Goal: Complete application form

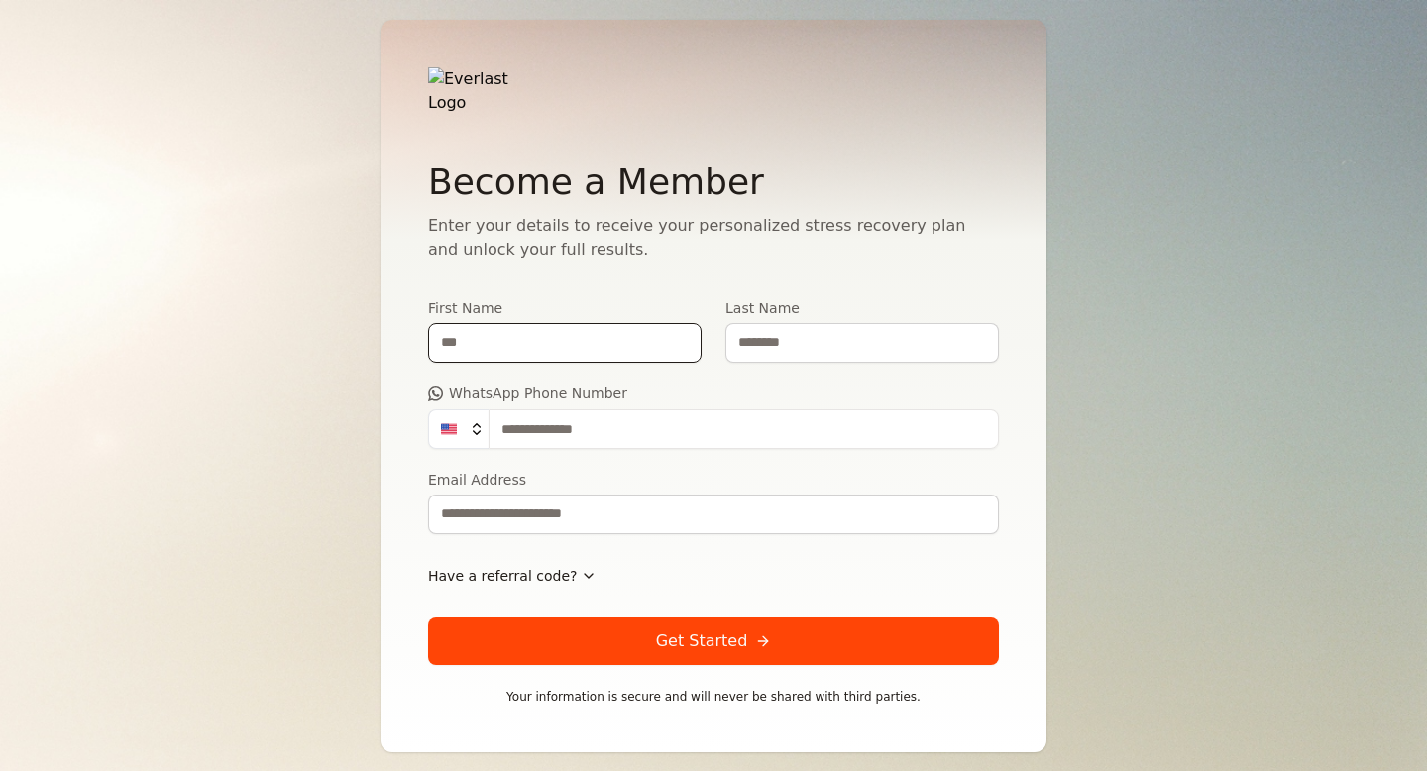
click at [609, 343] on input "First Name" at bounding box center [565, 343] width 274 height 40
type input "*****"
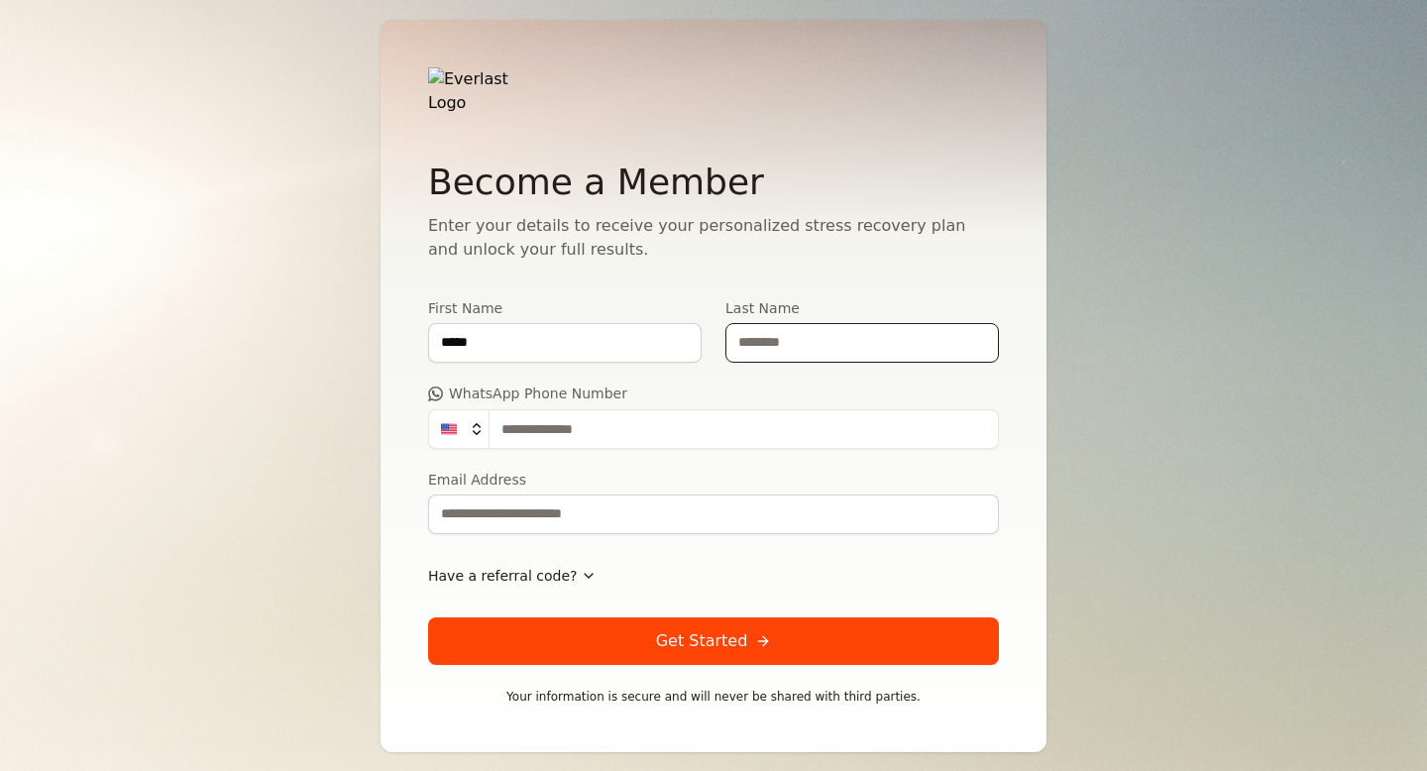
type input "******"
type input "**********"
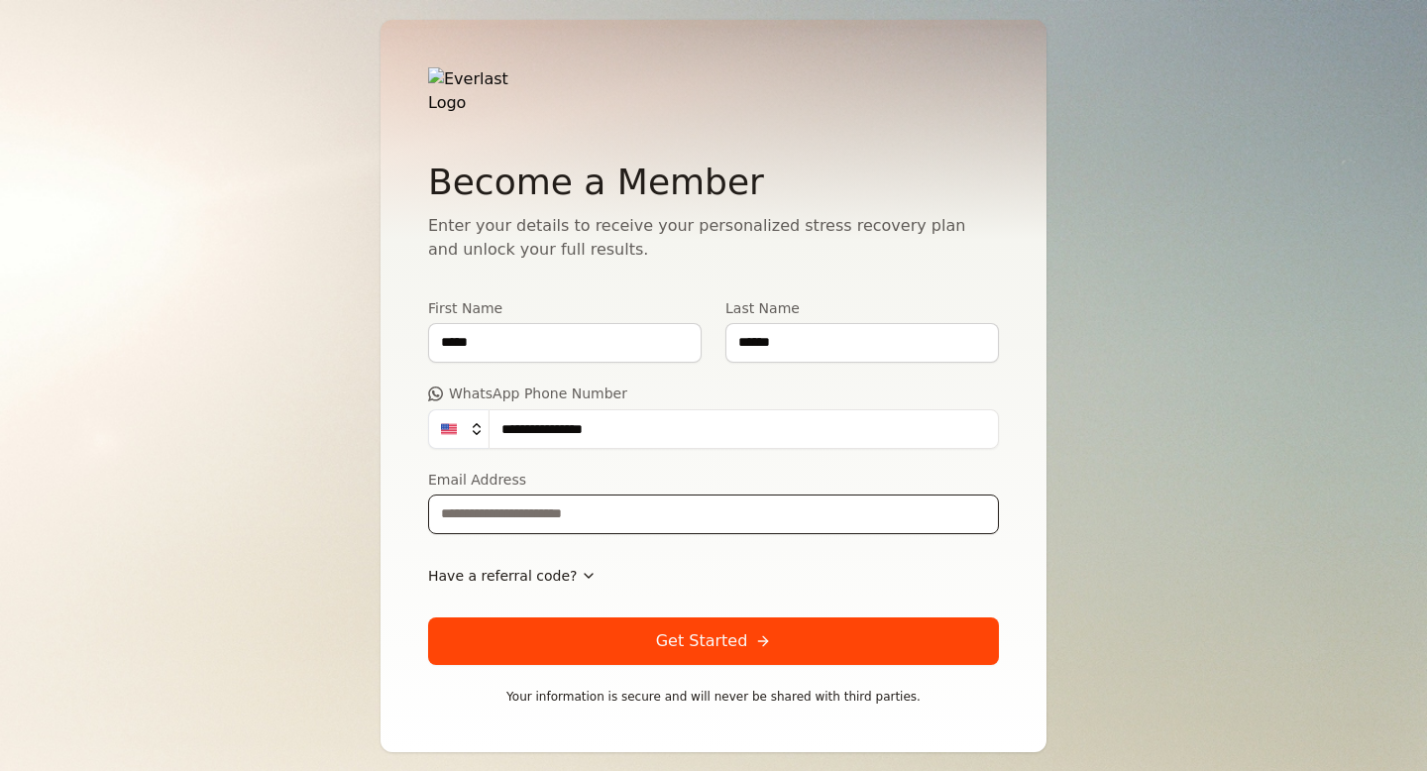
type input "**********"
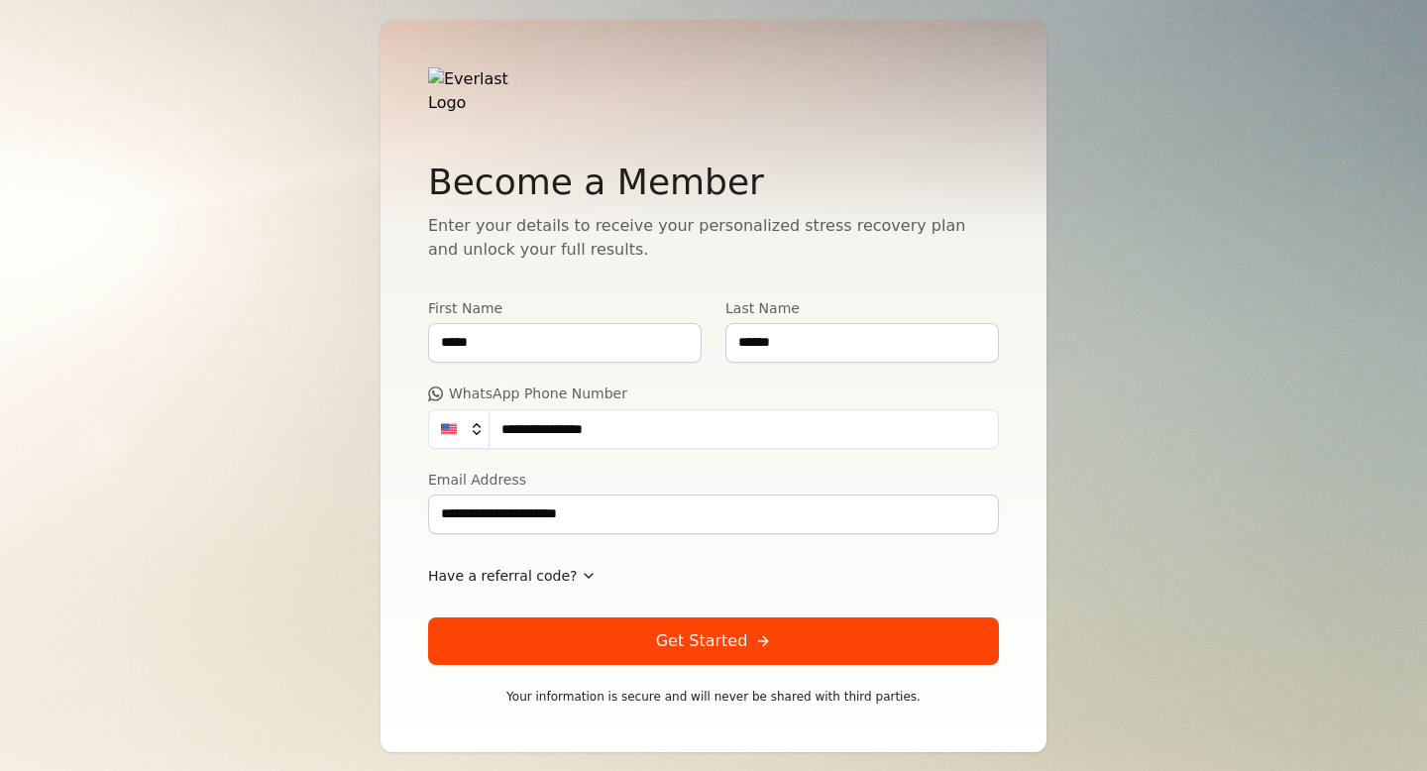
click at [561, 566] on span "Have a referral code?" at bounding box center [502, 576] width 149 height 20
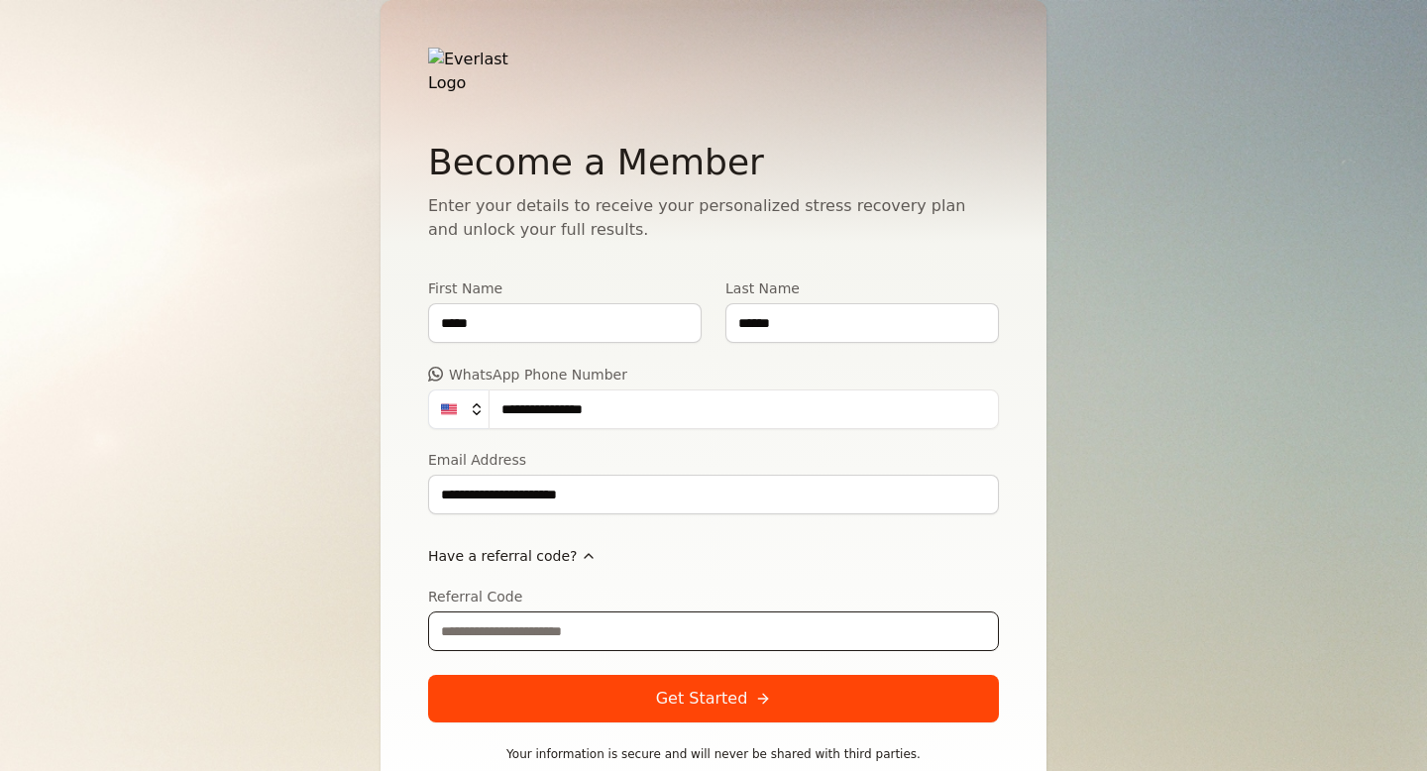
click at [551, 615] on input "Referral Code" at bounding box center [713, 632] width 571 height 40
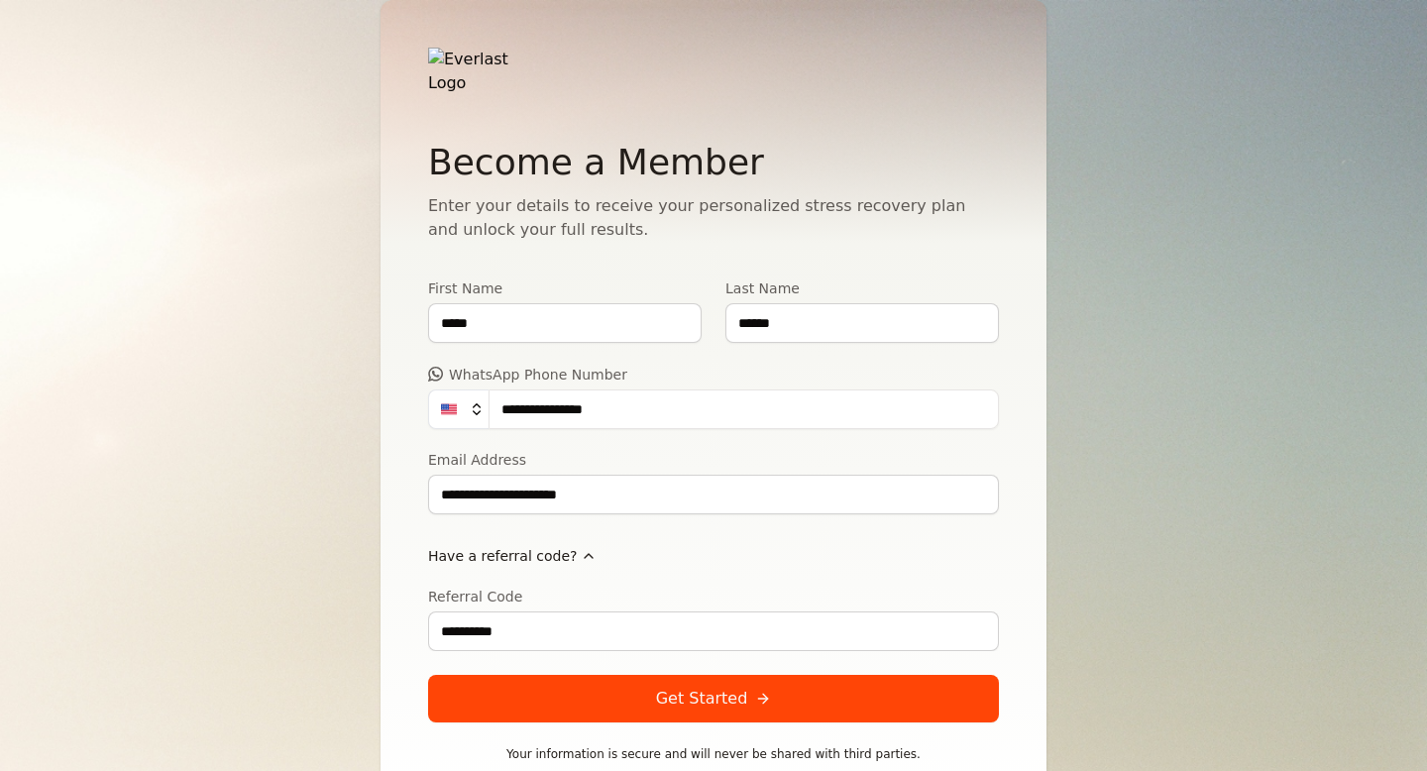
click at [651, 693] on button "Get Started" at bounding box center [713, 699] width 571 height 48
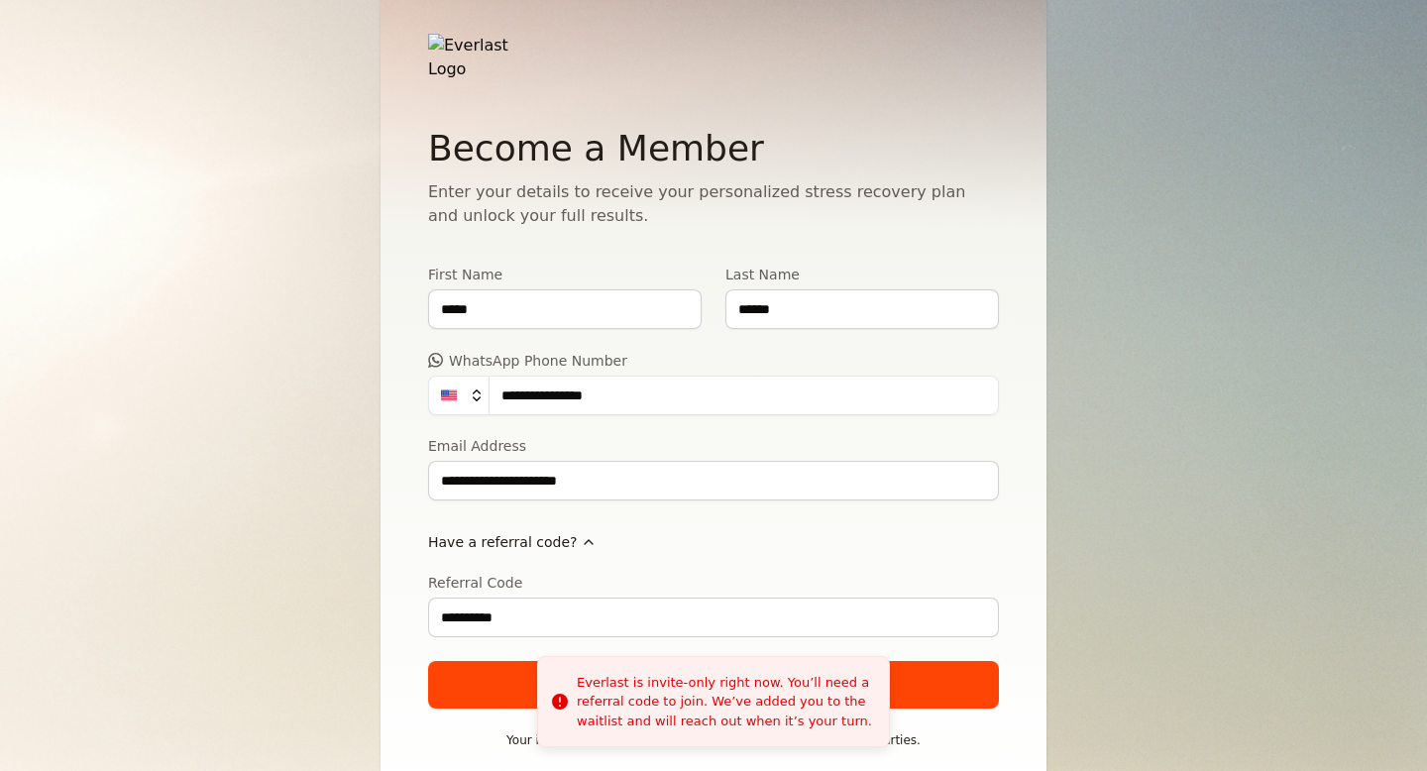
scroll to position [20, 0]
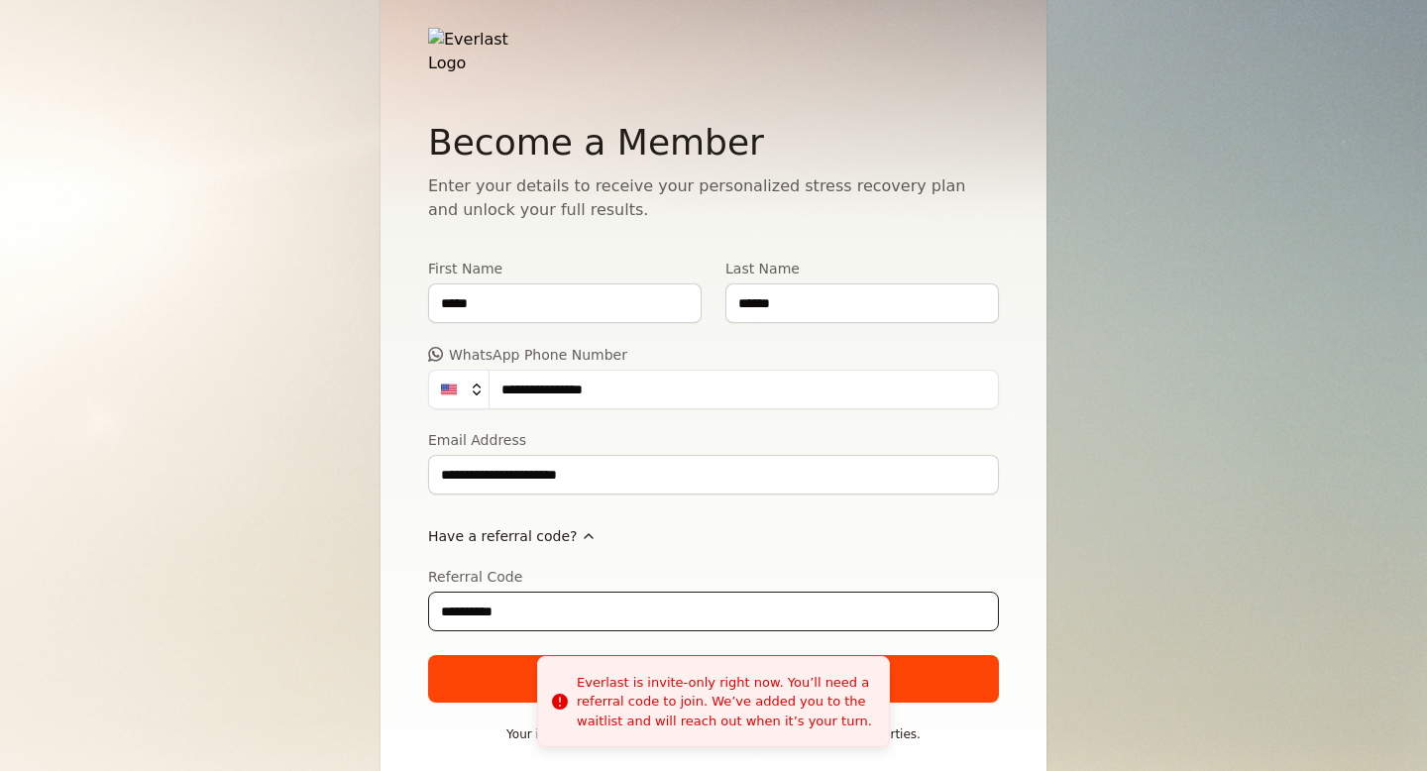
click at [489, 597] on input "**********" at bounding box center [713, 612] width 571 height 40
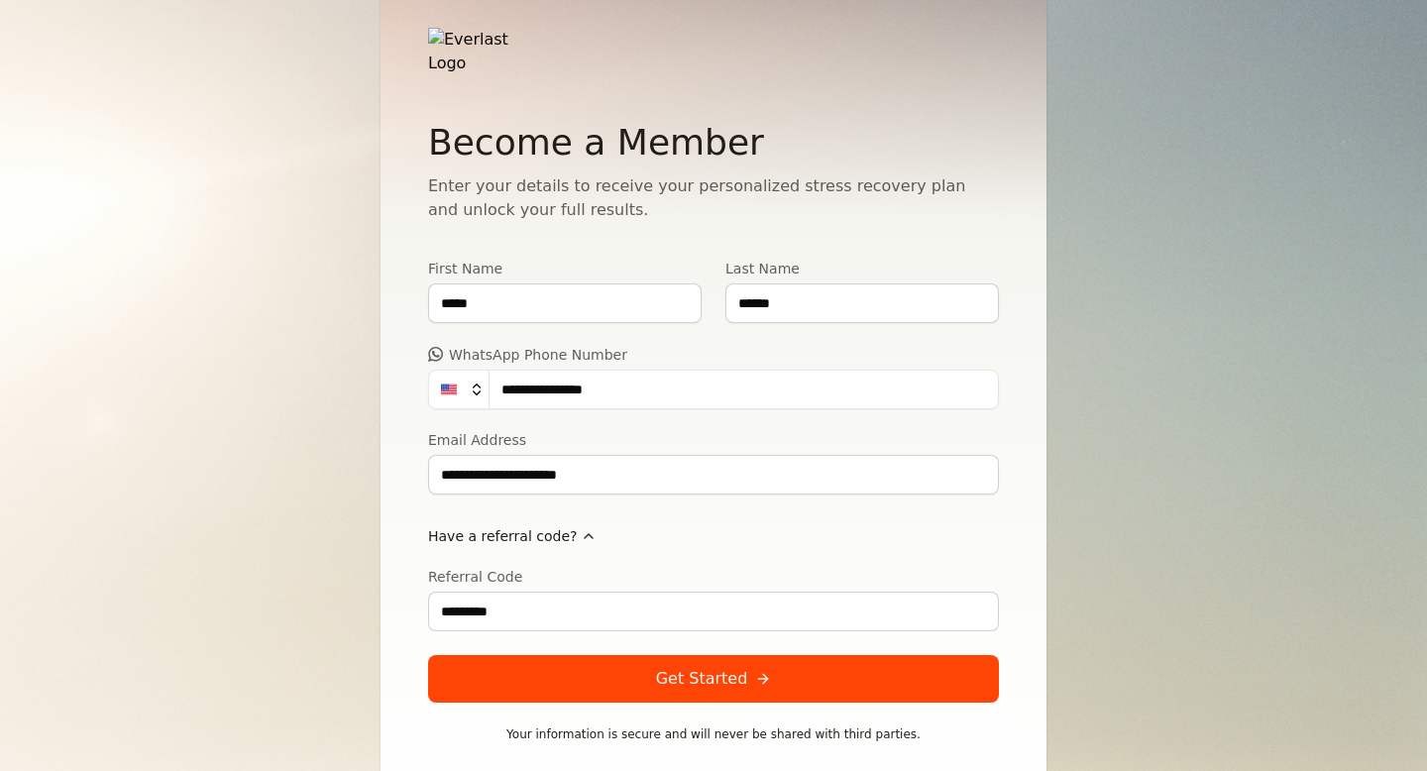
click at [467, 657] on button "Get Started" at bounding box center [713, 679] width 571 height 48
click at [508, 592] on input "*********" at bounding box center [713, 612] width 571 height 40
click at [545, 655] on button "Get Started" at bounding box center [713, 679] width 571 height 48
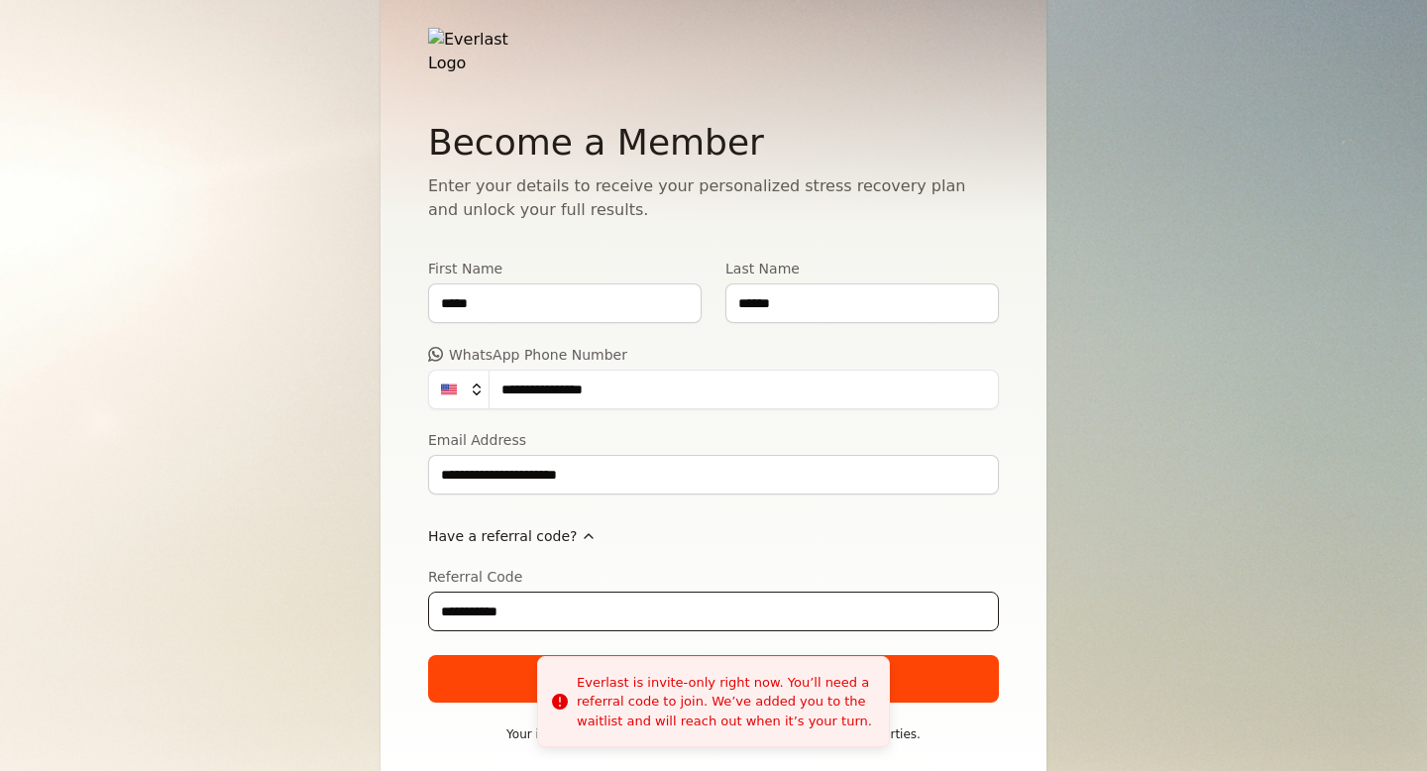
click at [472, 602] on input "**********" at bounding box center [713, 612] width 571 height 40
click at [471, 602] on input "**********" at bounding box center [713, 612] width 571 height 40
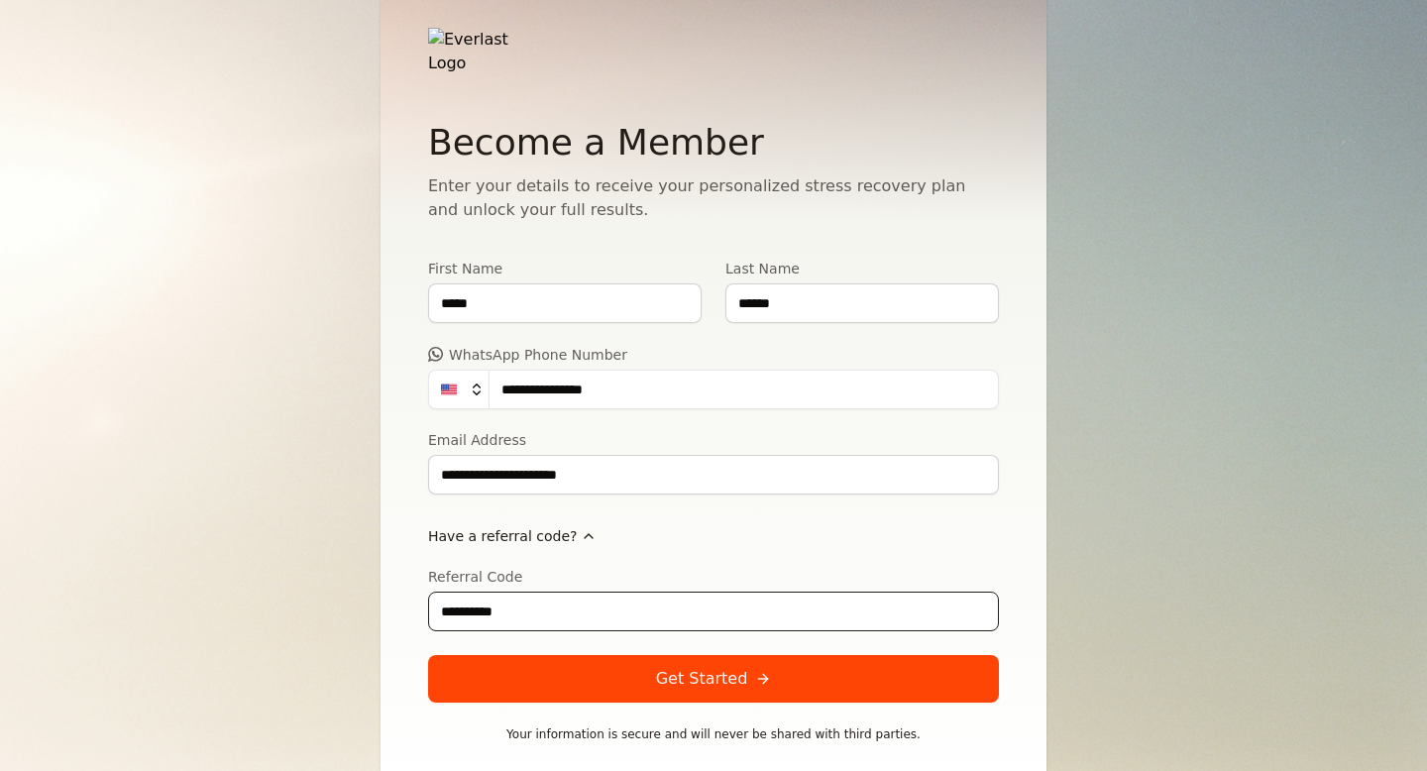
type input "**********"
click at [581, 677] on button "Get Started" at bounding box center [713, 679] width 571 height 48
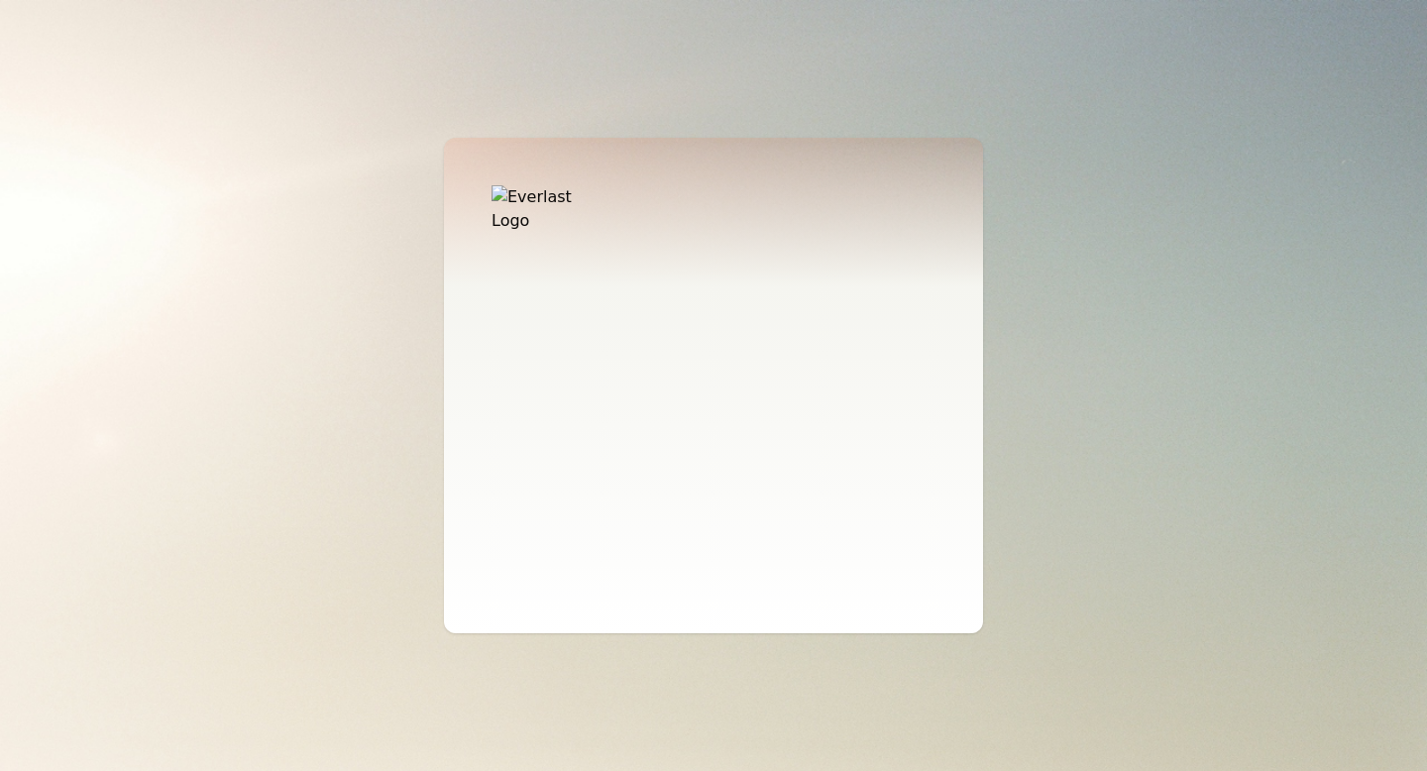
scroll to position [0, 0]
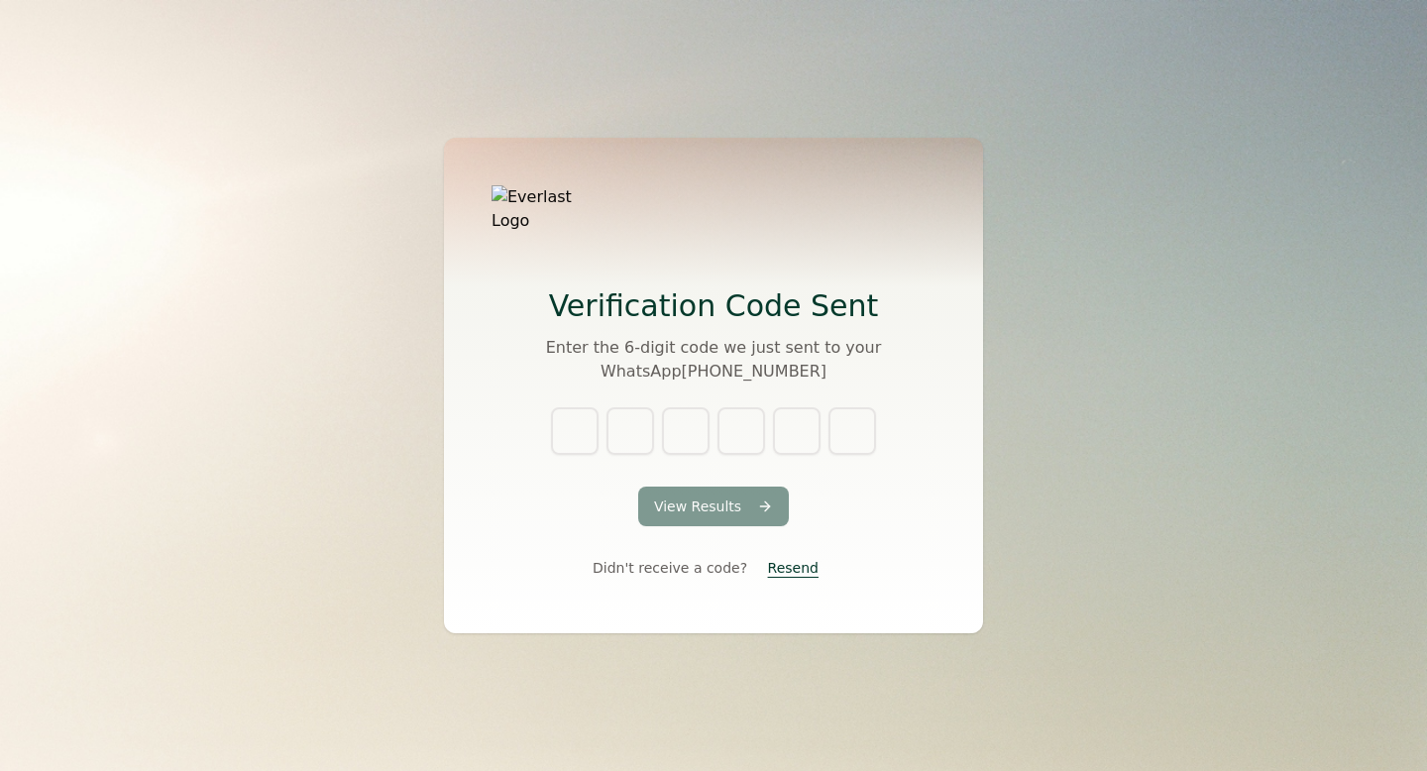
click at [584, 676] on div "Verification Code Sent Enter the 6‑digit code we just sent to your WhatsApp +15…" at bounding box center [713, 385] width 1427 height 771
click at [588, 420] on input "text" at bounding box center [575, 431] width 48 height 48
type input "*"
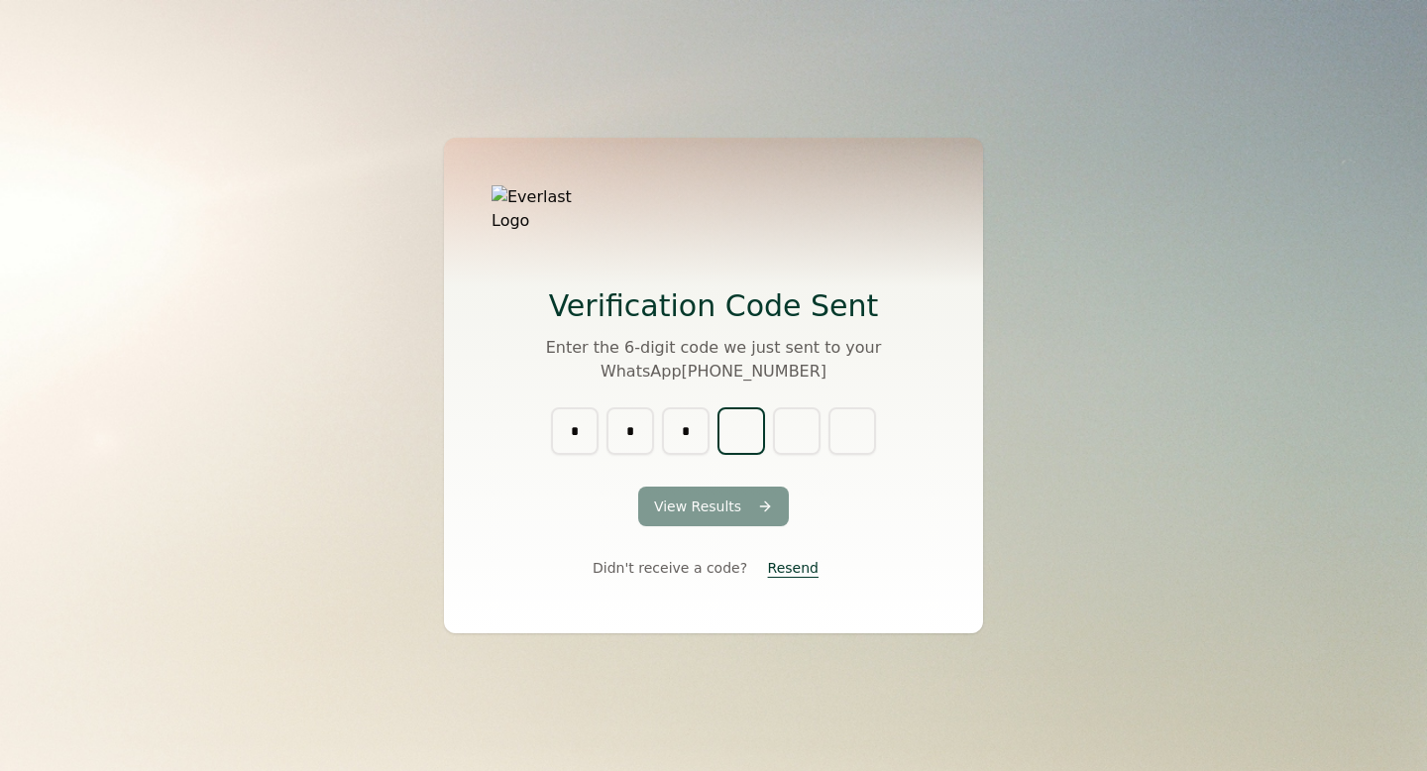
type input "*"
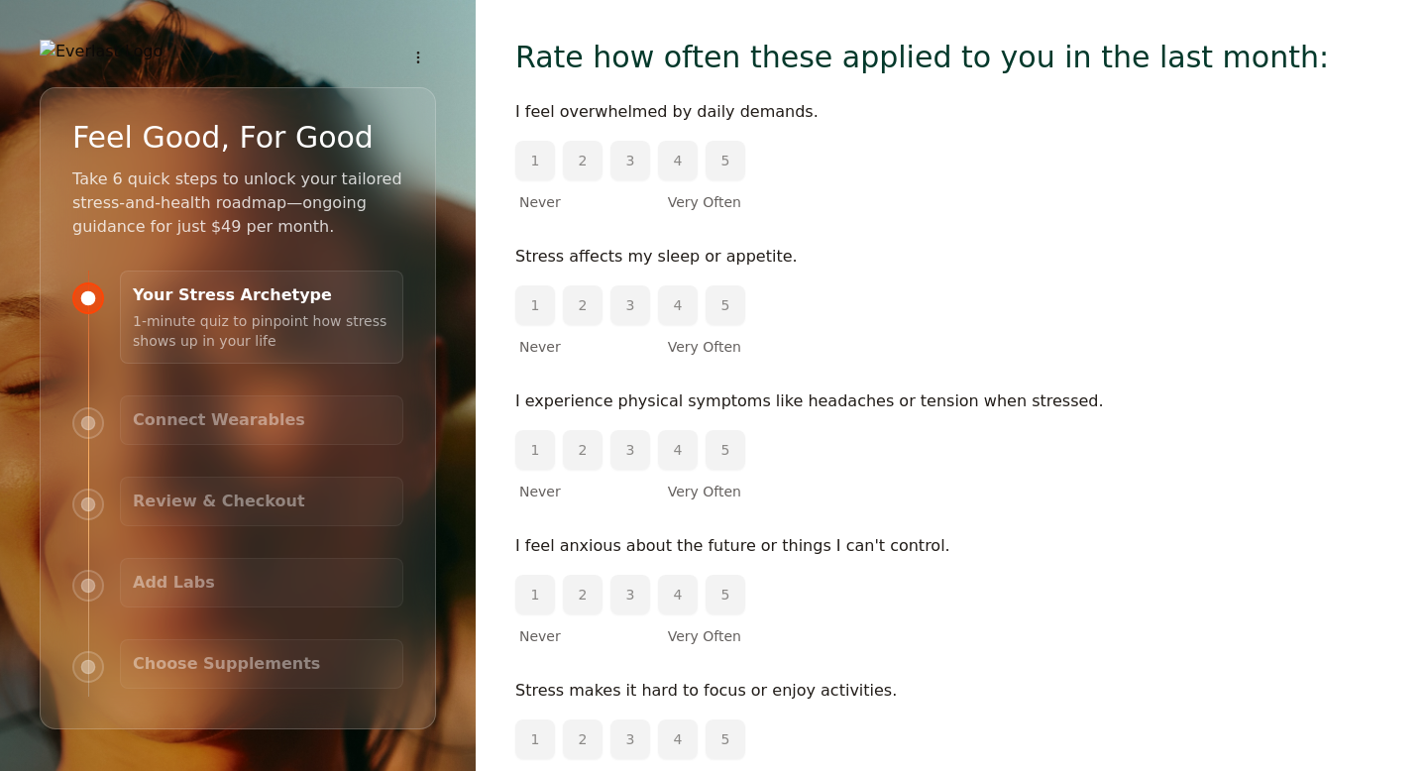
click at [684, 161] on button "4" at bounding box center [678, 161] width 40 height 40
click at [728, 287] on button "5" at bounding box center [726, 305] width 40 height 40
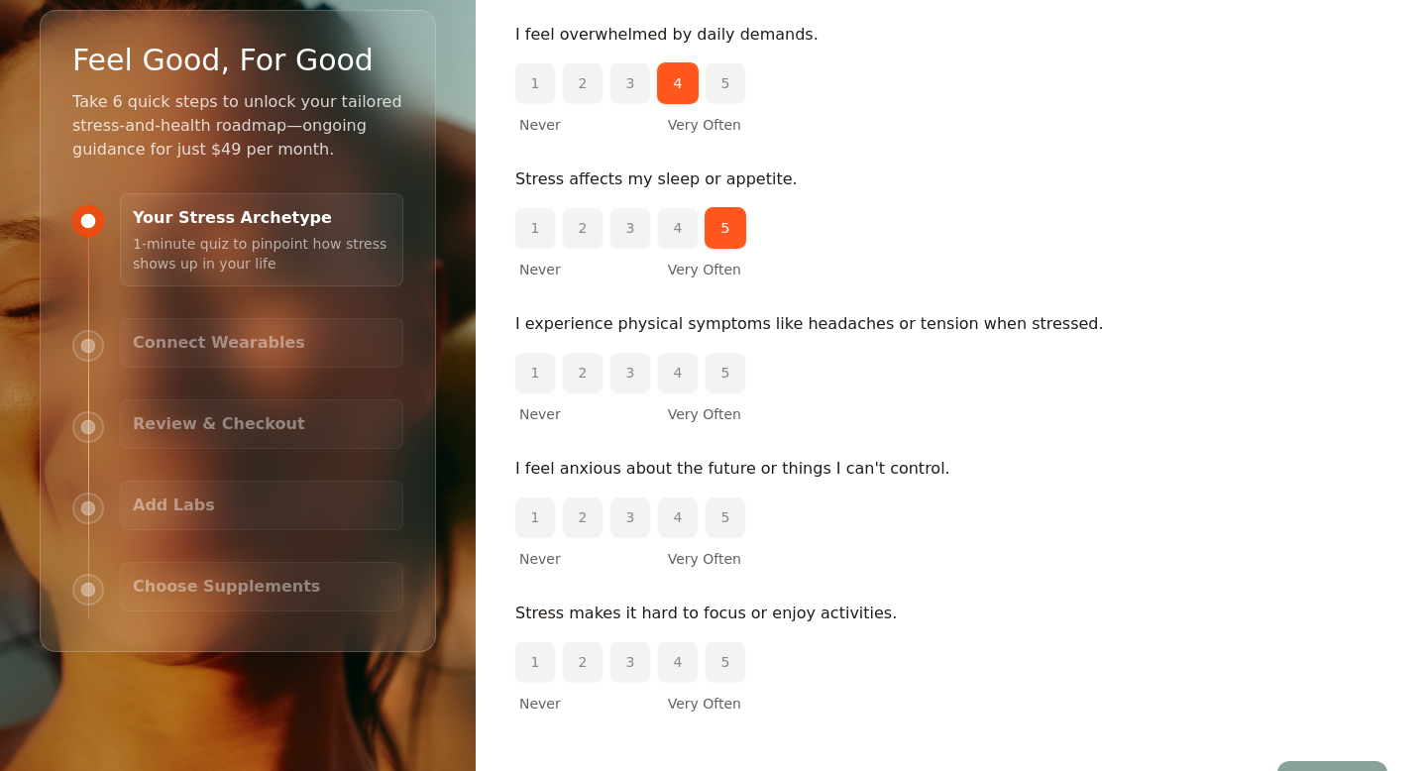
scroll to position [79, 0]
click at [723, 371] on button "5" at bounding box center [726, 371] width 40 height 40
click at [584, 521] on button "2" at bounding box center [583, 516] width 40 height 40
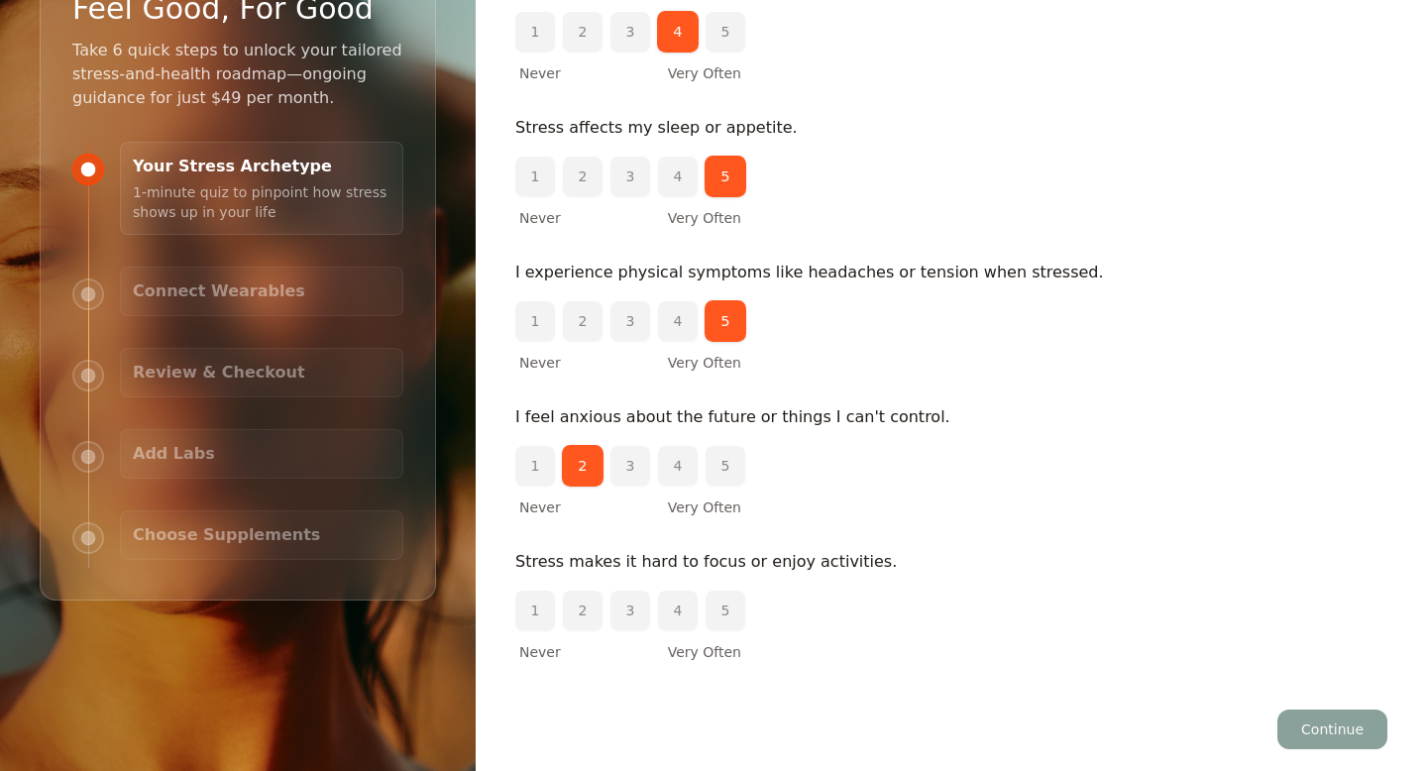
scroll to position [122, 0]
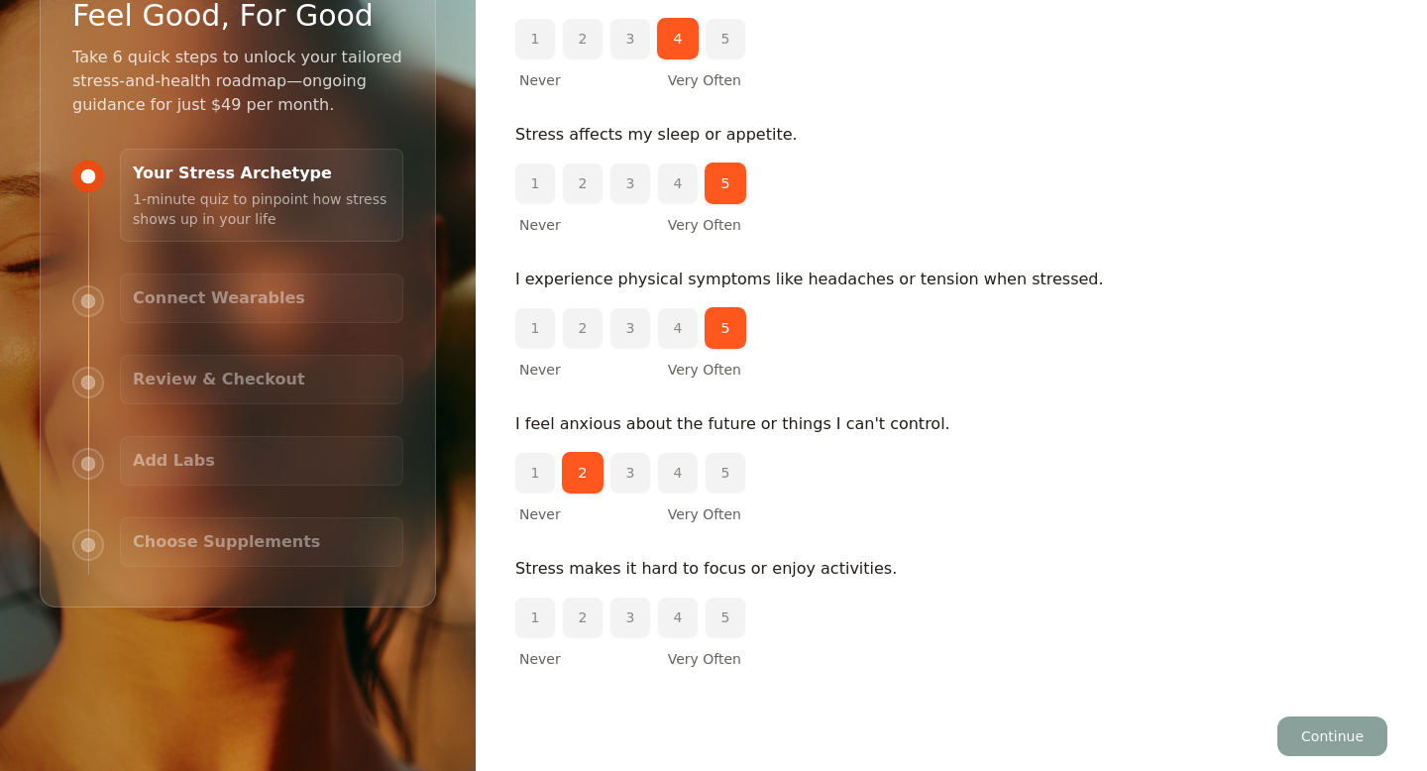
click at [674, 346] on button "4" at bounding box center [678, 328] width 40 height 40
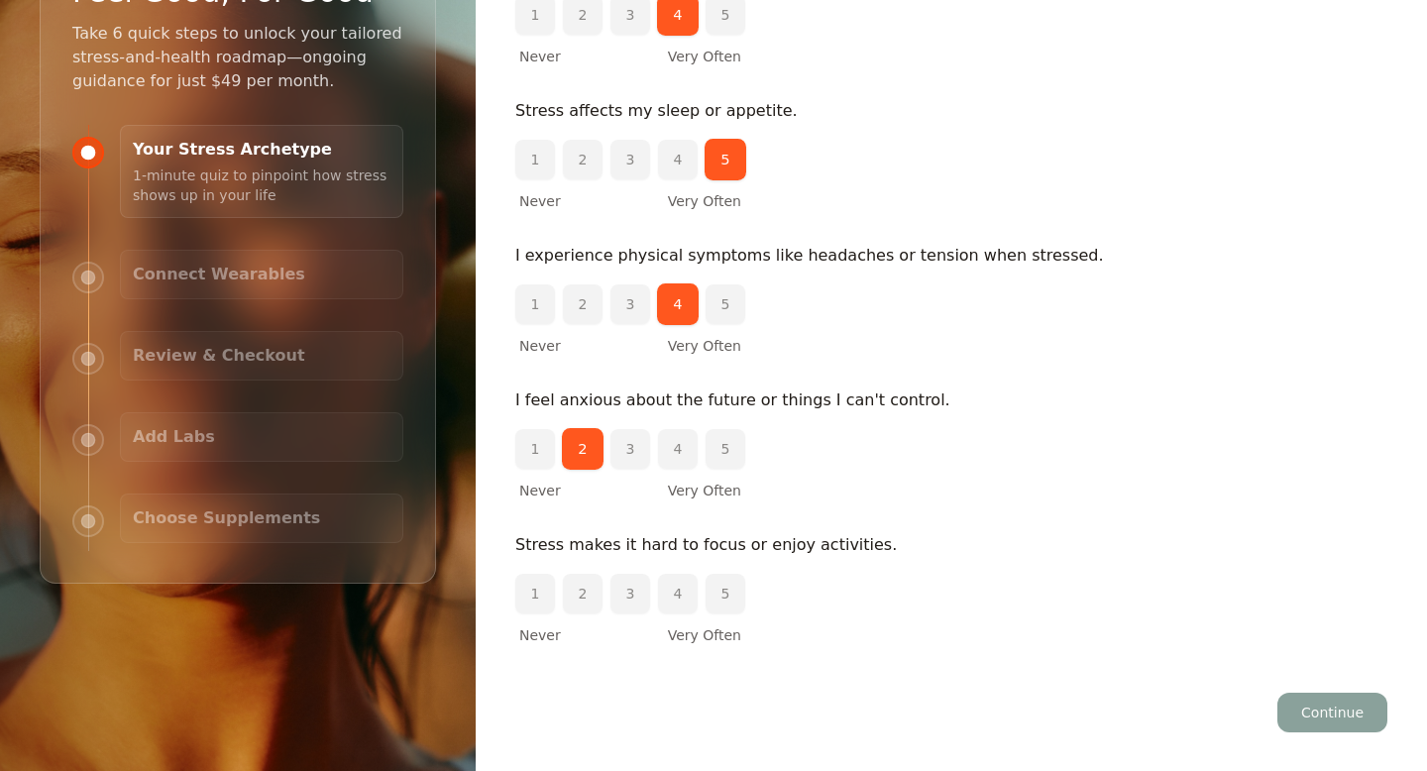
scroll to position [147, 0]
click at [682, 590] on button "4" at bounding box center [678, 593] width 40 height 40
click at [1340, 712] on button "Continue" at bounding box center [1333, 712] width 110 height 40
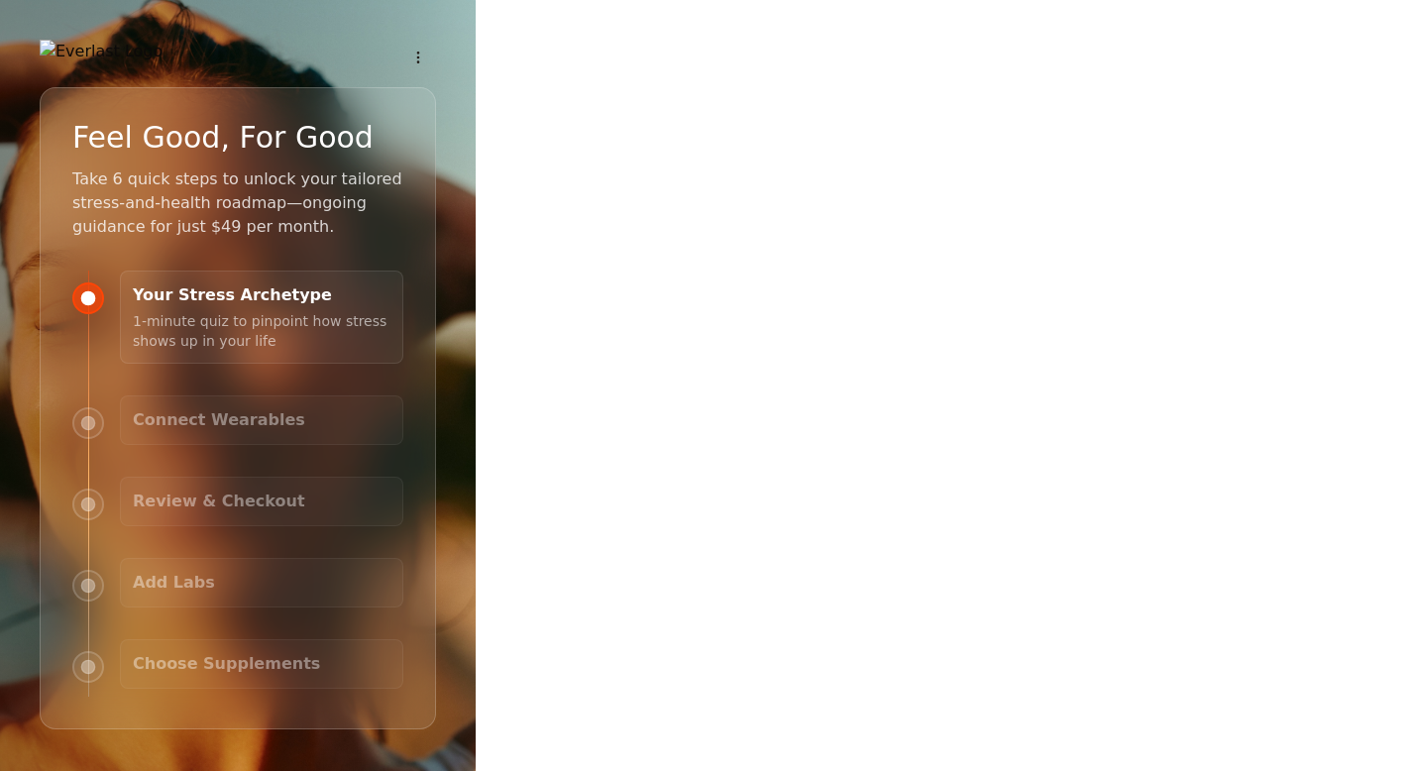
scroll to position [9, 0]
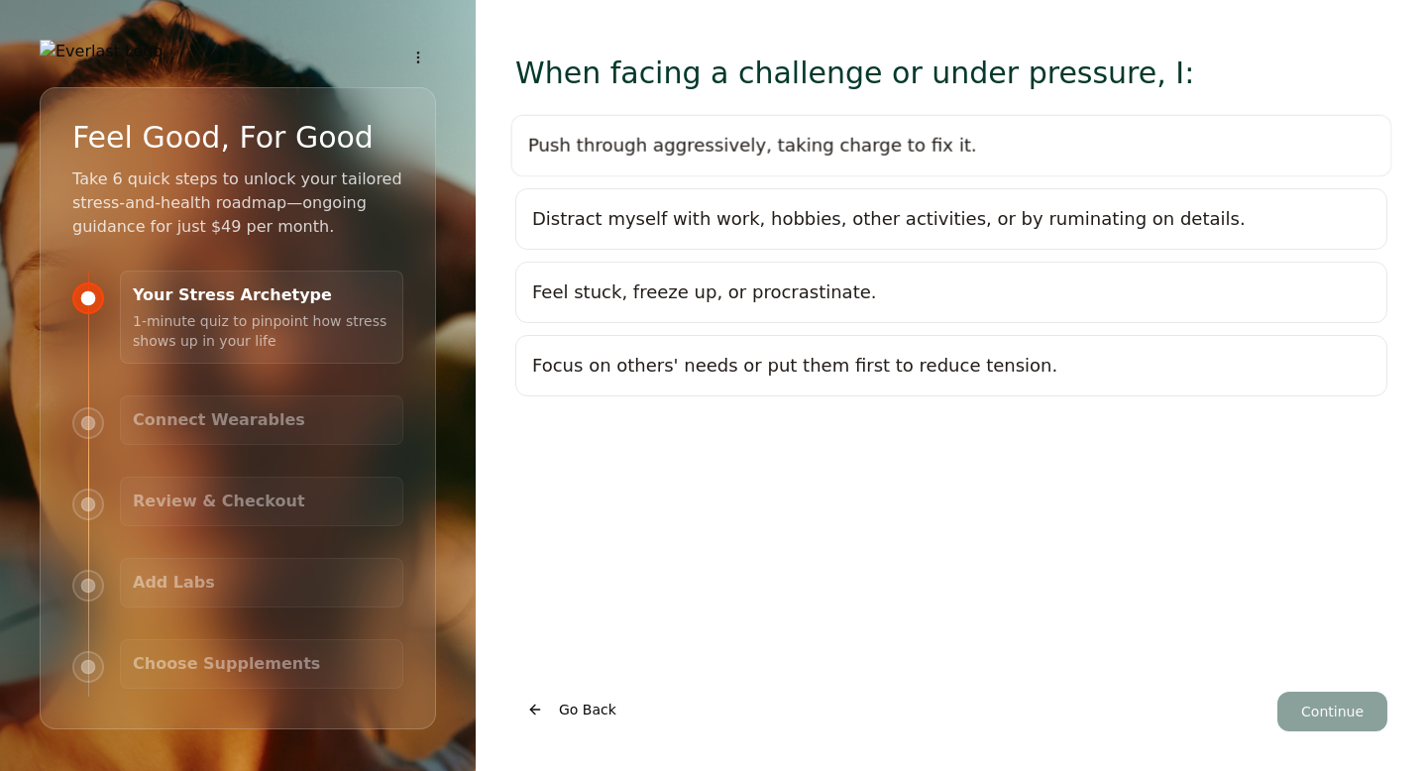
click at [841, 149] on div "Push through aggressively, taking charge to fix it." at bounding box center [752, 146] width 449 height 28
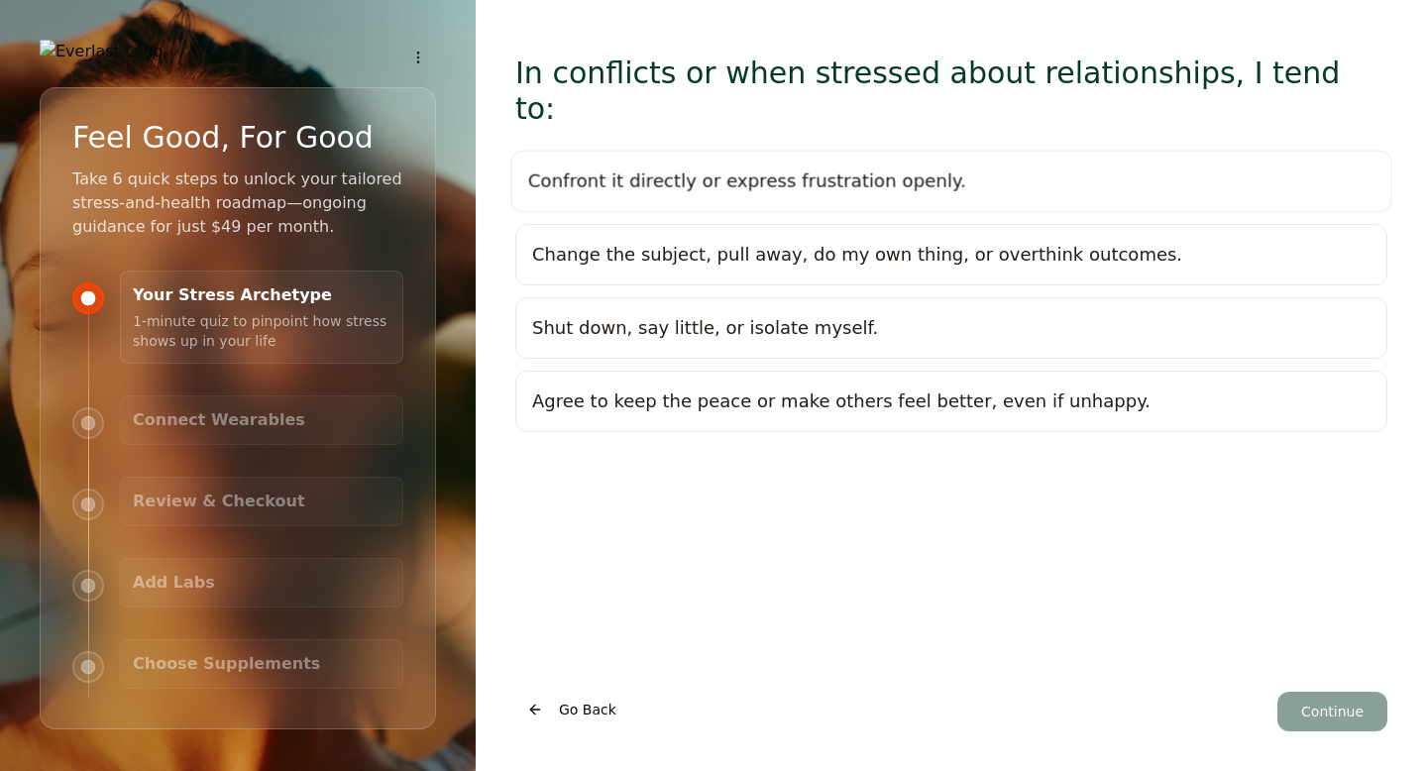
click at [841, 168] on div "Confront it directly or express frustration openly." at bounding box center [747, 182] width 438 height 28
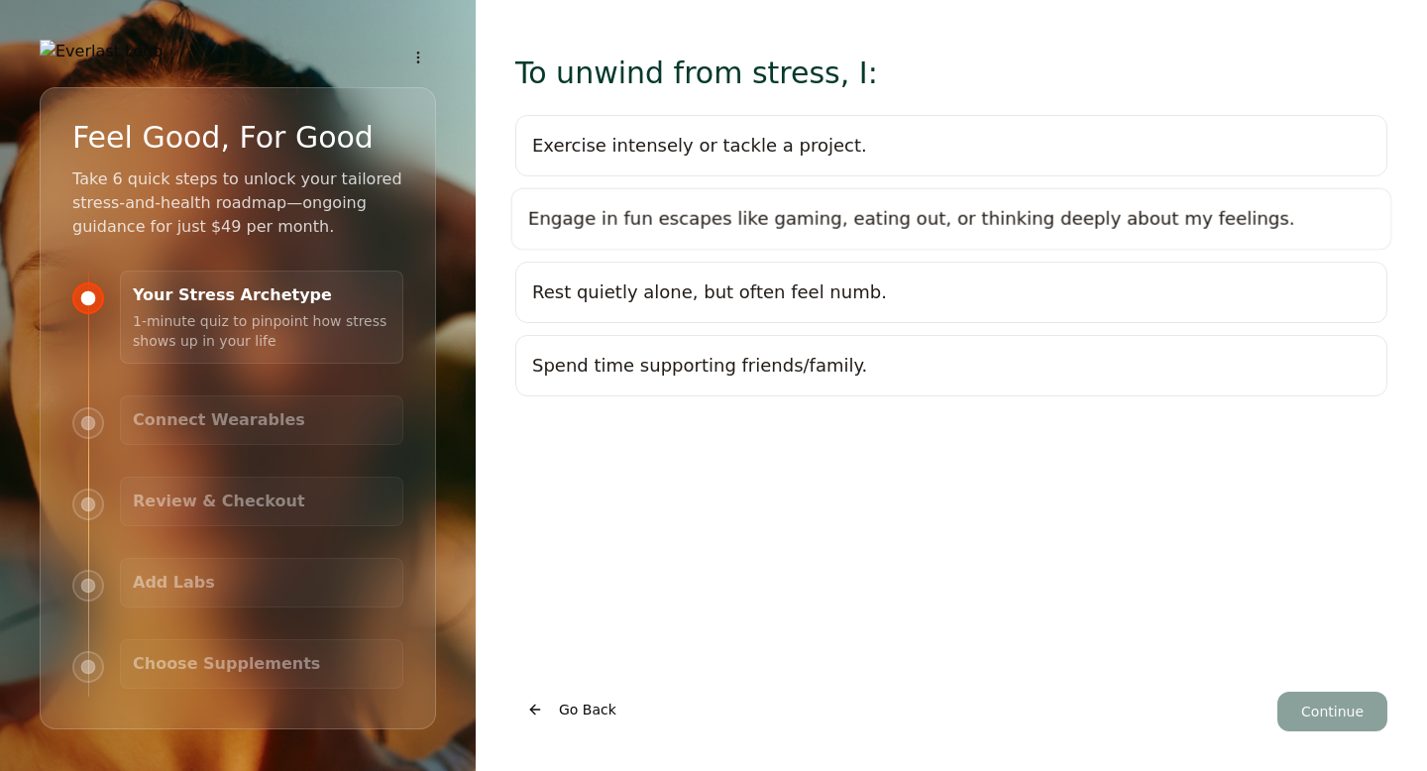
click at [874, 213] on div "Engage in fun escapes like gaming, eating out, or thinking deeply about my feel…" at bounding box center [911, 219] width 767 height 28
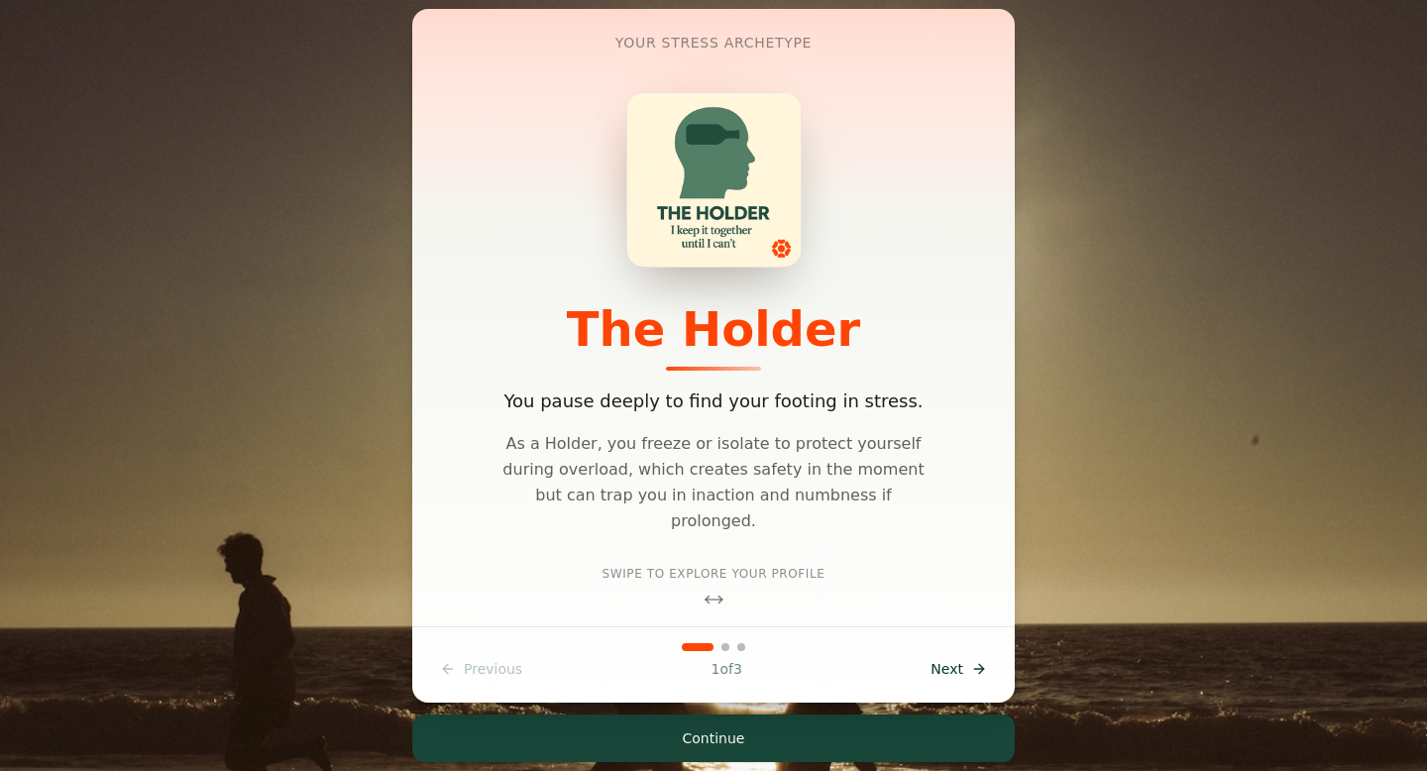
click at [695, 572] on div "Swipe to explore your profile" at bounding box center [714, 588] width 223 height 44
drag, startPoint x: 711, startPoint y: 571, endPoint x: 879, endPoint y: 571, distance: 168.5
click at [875, 571] on div "Your Stress Archetype The Holder You pause deeply to find your footing in stres…" at bounding box center [713, 321] width 555 height 624
drag, startPoint x: 879, startPoint y: 571, endPoint x: 533, endPoint y: 568, distance: 345.9
click at [534, 568] on div "Your Stress Archetype The Holder You pause deeply to find your footing in stres…" at bounding box center [715, 321] width 555 height 624
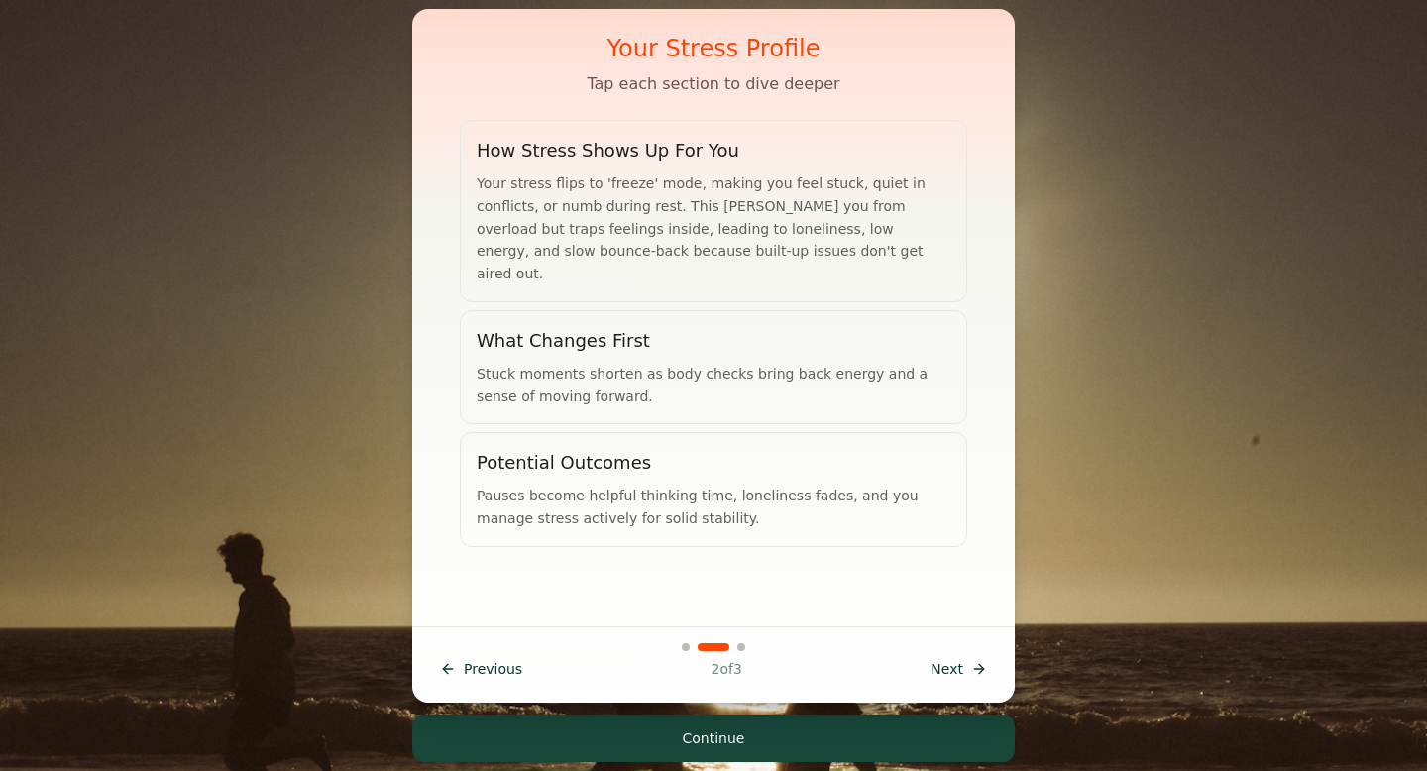
click at [481, 667] on span "Previous" at bounding box center [493, 669] width 58 height 20
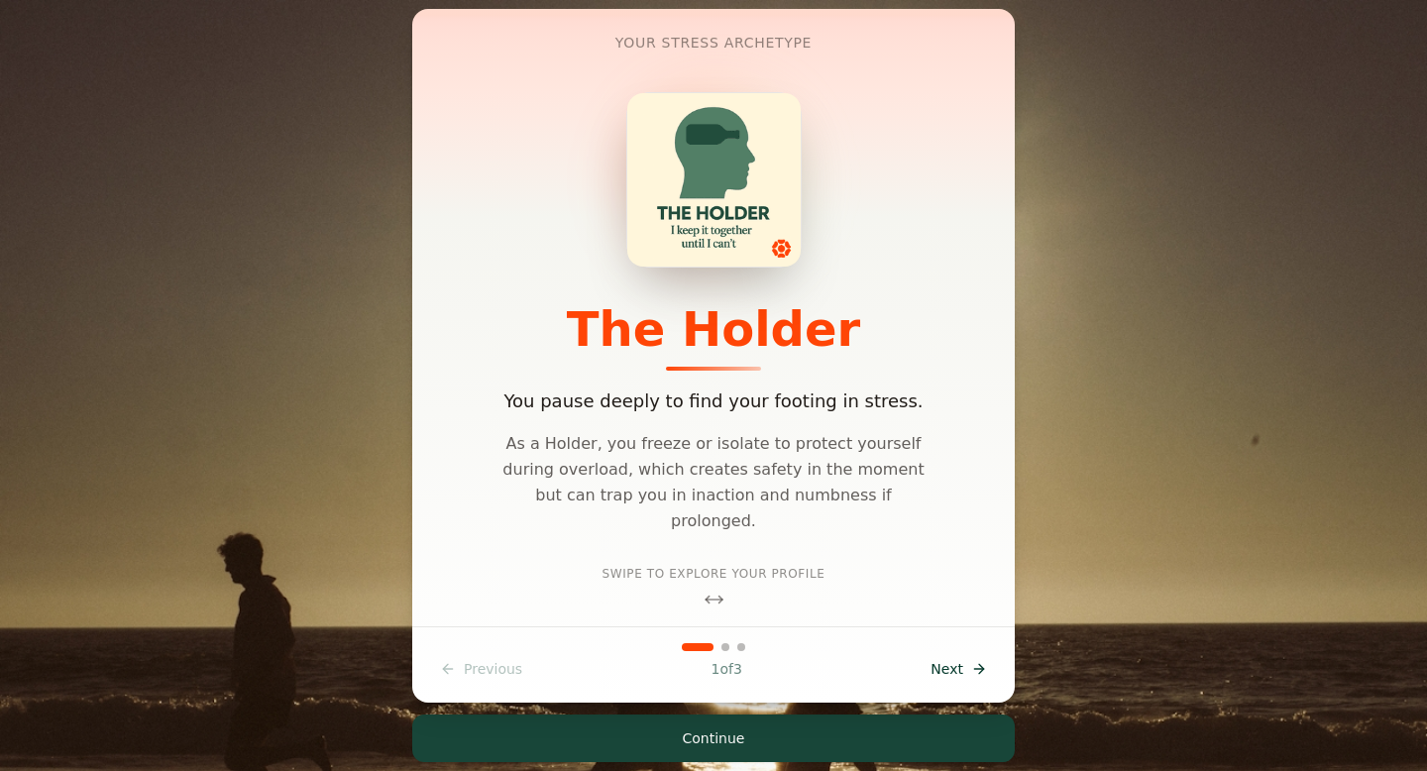
click at [954, 676] on span "Next" at bounding box center [947, 669] width 33 height 20
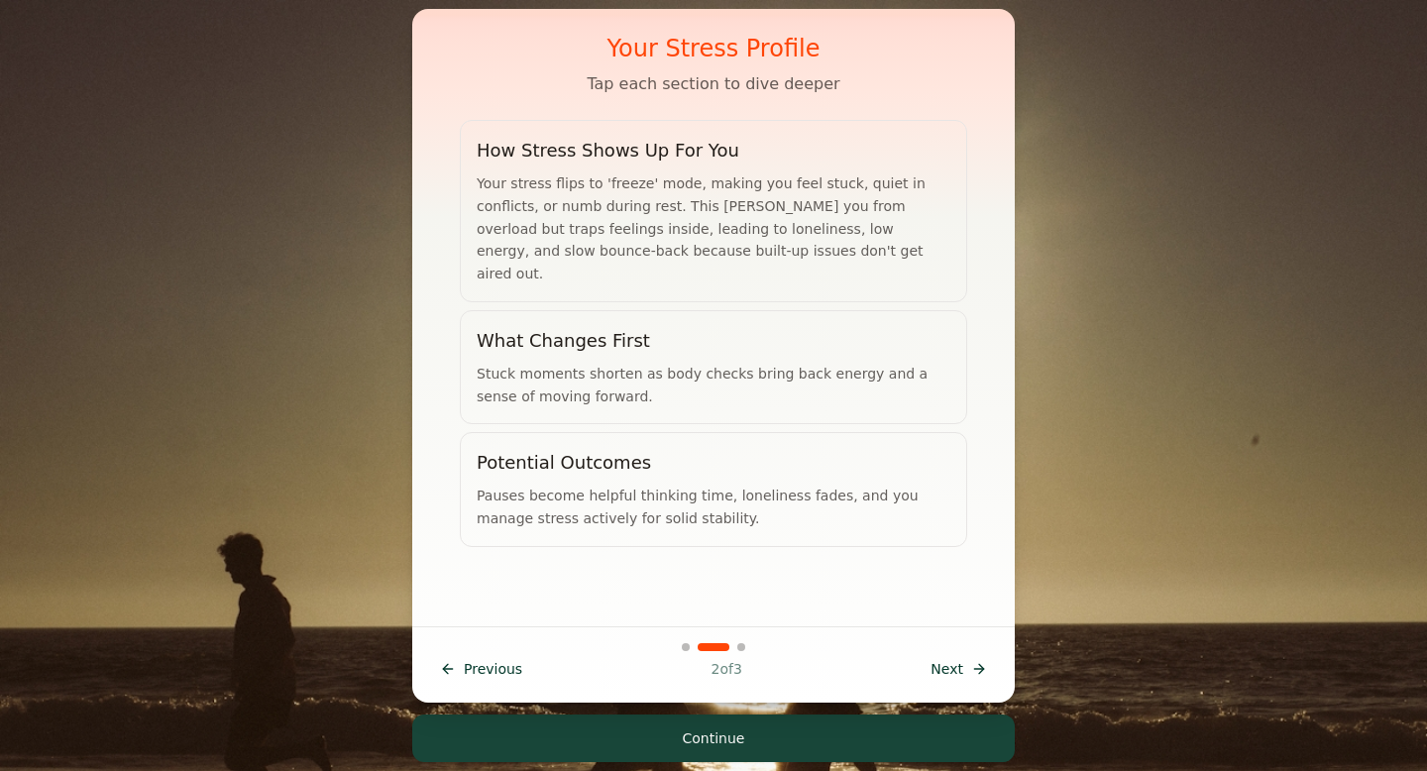
click at [954, 676] on span "Next" at bounding box center [947, 669] width 33 height 20
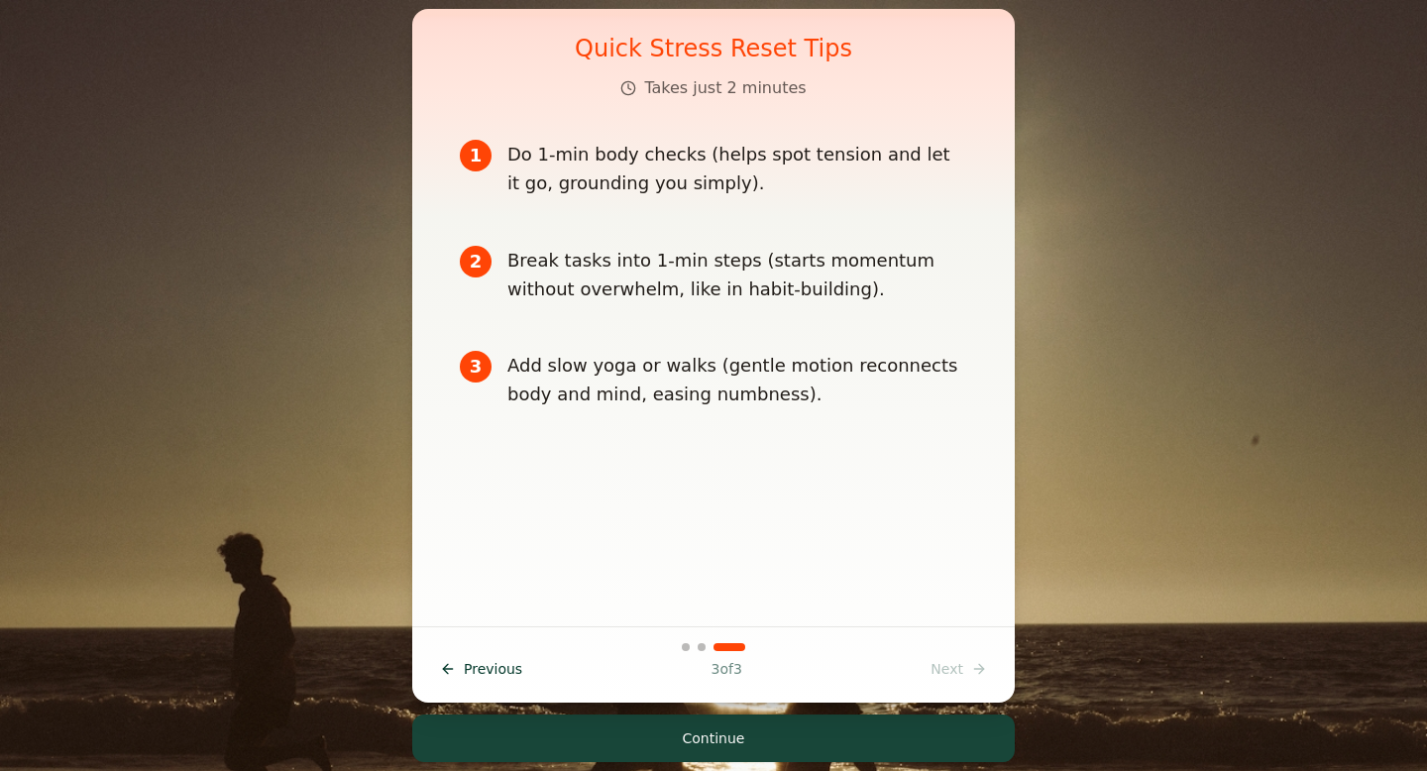
click at [810, 728] on button "Continue" at bounding box center [713, 739] width 603 height 48
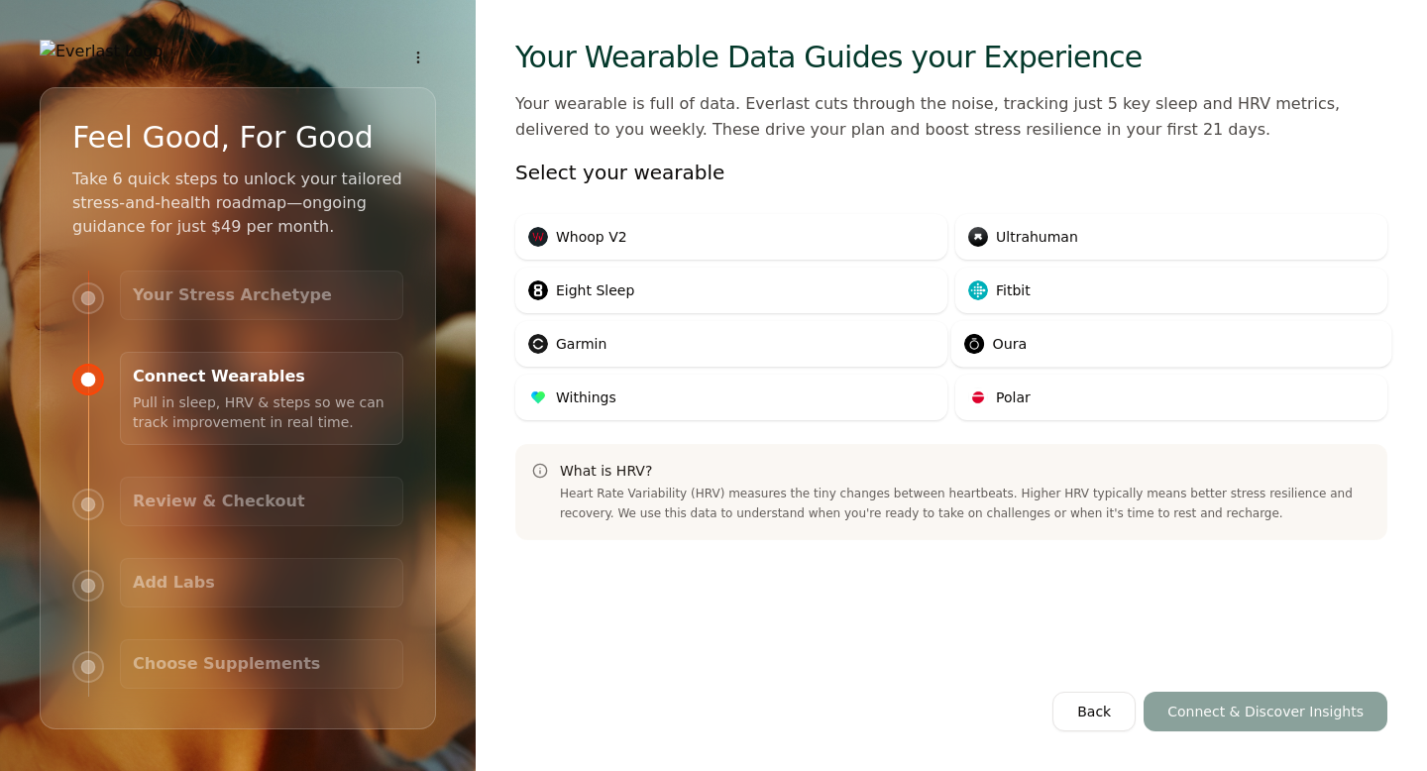
click at [1009, 341] on span "Oura" at bounding box center [1009, 344] width 35 height 20
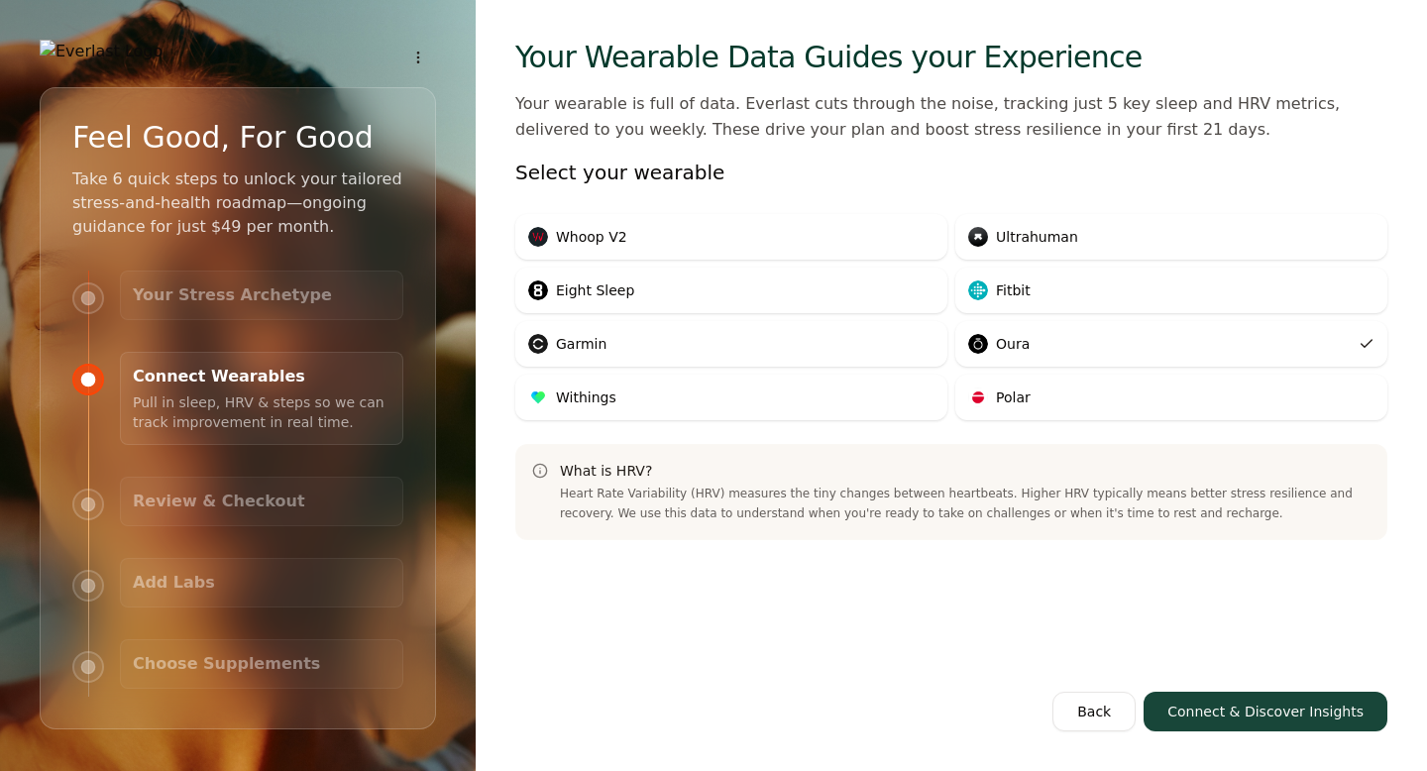
click at [1256, 715] on button "Connect & Discover Insights" at bounding box center [1266, 712] width 244 height 40
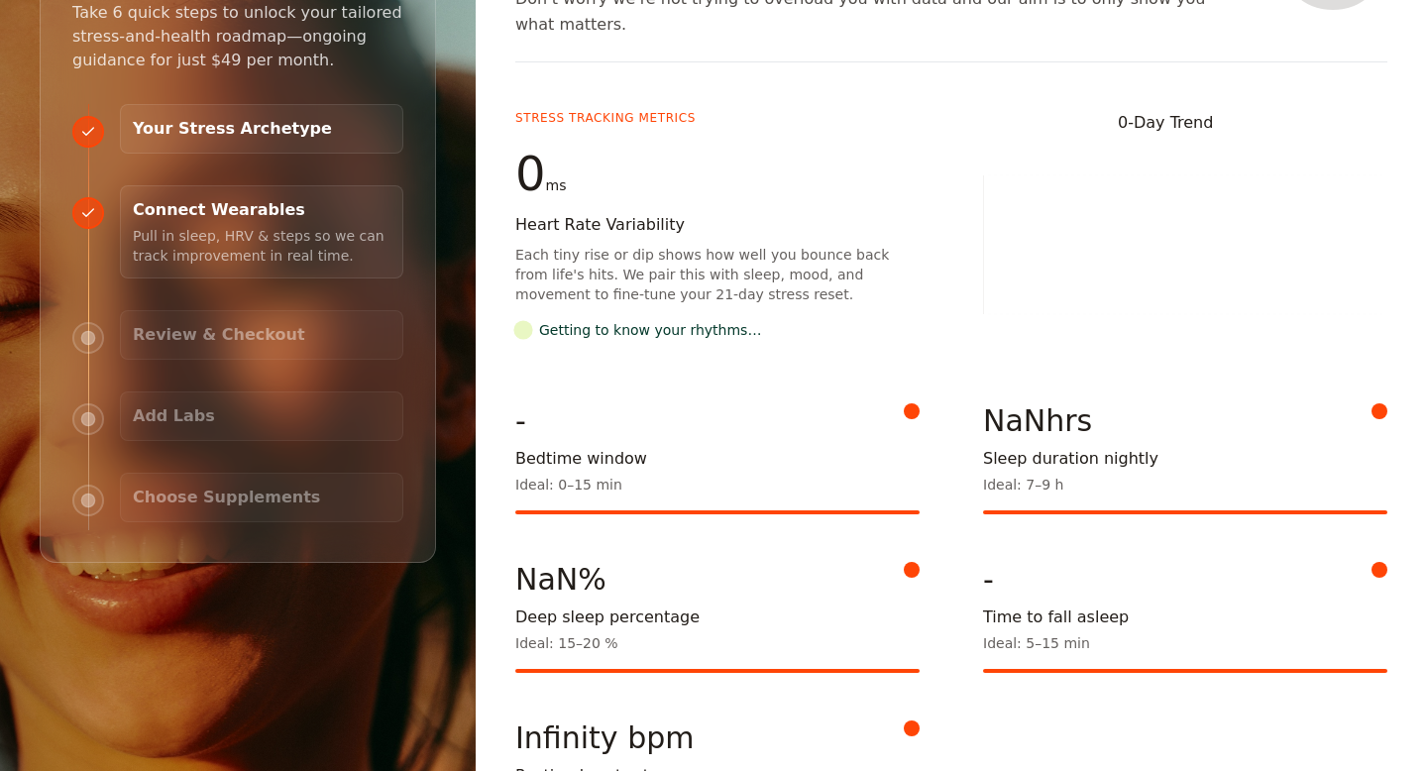
scroll to position [169, 0]
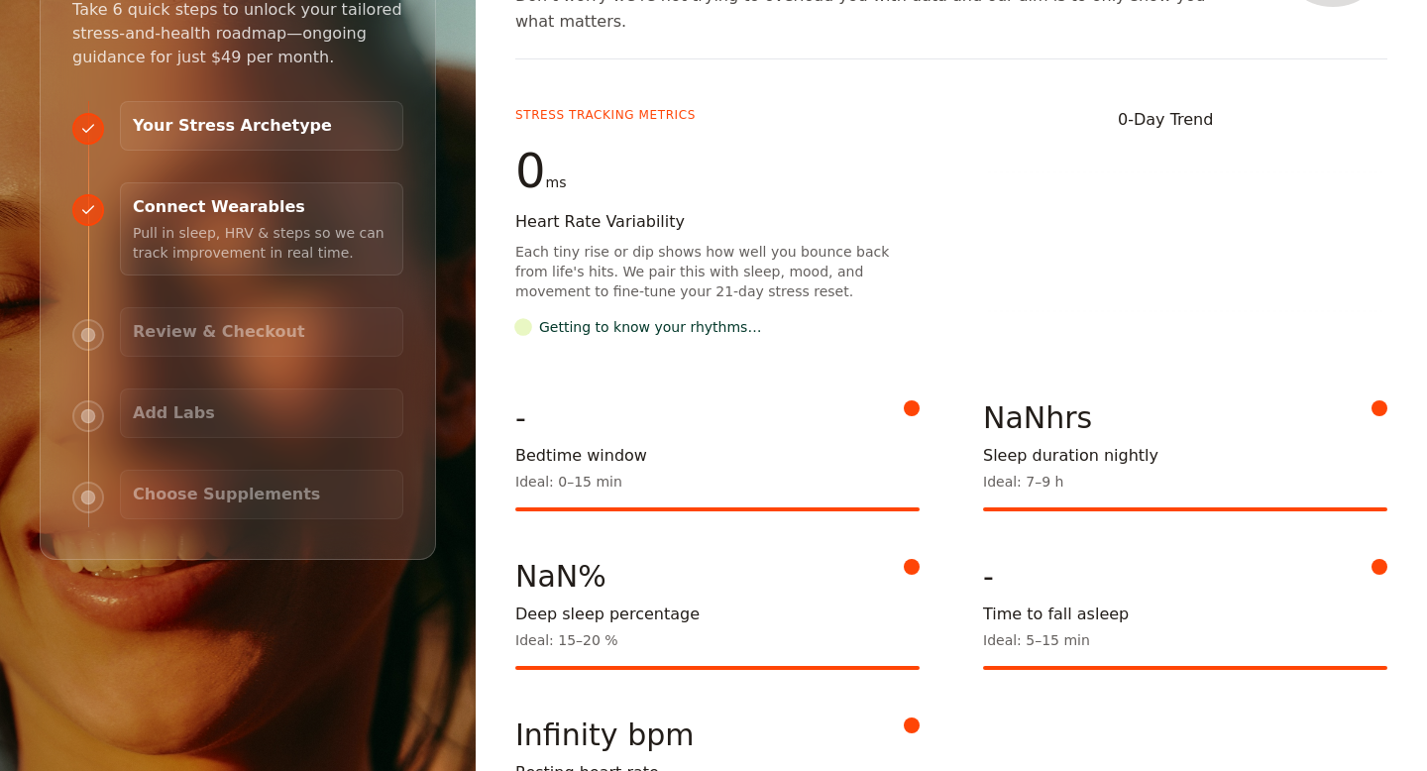
click at [1044, 400] on div "NaNhrs" at bounding box center [1165, 418] width 365 height 36
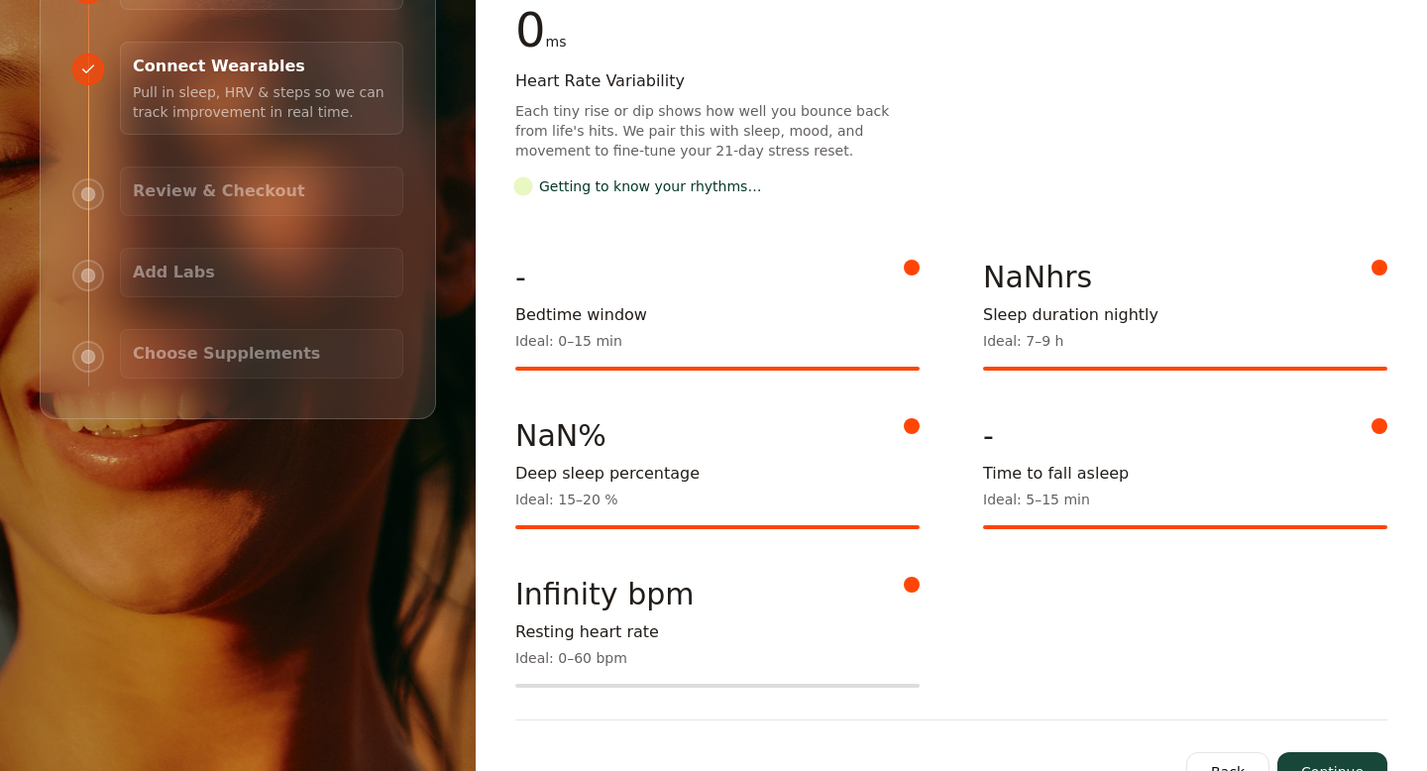
scroll to position [315, 0]
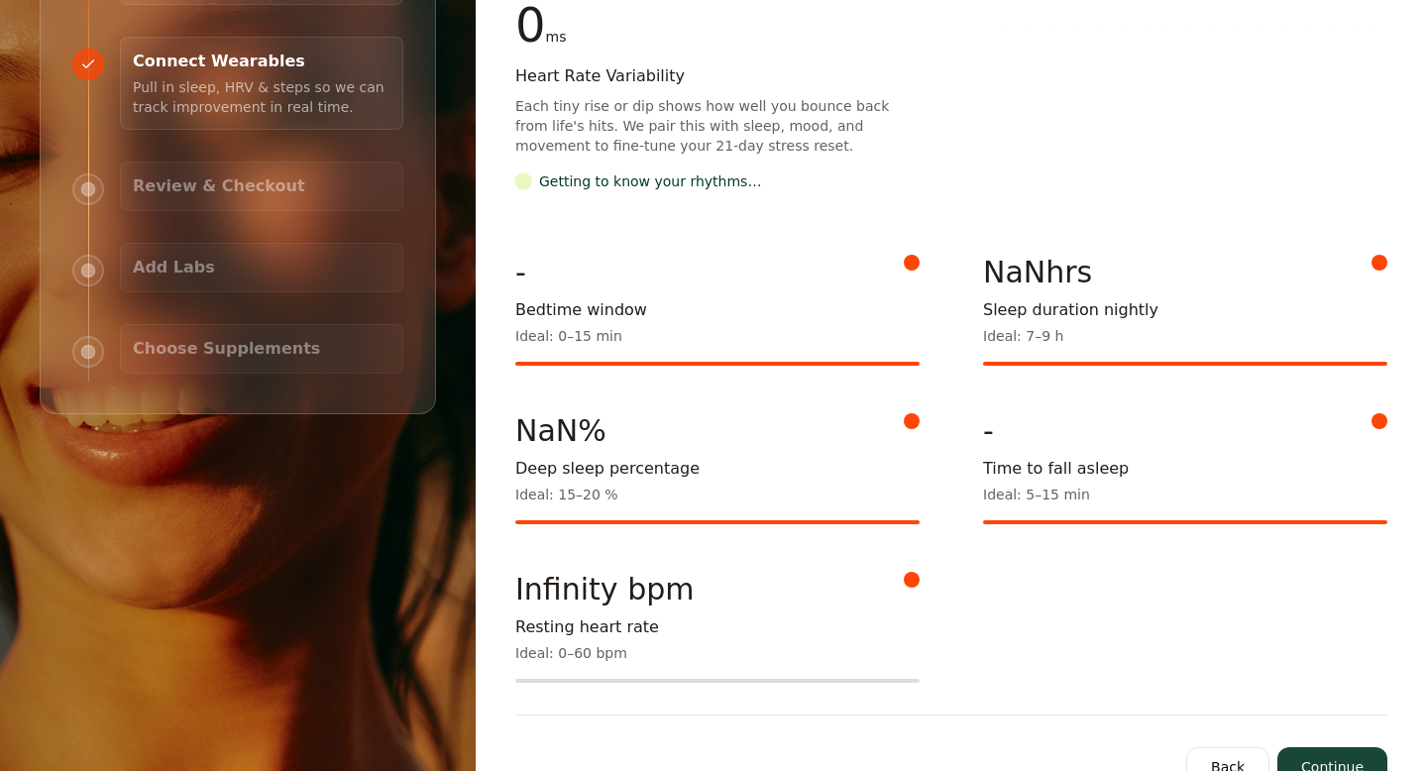
click at [1336, 747] on button "Continue" at bounding box center [1333, 767] width 110 height 40
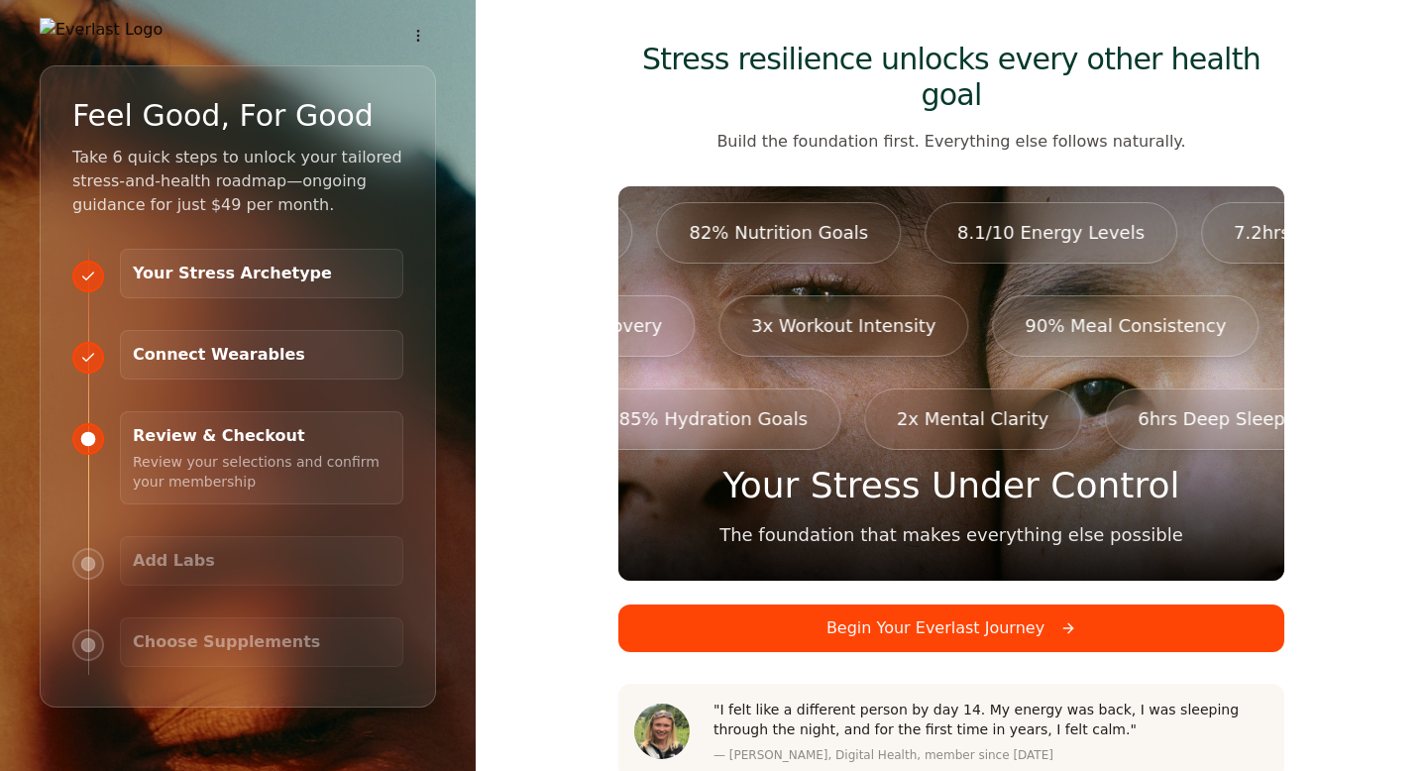
scroll to position [39, 0]
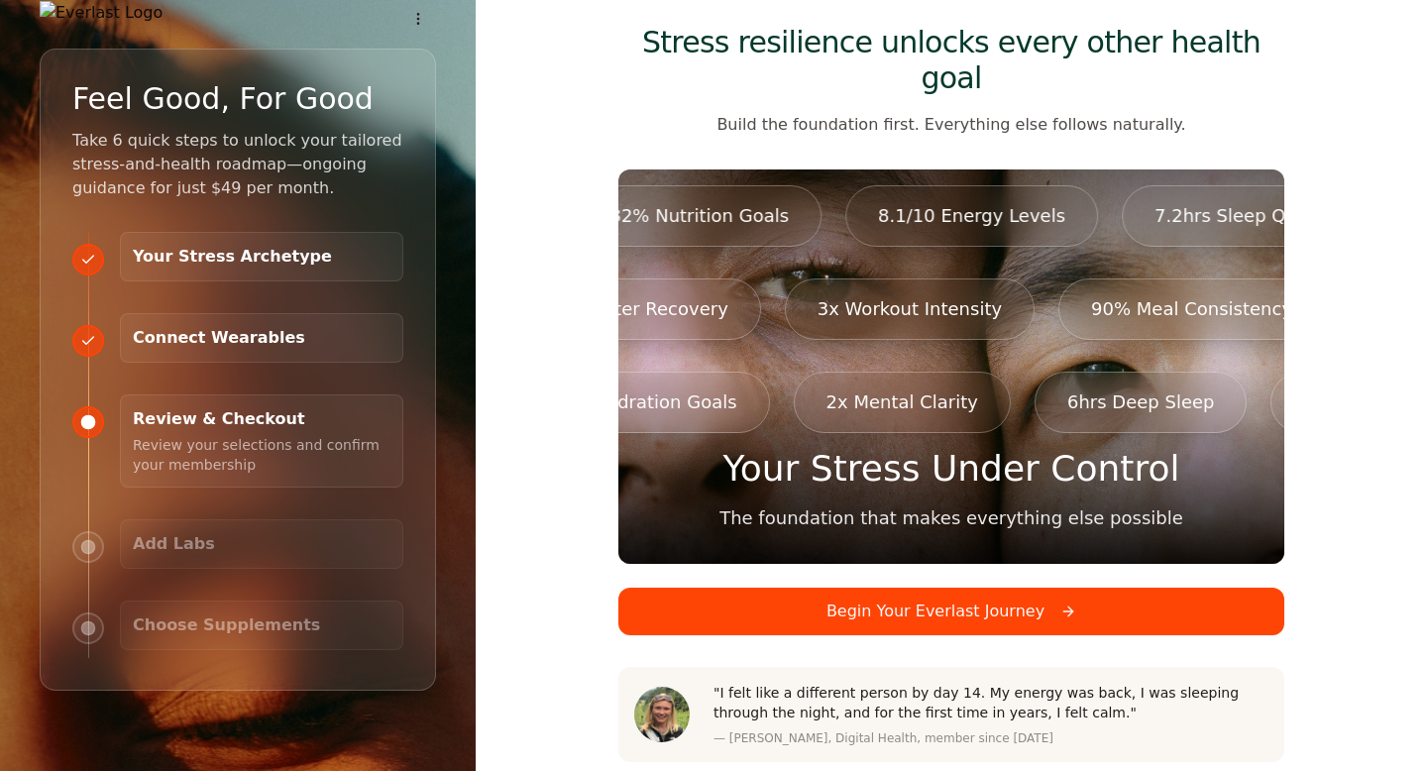
click at [972, 588] on button "Begin Your Everlast Journey" at bounding box center [951, 612] width 666 height 48
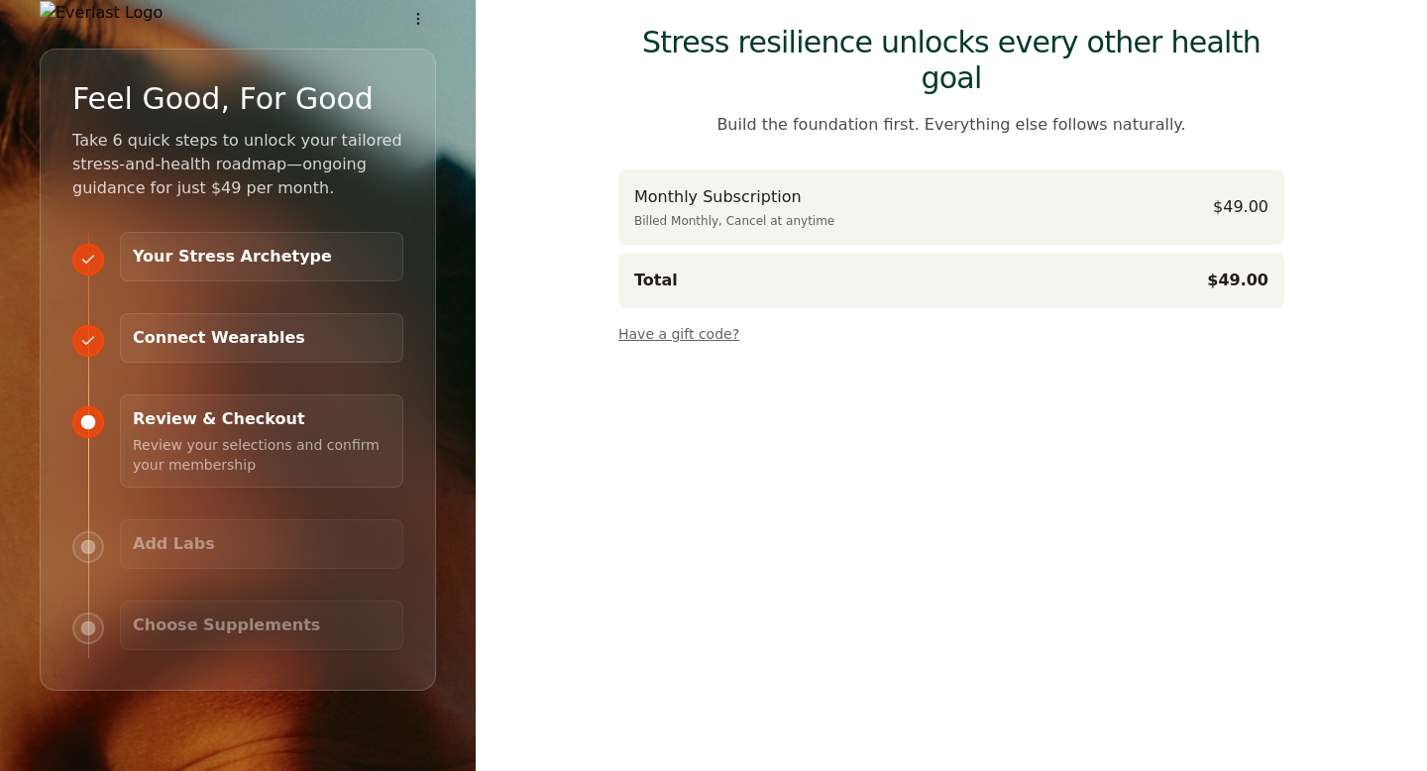
scroll to position [45, 0]
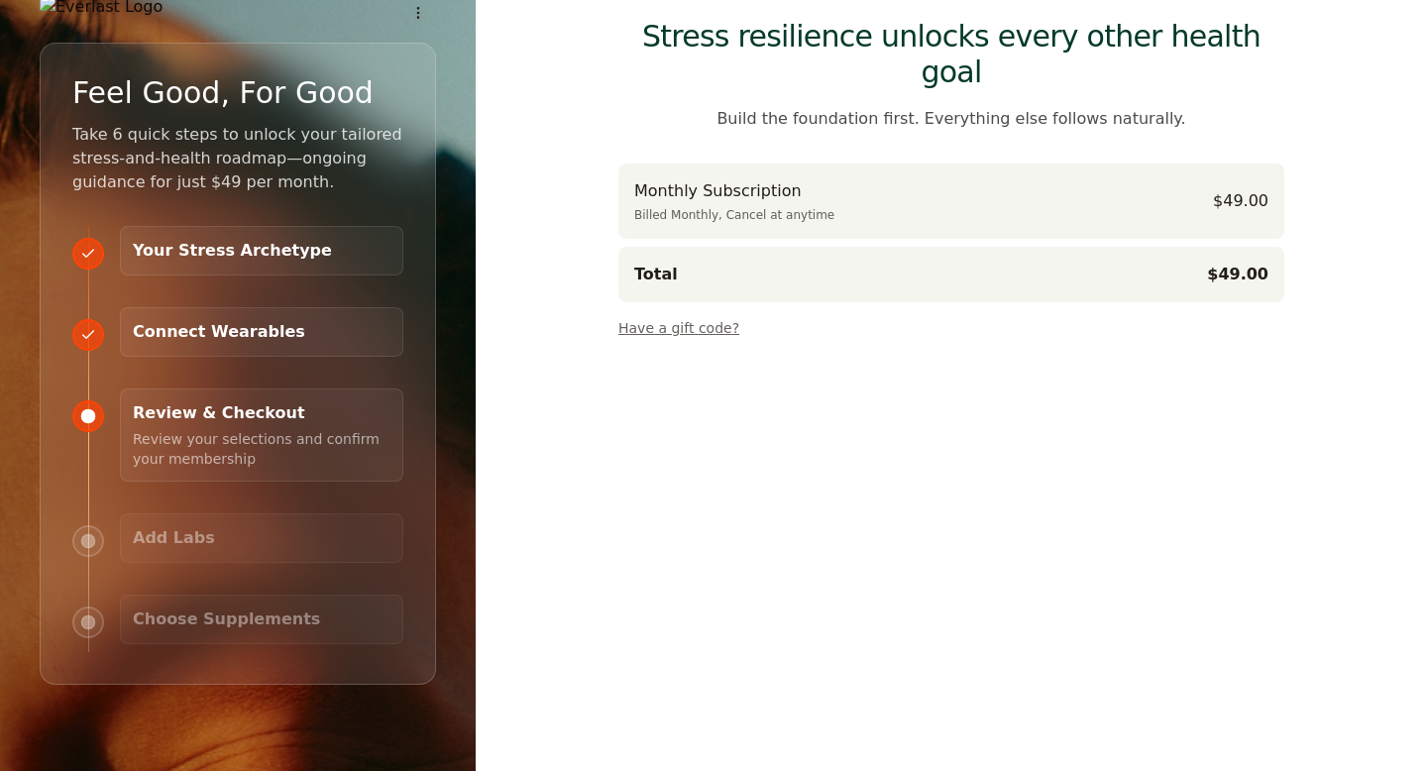
click at [684, 310] on button "Have a gift code?" at bounding box center [678, 324] width 121 height 28
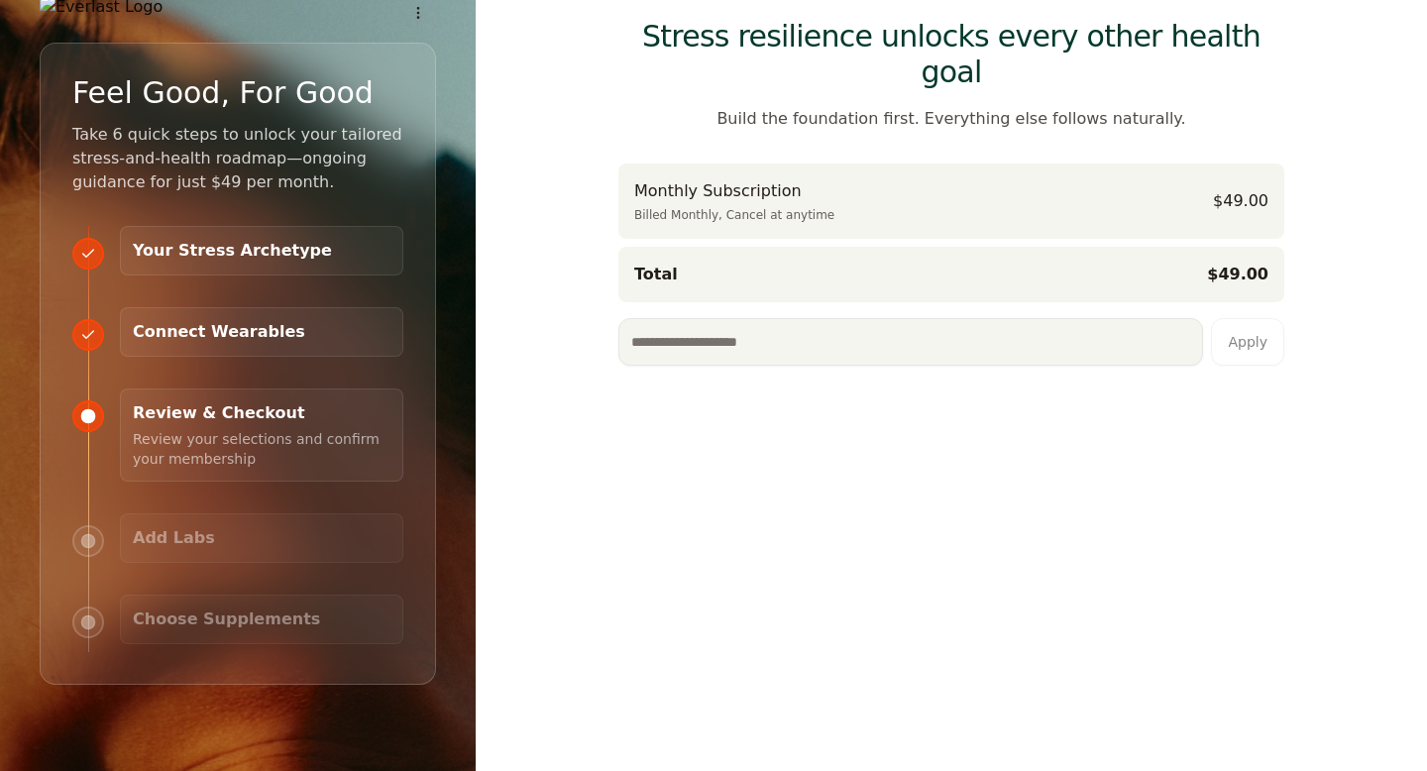
click at [684, 318] on input at bounding box center [910, 342] width 585 height 48
type input "*"
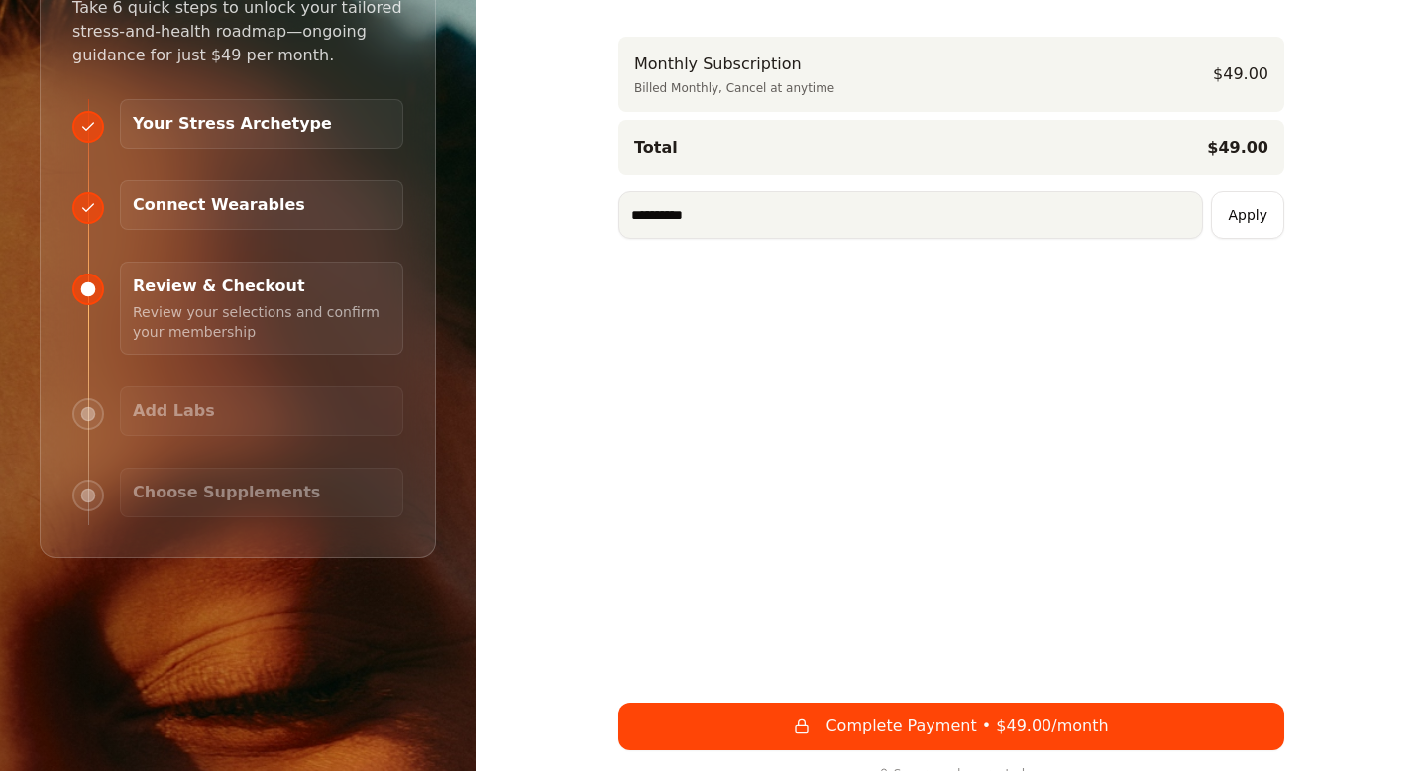
scroll to position [179, 0]
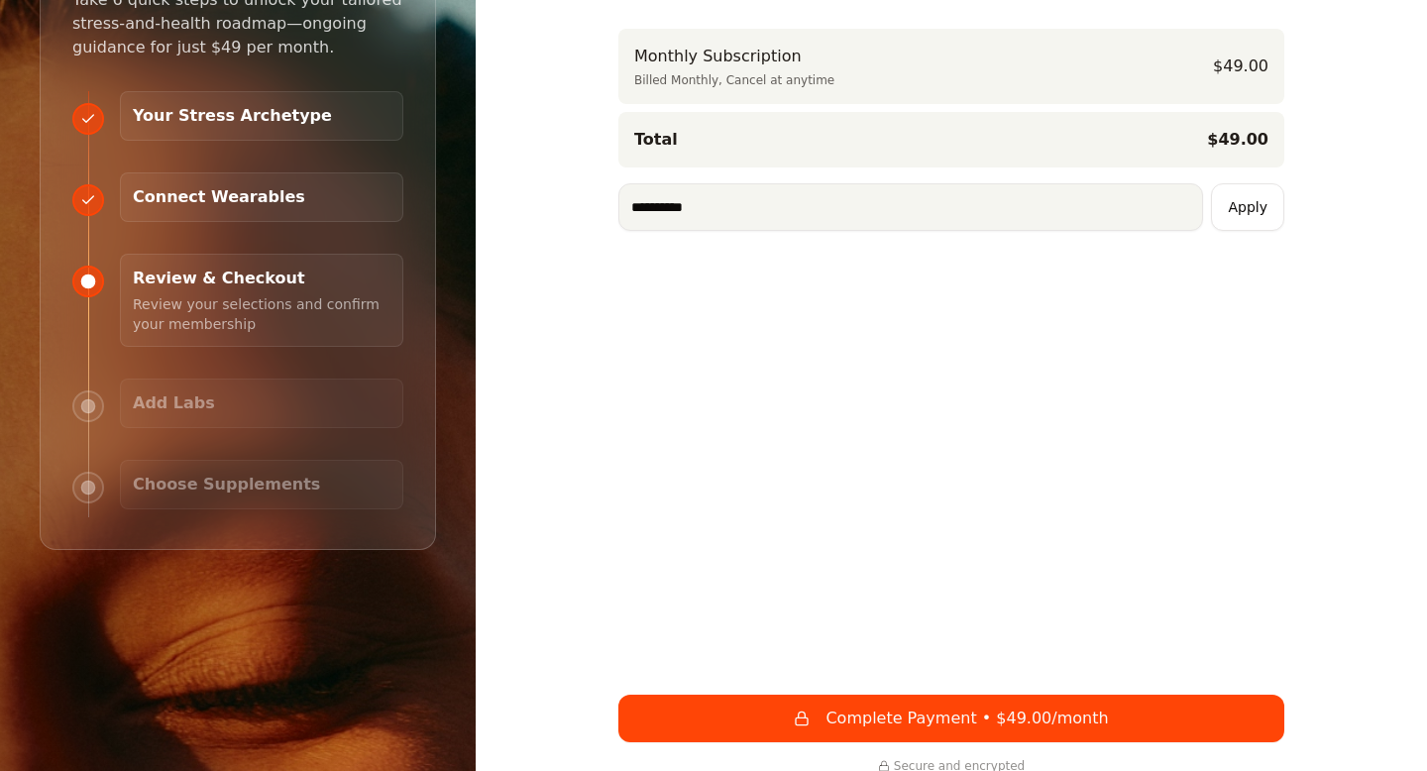
type input "**********"
click at [1261, 183] on button "Apply" at bounding box center [1247, 207] width 73 height 48
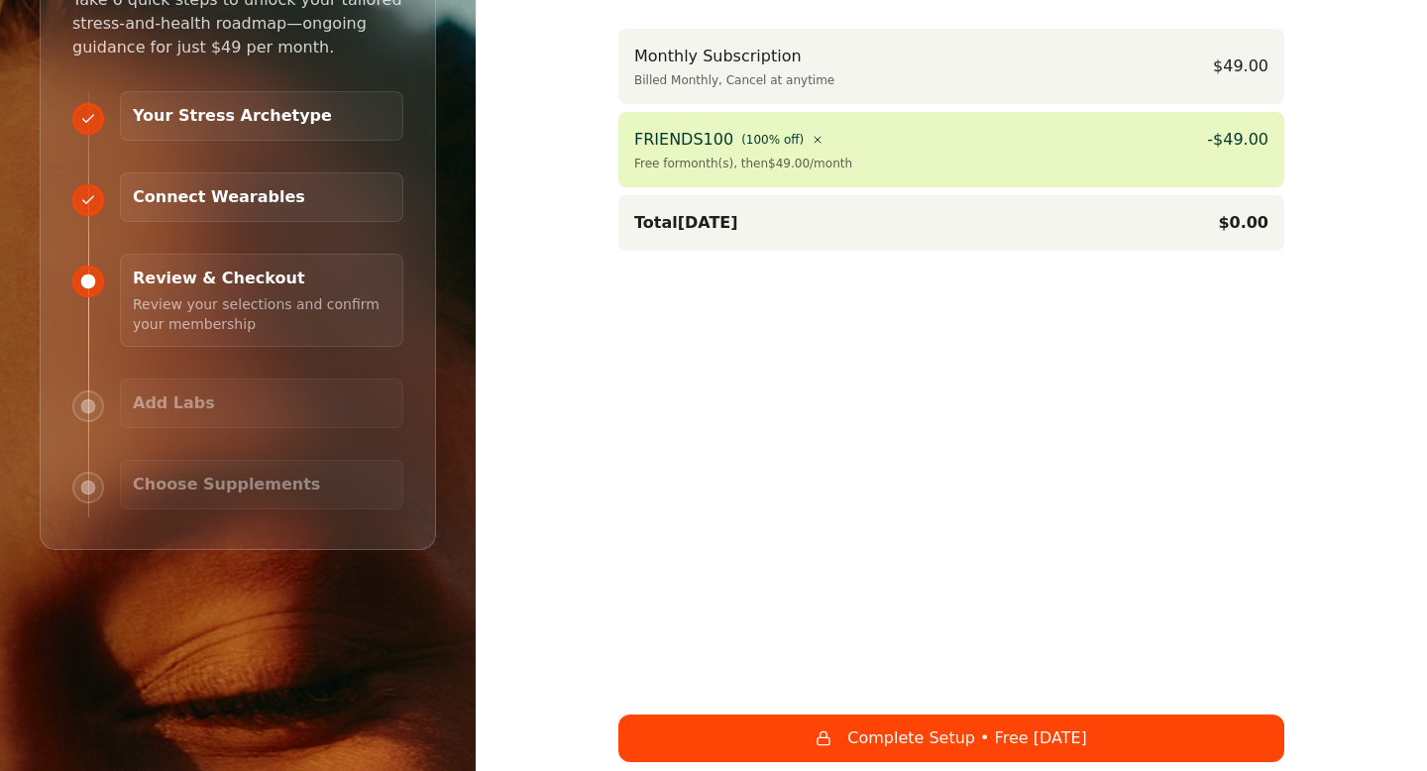
click at [982, 715] on button "Complete Setup • Free Today" at bounding box center [951, 739] width 666 height 48
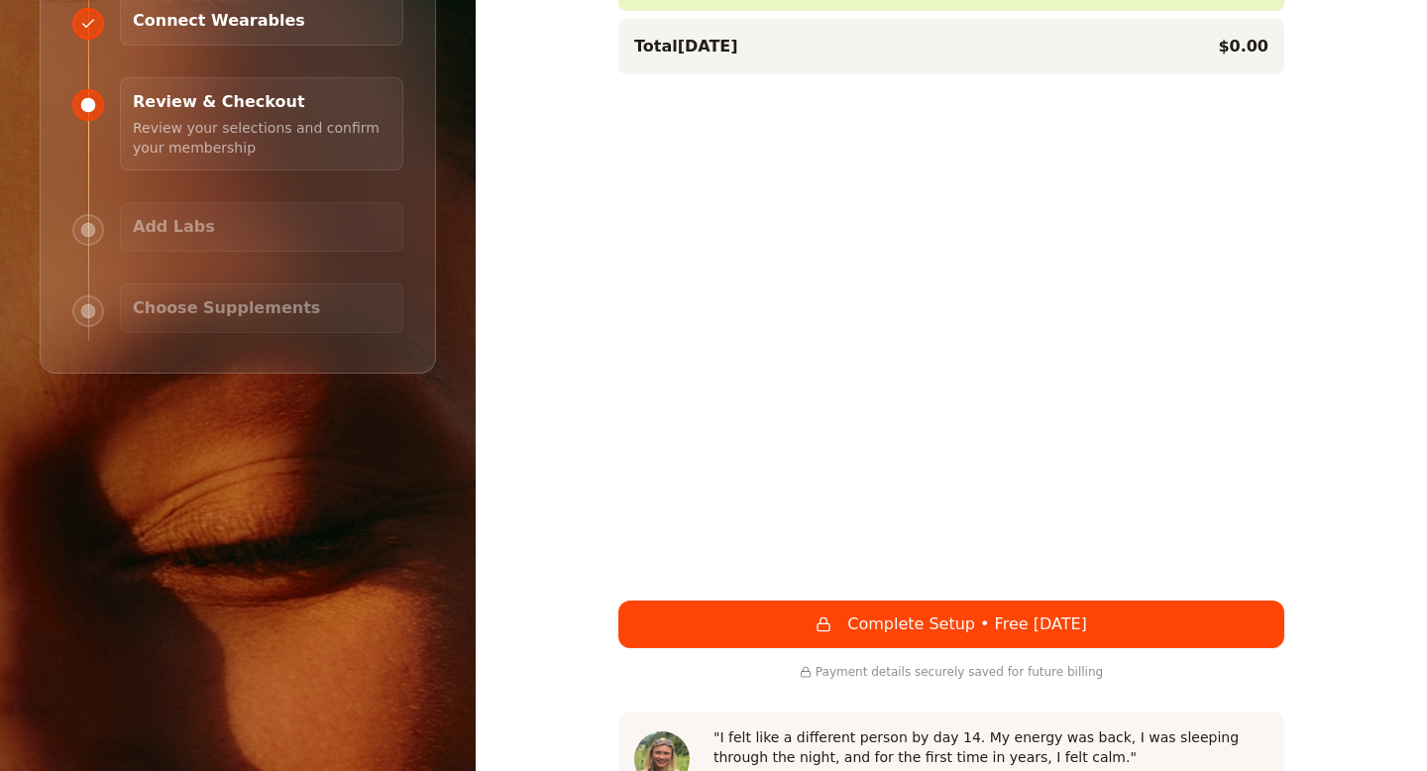
scroll to position [352, 0]
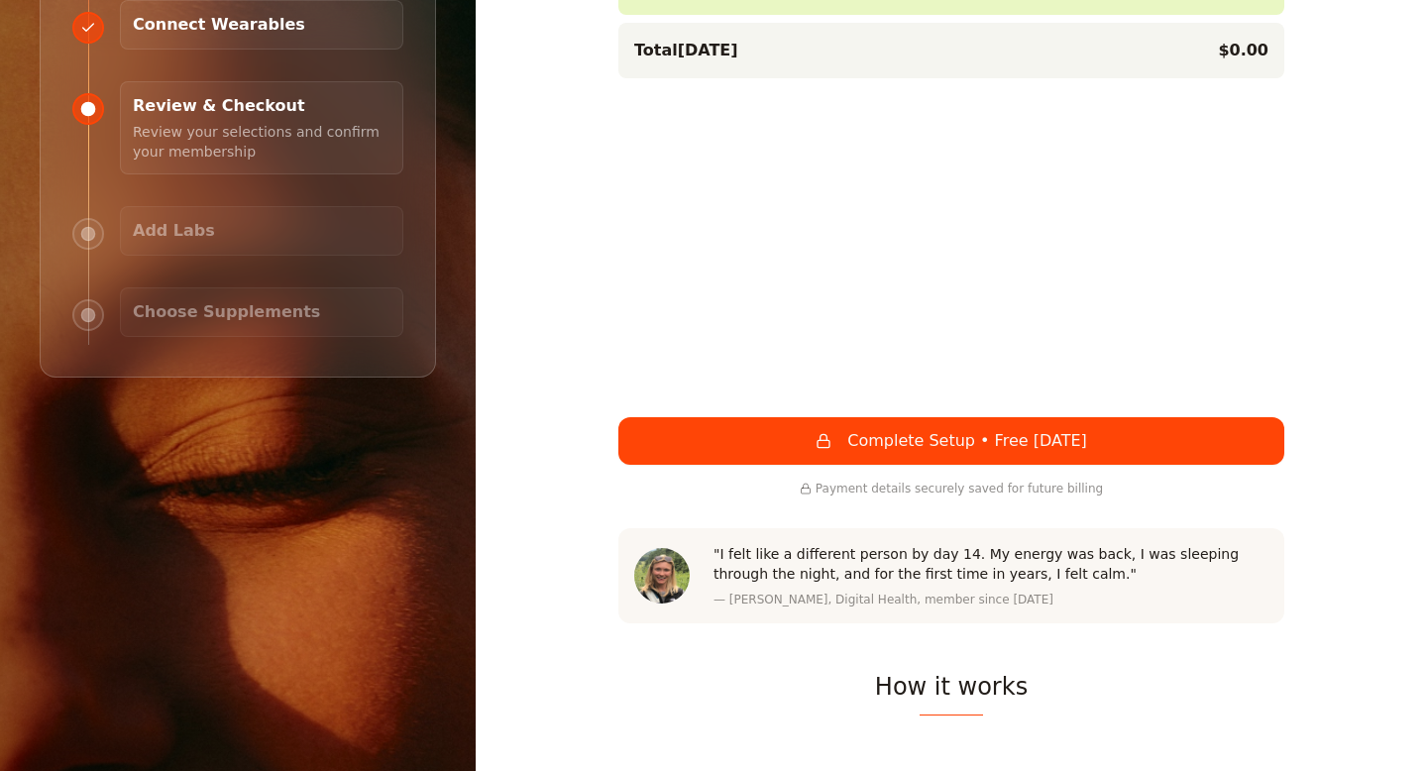
click at [899, 417] on button "Complete Setup • Free Today" at bounding box center [951, 441] width 666 height 48
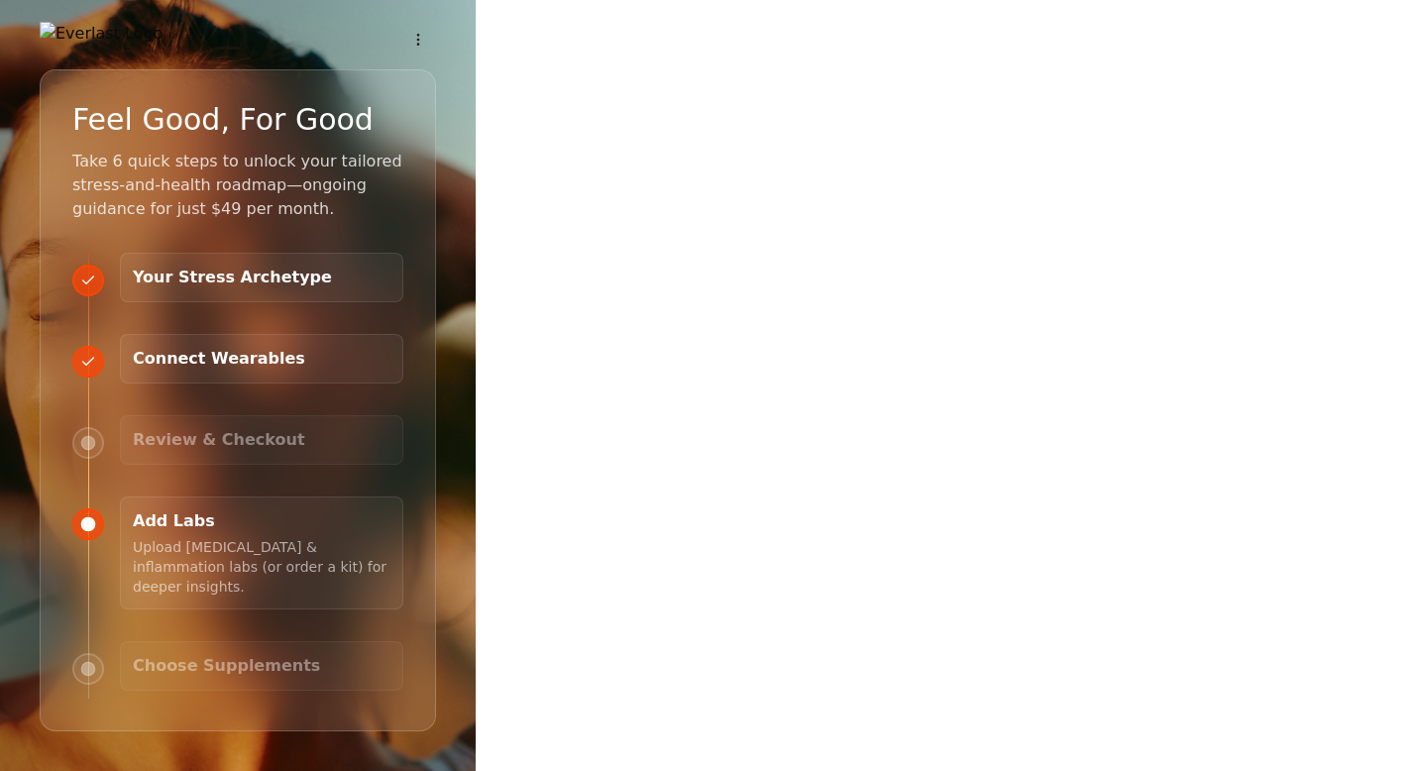
scroll to position [9, 0]
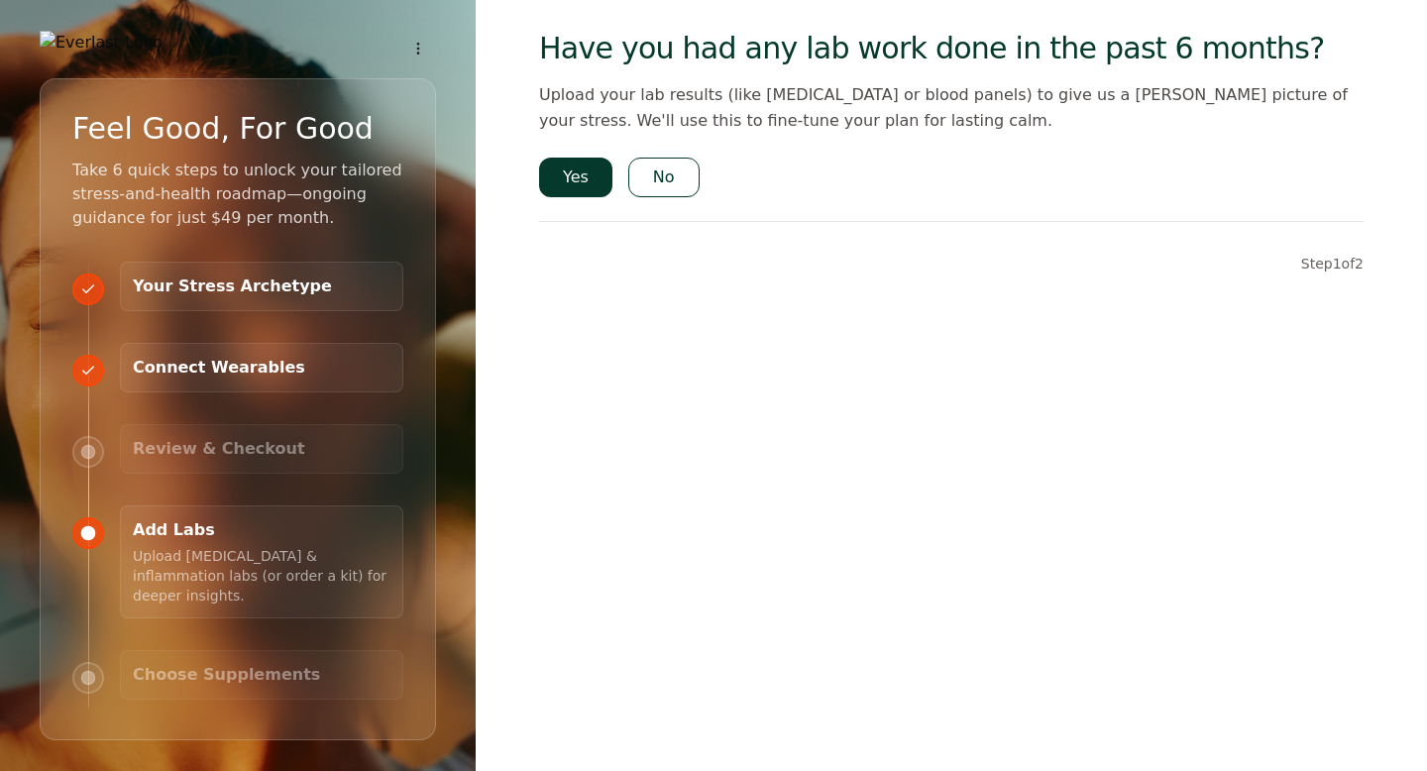
click at [916, 199] on div "Have you had any lab work done in the past 6 months? Upload your lab results (l…" at bounding box center [951, 152] width 825 height 243
click at [255, 574] on p "Upload [MEDICAL_DATA] & inflammation labs (or order a kit) for deeper insights." at bounding box center [262, 573] width 258 height 63
click at [222, 664] on h3 "Choose Supplements" at bounding box center [262, 675] width 258 height 24
click at [177, 542] on h3 "Add Labs" at bounding box center [262, 530] width 258 height 24
click at [571, 171] on button "Yes" at bounding box center [575, 178] width 73 height 40
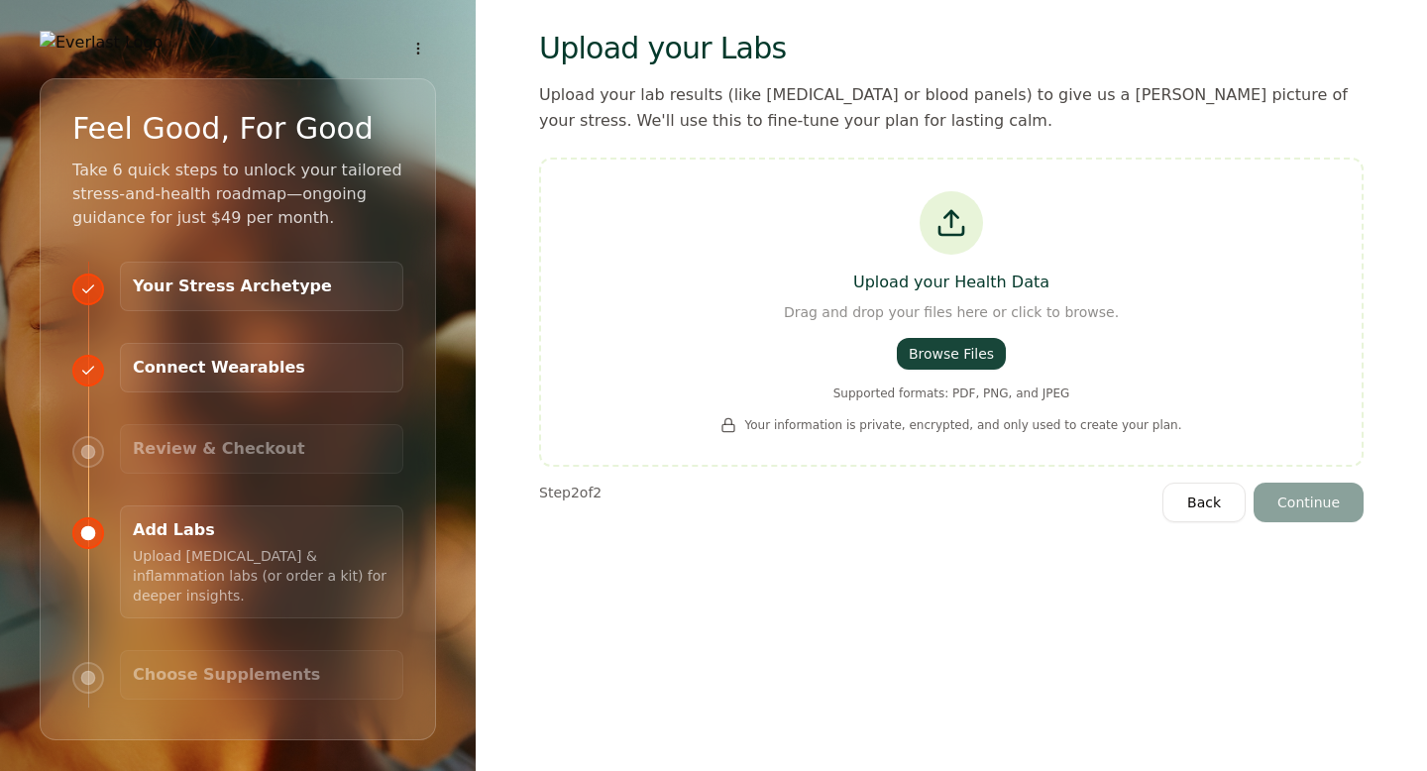
click at [941, 354] on button "Browse Files" at bounding box center [951, 354] width 109 height 32
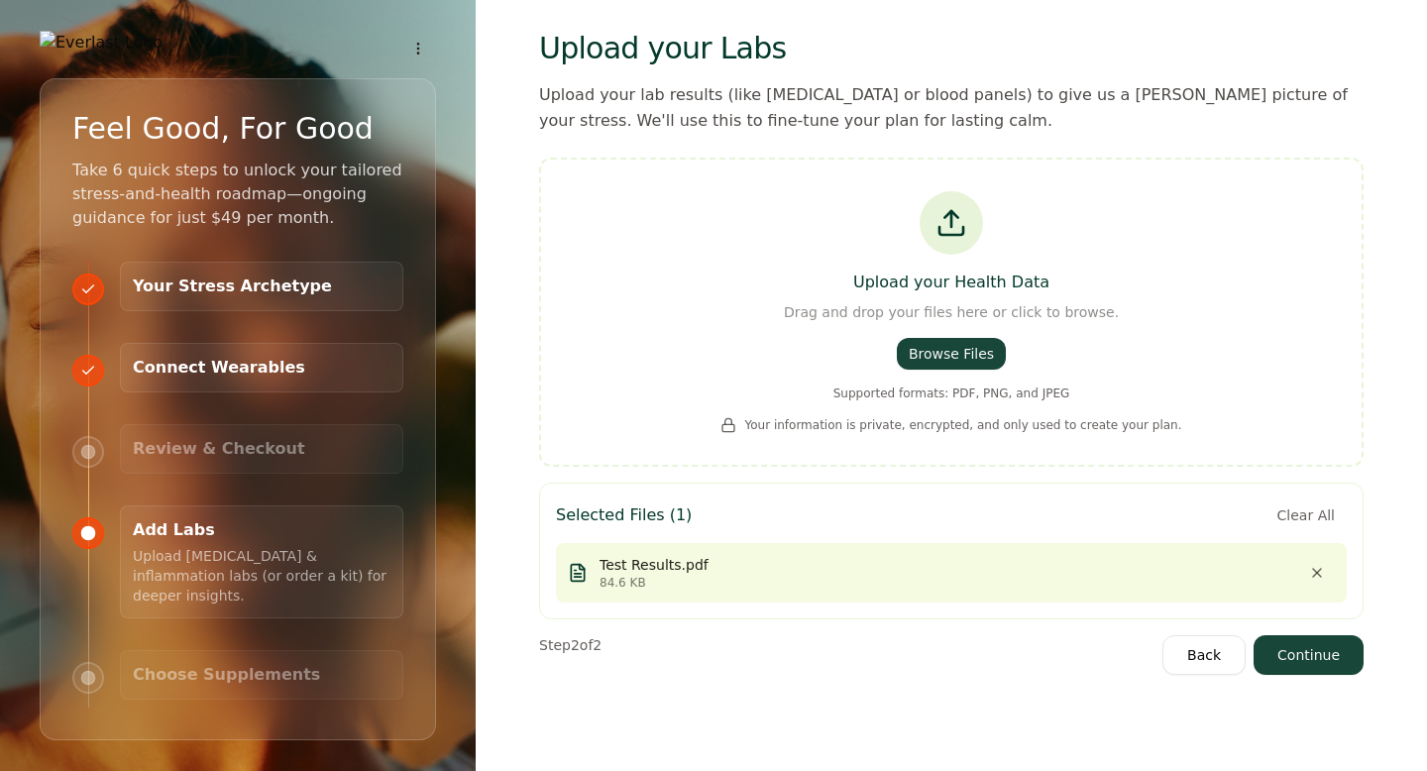
click at [974, 351] on button "Browse Files" at bounding box center [951, 354] width 109 height 32
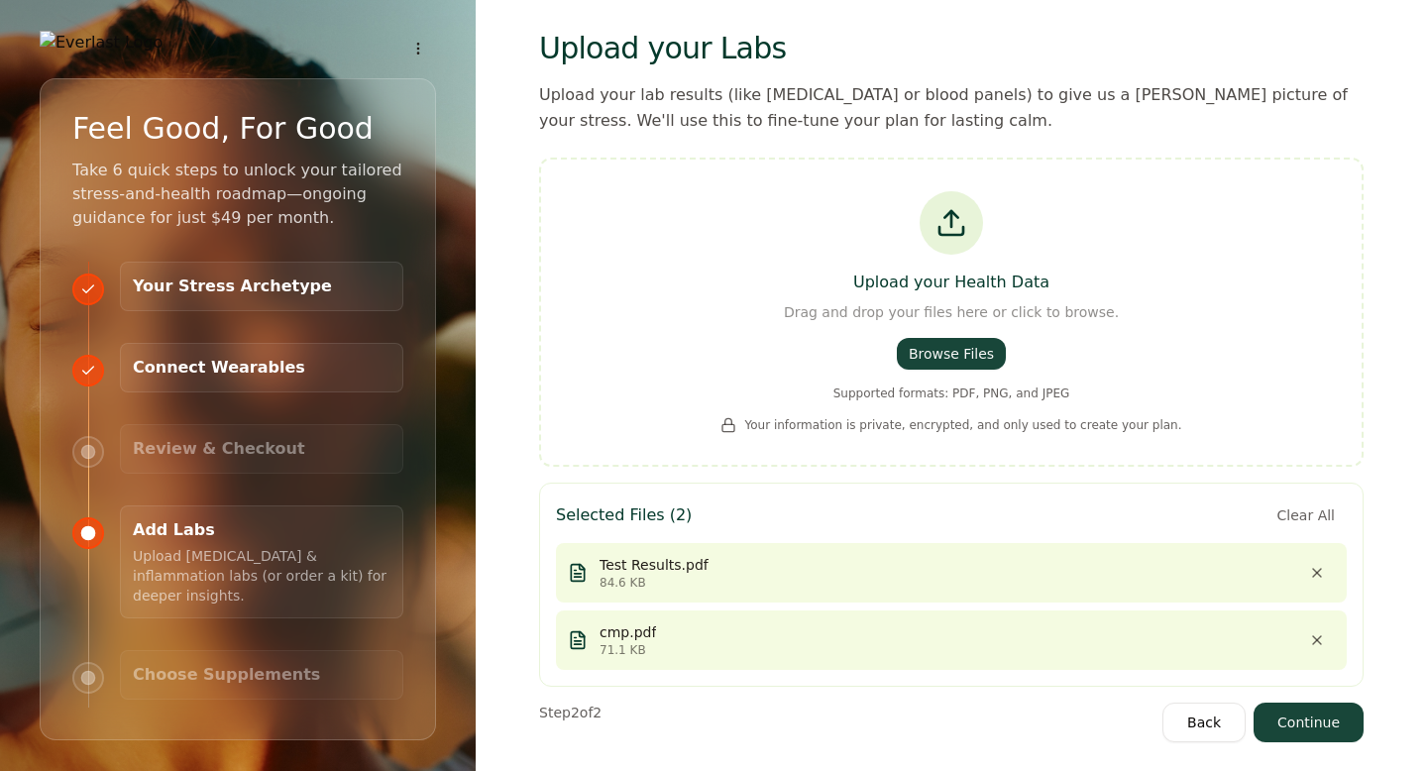
click at [1307, 728] on button "Continue" at bounding box center [1309, 723] width 110 height 40
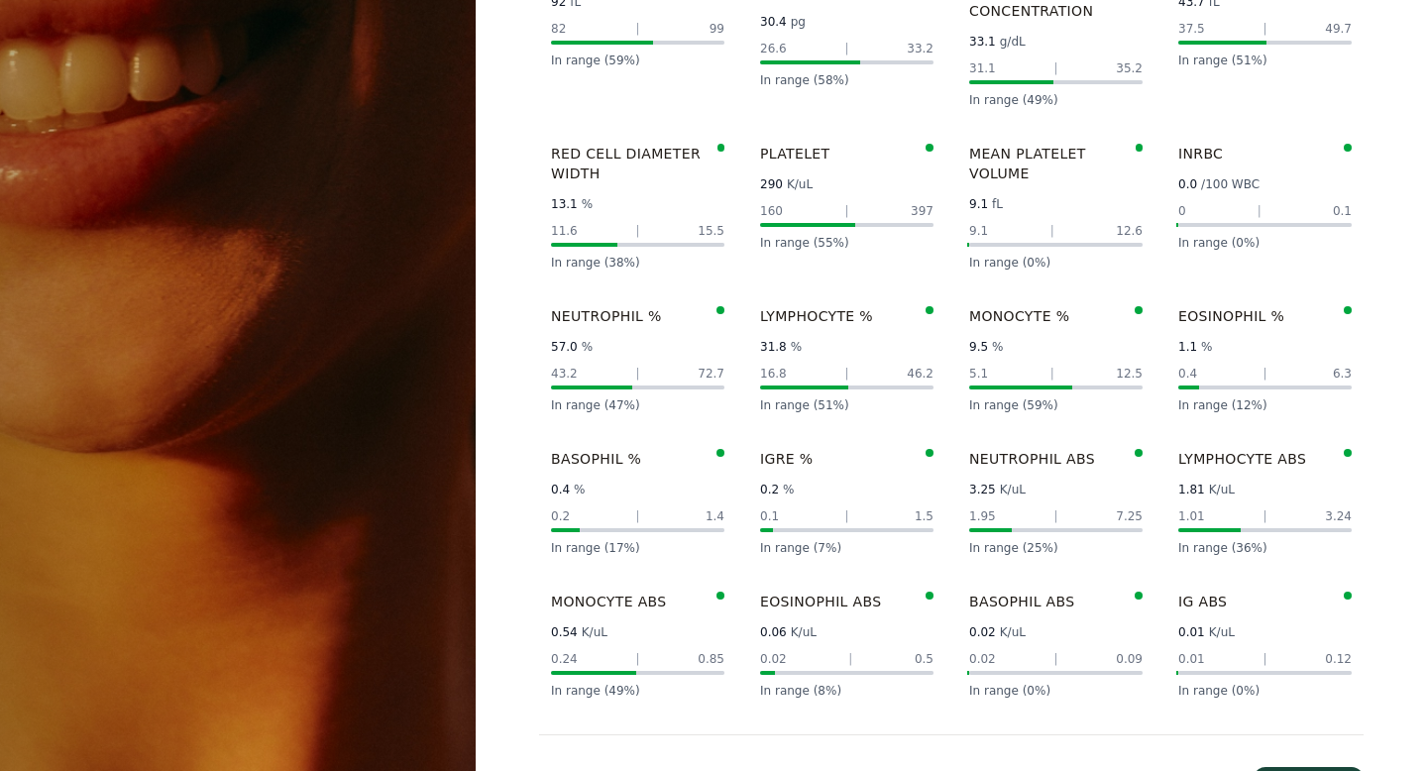
scroll to position [1260, 0]
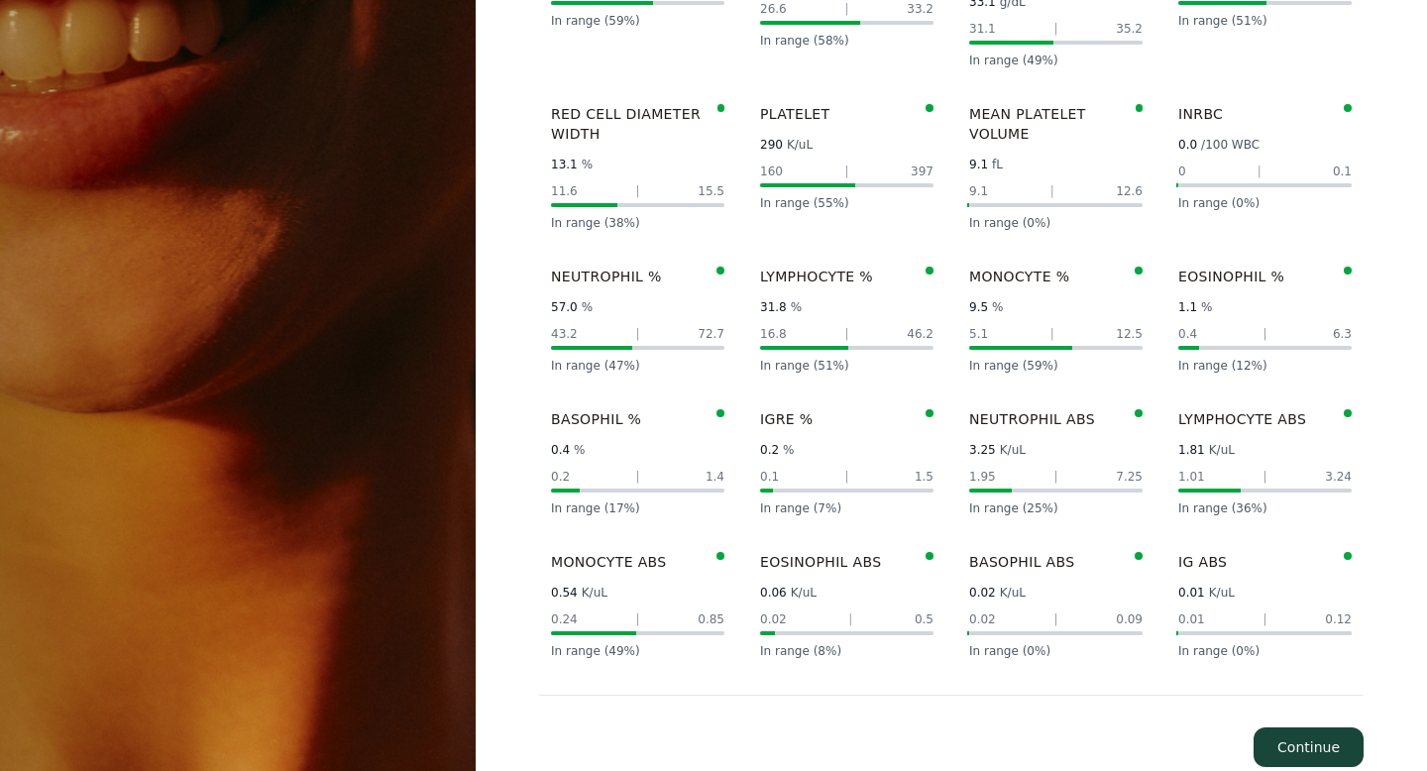
click at [1308, 728] on button "Continue" at bounding box center [1309, 748] width 110 height 40
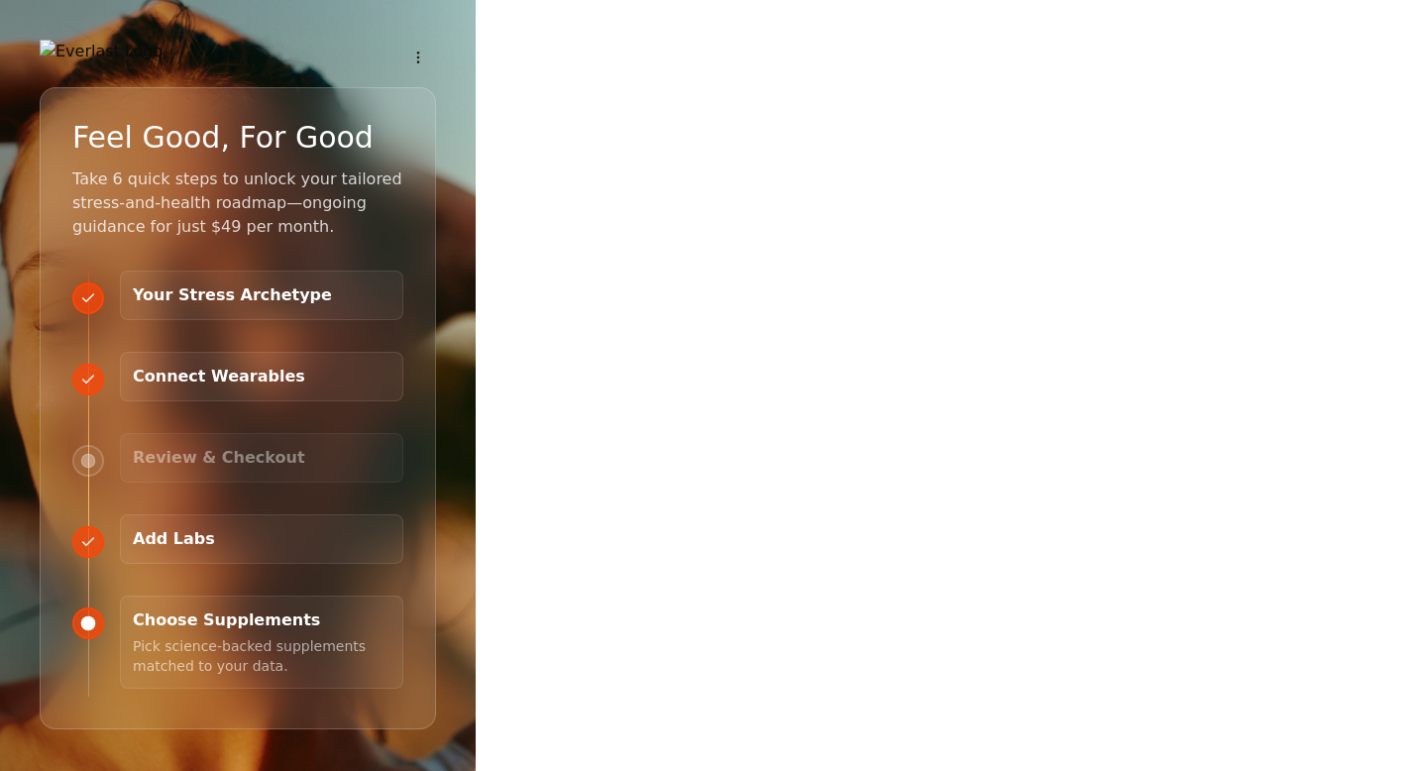
scroll to position [9, 0]
click at [1308, 697] on div "Generating Personalized Supplement Recommendations... Reviewing your health pro…" at bounding box center [951, 385] width 951 height 771
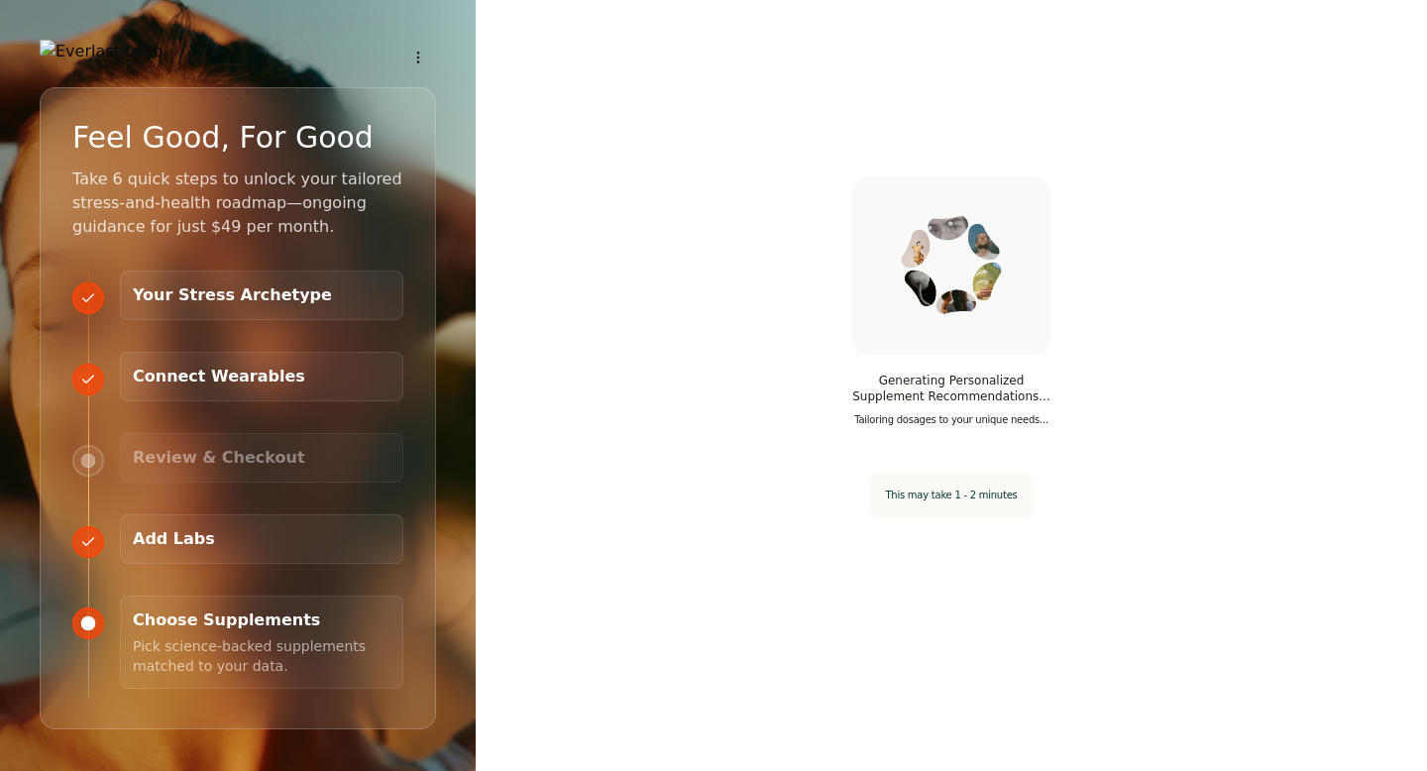
click at [1364, 708] on div "Generating Personalized Supplement Recommendations... Tailoring dosages to your…" at bounding box center [951, 385] width 951 height 771
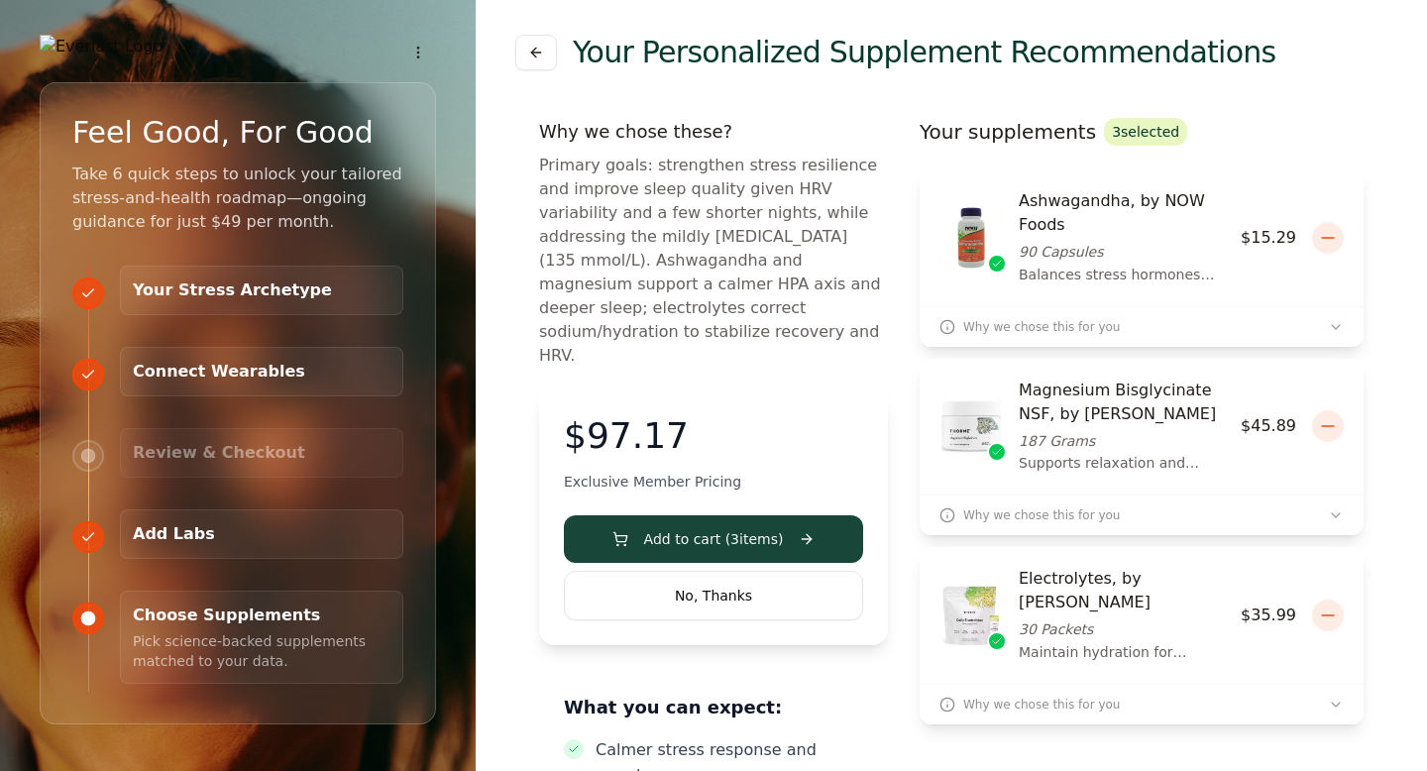
scroll to position [0, 0]
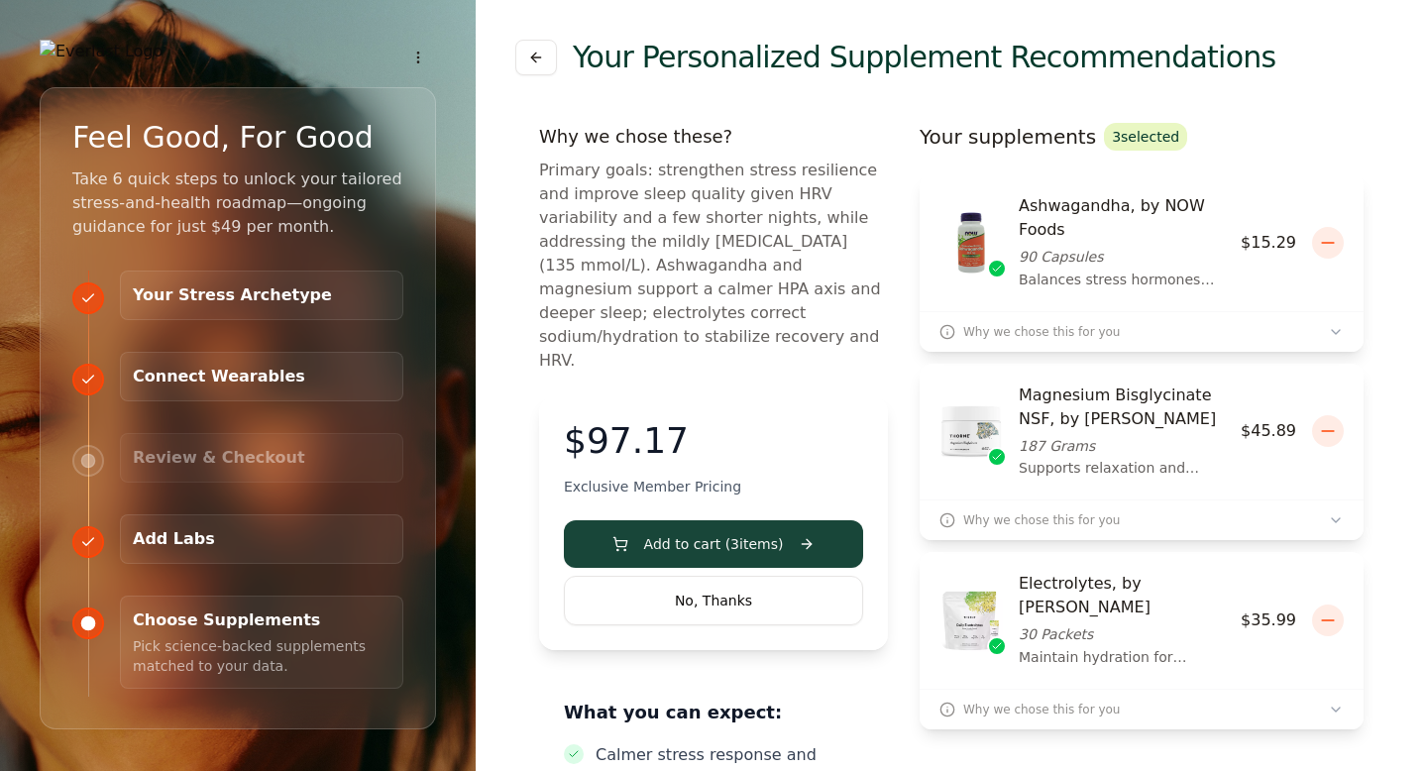
click at [1340, 328] on icon "button" at bounding box center [1336, 332] width 16 height 16
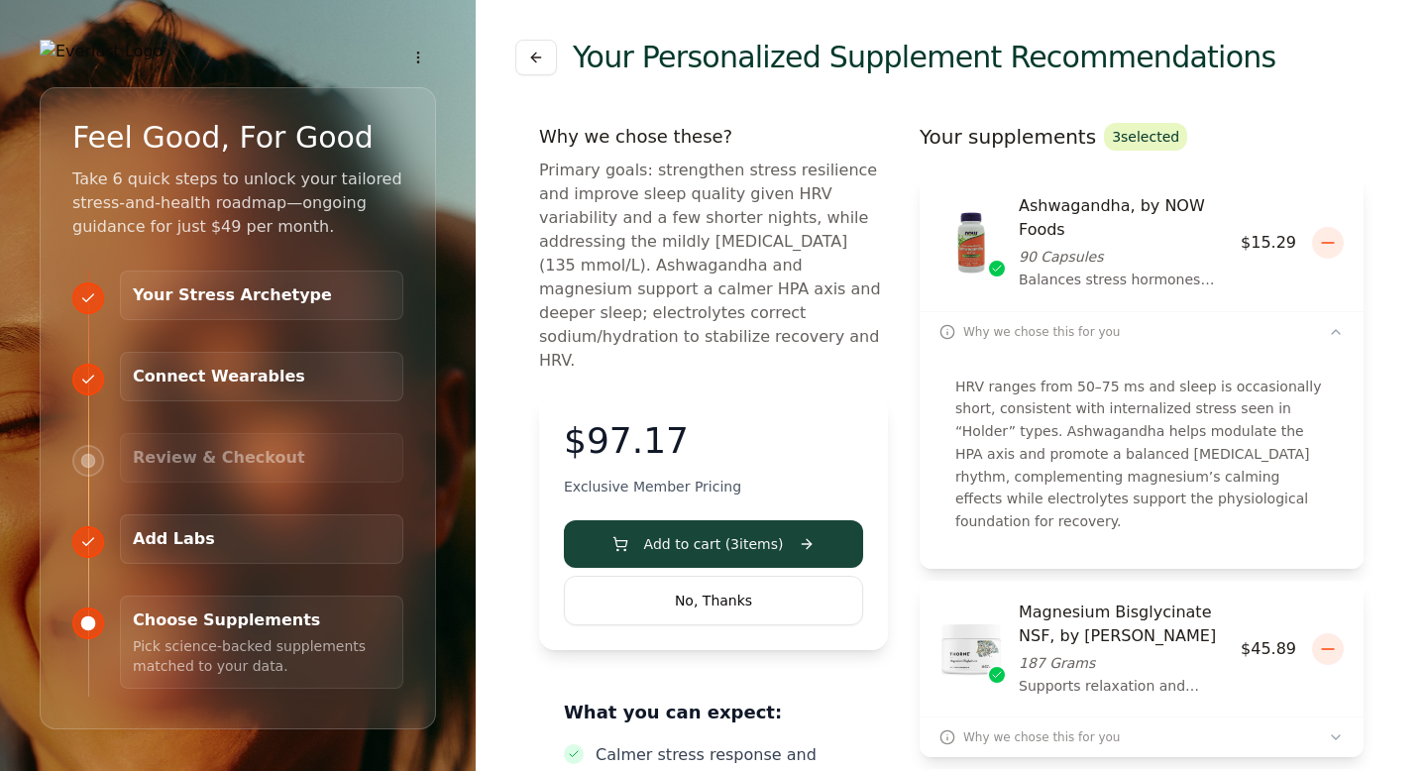
click at [748, 576] on button "No, Thanks" at bounding box center [713, 601] width 299 height 50
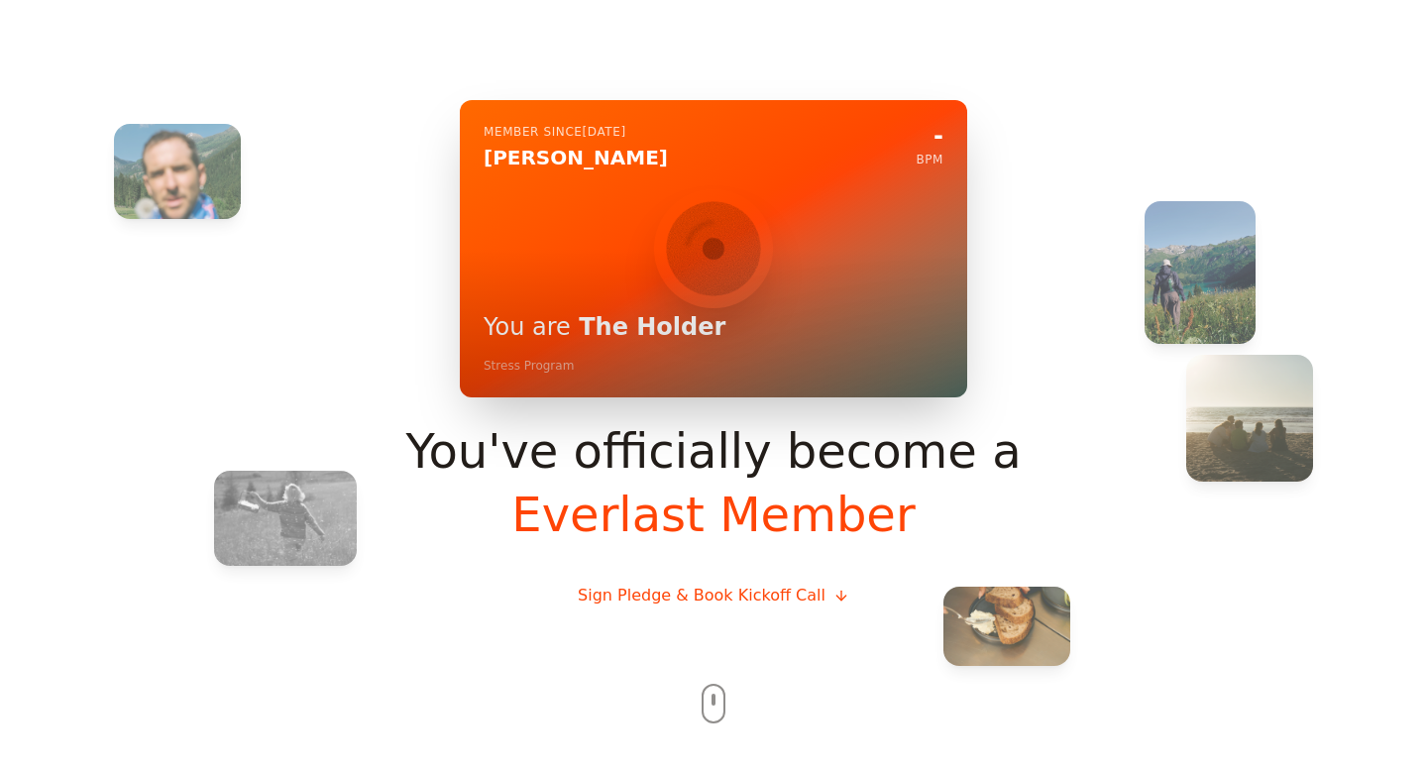
click at [732, 594] on button "Sign Pledge & Book Kickoff Call" at bounding box center [713, 596] width 303 height 56
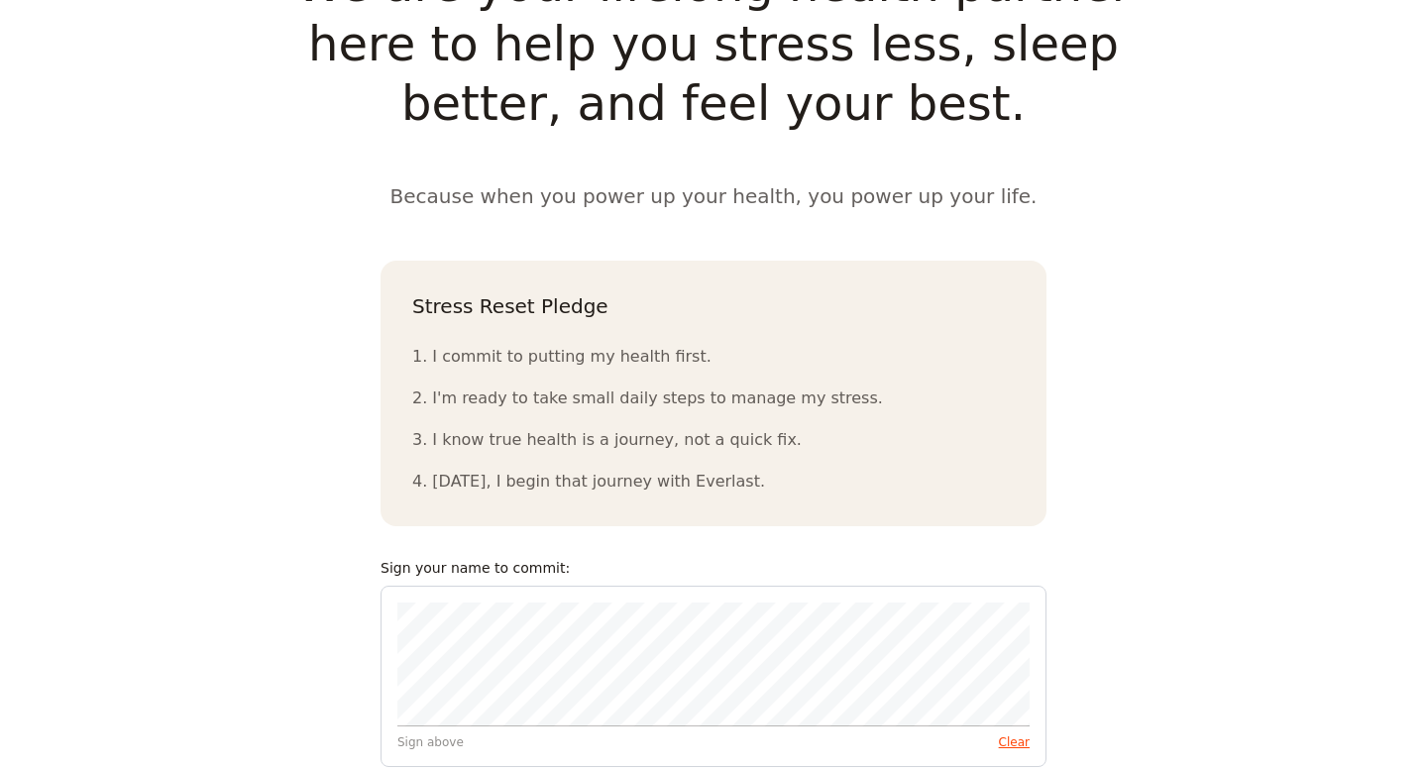
scroll to position [1867, 0]
click at [631, 695] on div "Sign above Clear" at bounding box center [714, 676] width 666 height 181
click at [1016, 734] on button "Clear" at bounding box center [1014, 742] width 31 height 16
click at [1013, 734] on button "Clear" at bounding box center [1014, 742] width 31 height 16
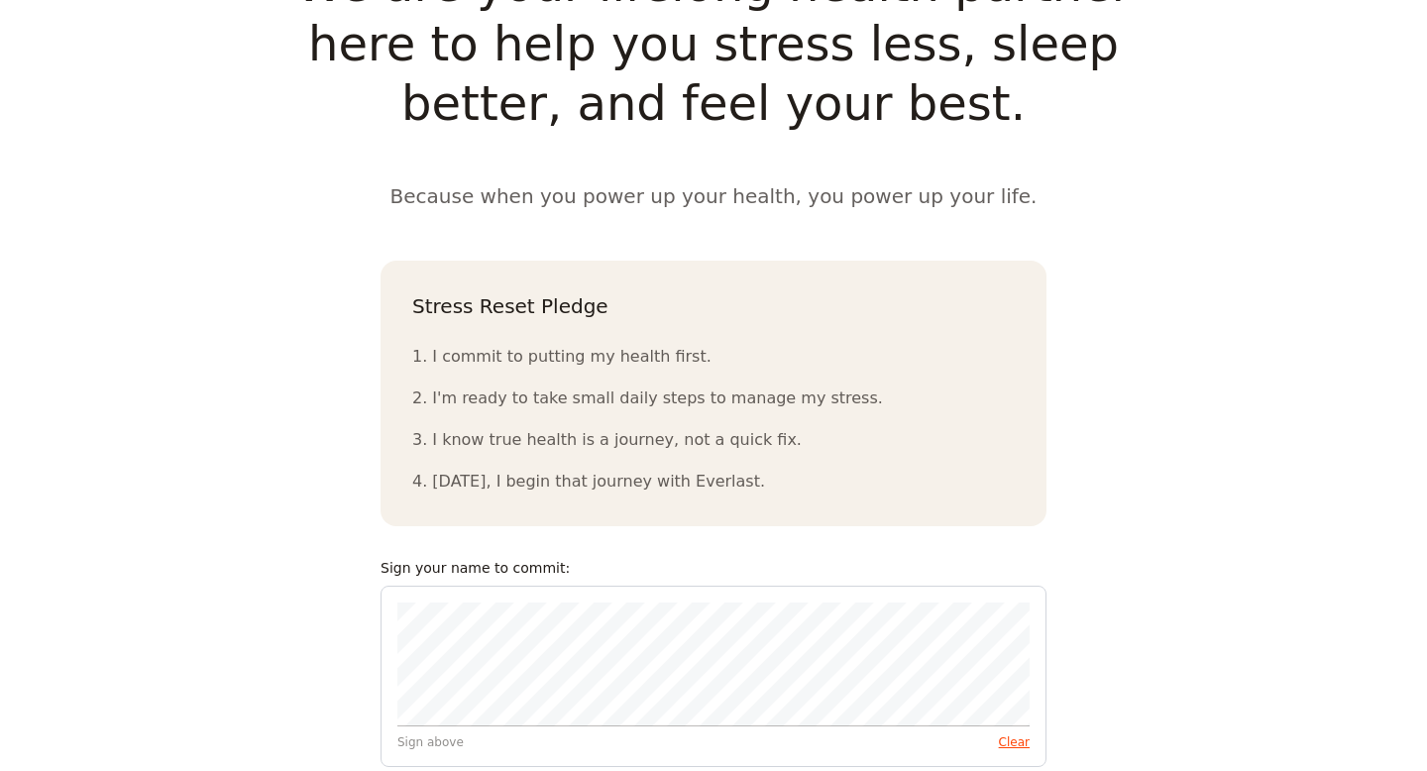
click at [969, 558] on div "Sign your name to commit: Sign above Clear" at bounding box center [714, 662] width 666 height 209
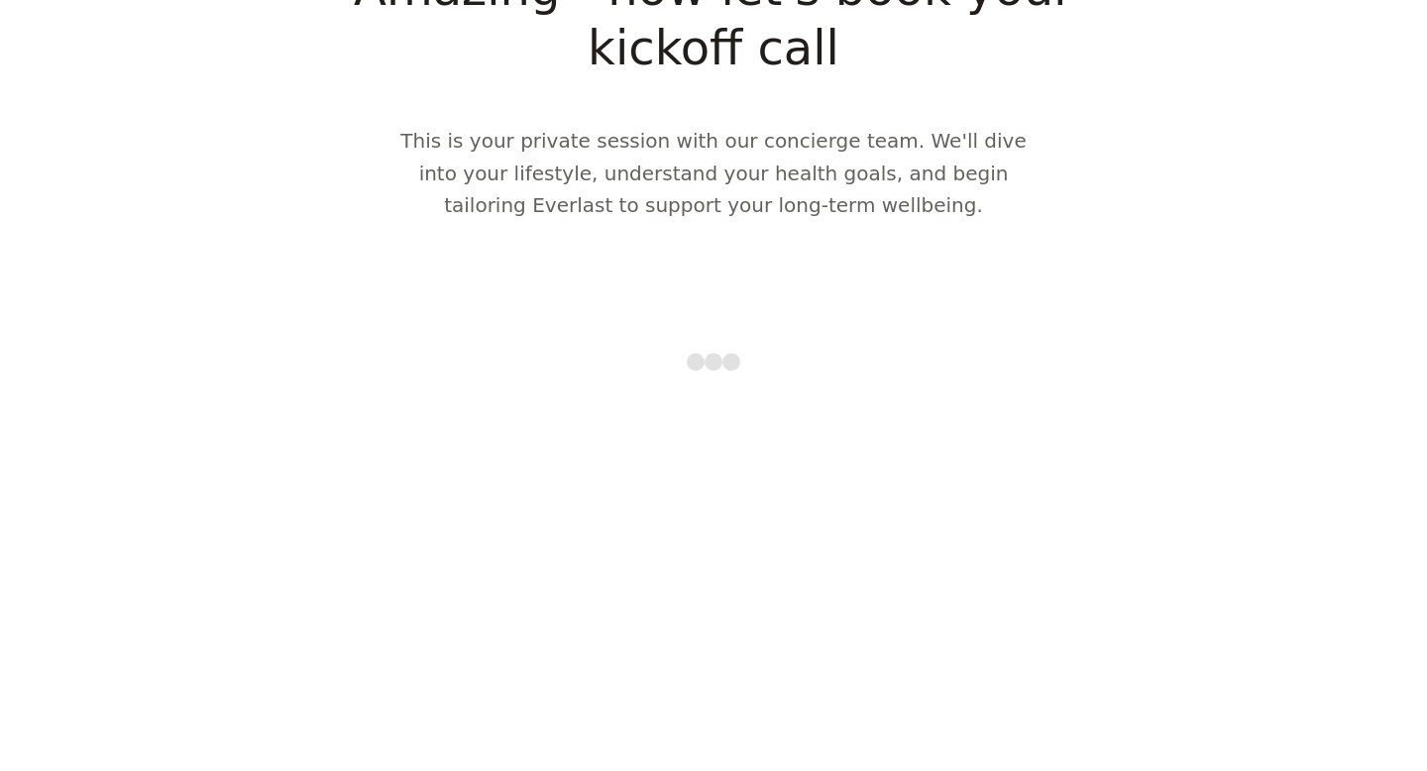
scroll to position [1738, 0]
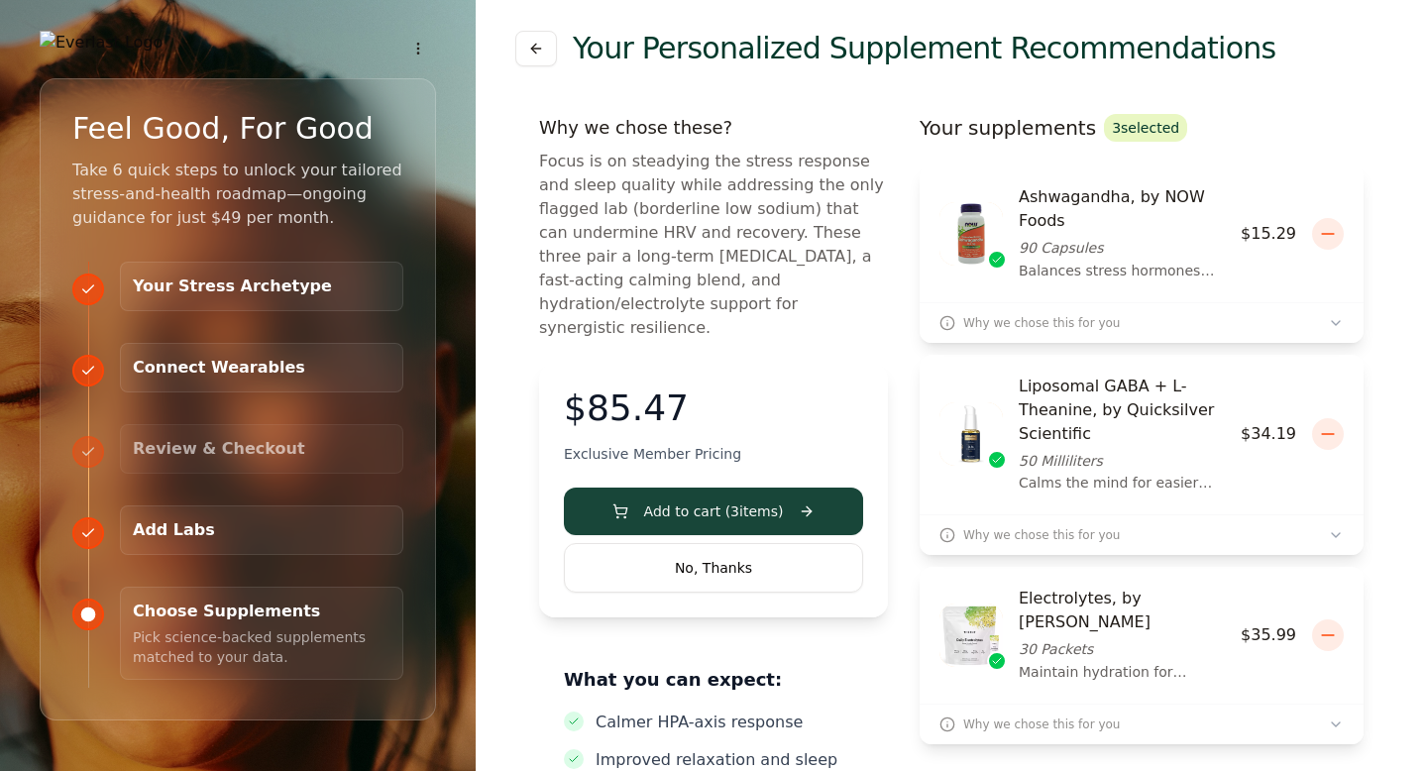
scroll to position [53, 0]
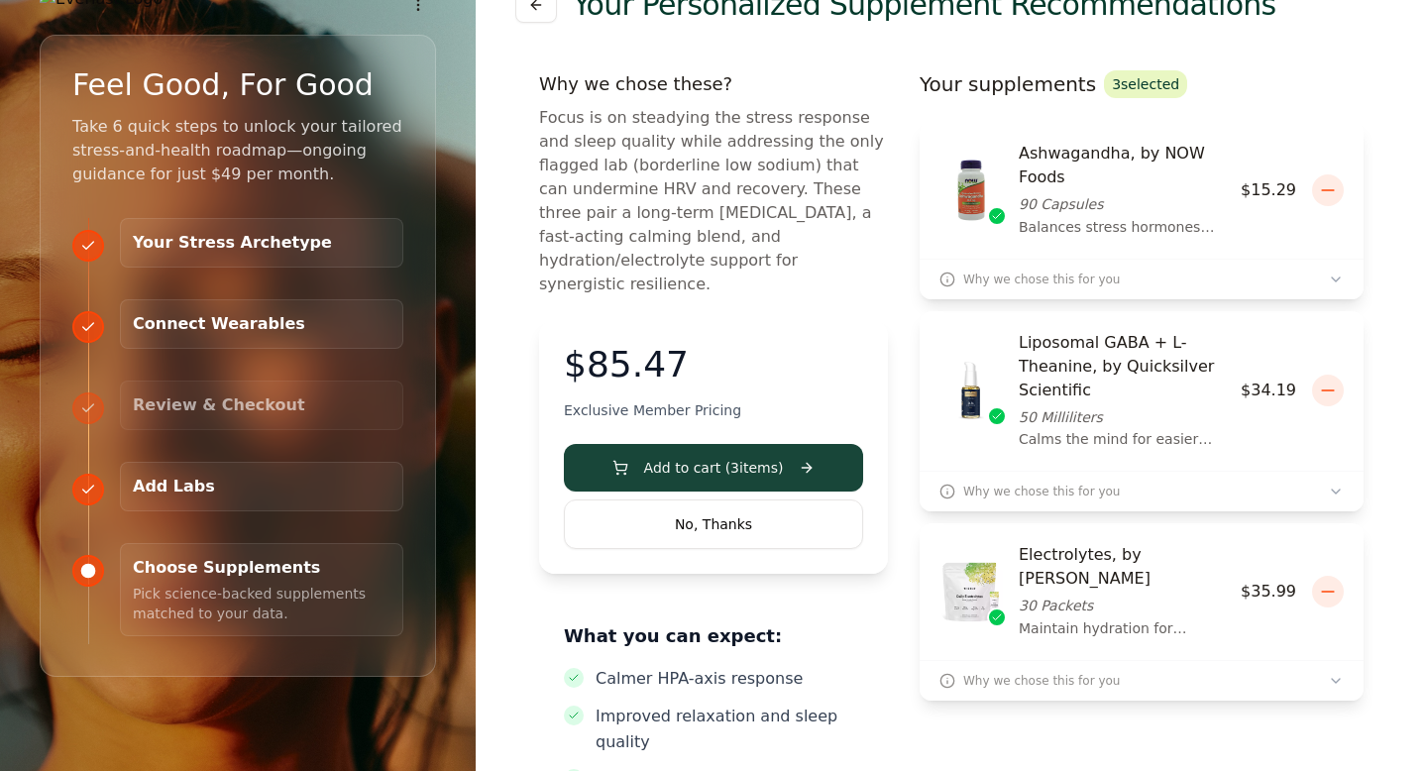
click at [616, 500] on button "No, Thanks" at bounding box center [713, 525] width 299 height 50
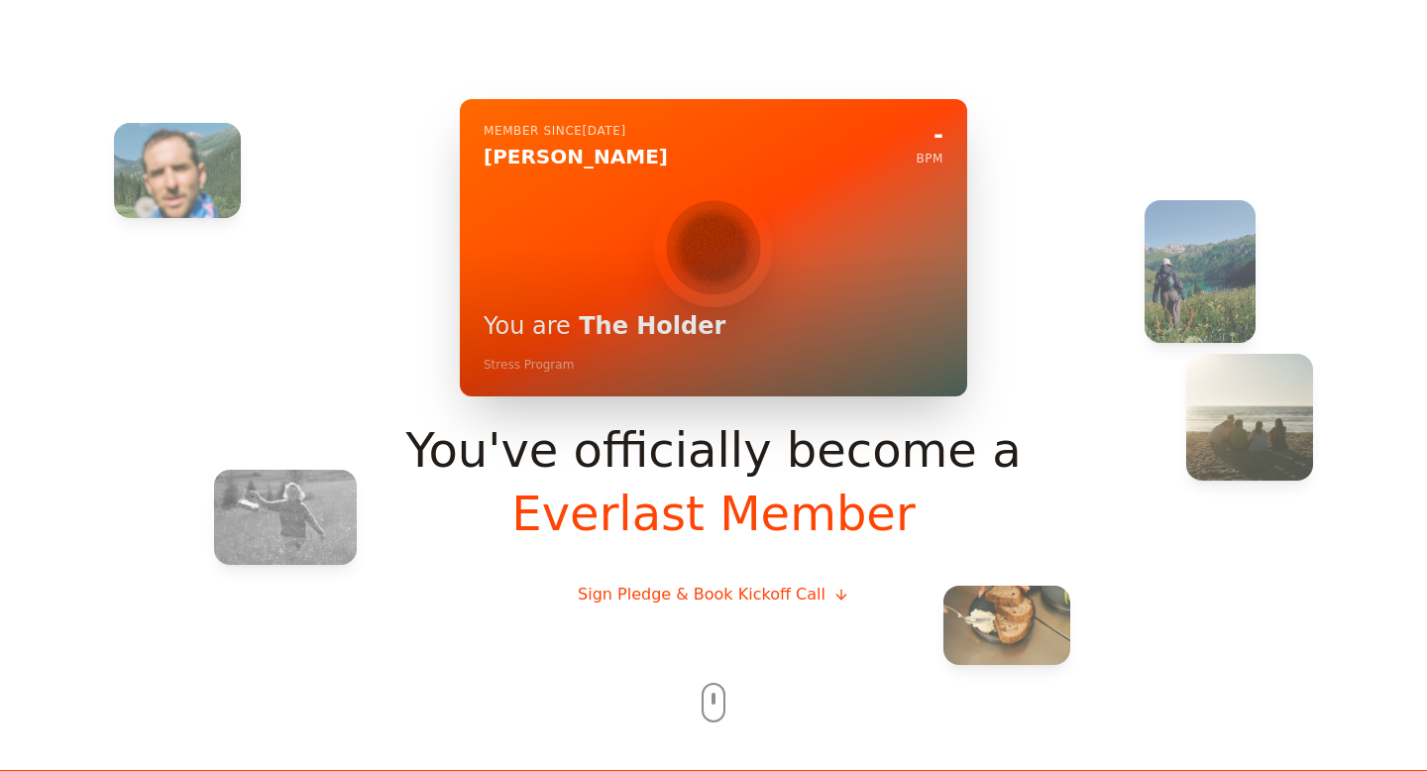
scroll to position [0, 0]
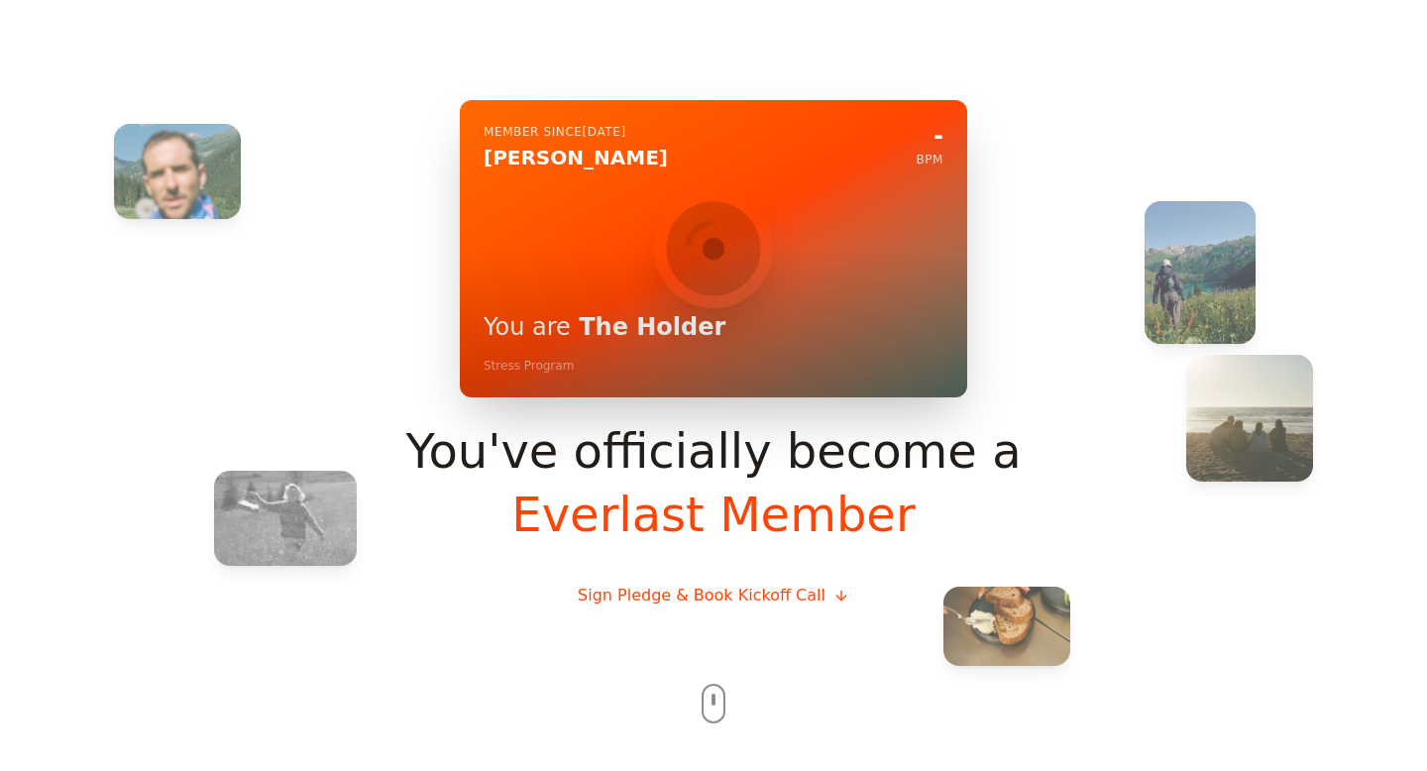
click at [733, 235] on img at bounding box center [713, 248] width 119 height 119
click at [529, 127] on div at bounding box center [713, 248] width 507 height 297
click at [535, 158] on div at bounding box center [713, 248] width 507 height 297
click at [648, 333] on h1 "You are The Holder" at bounding box center [714, 327] width 460 height 30
